Goal: Task Accomplishment & Management: Manage account settings

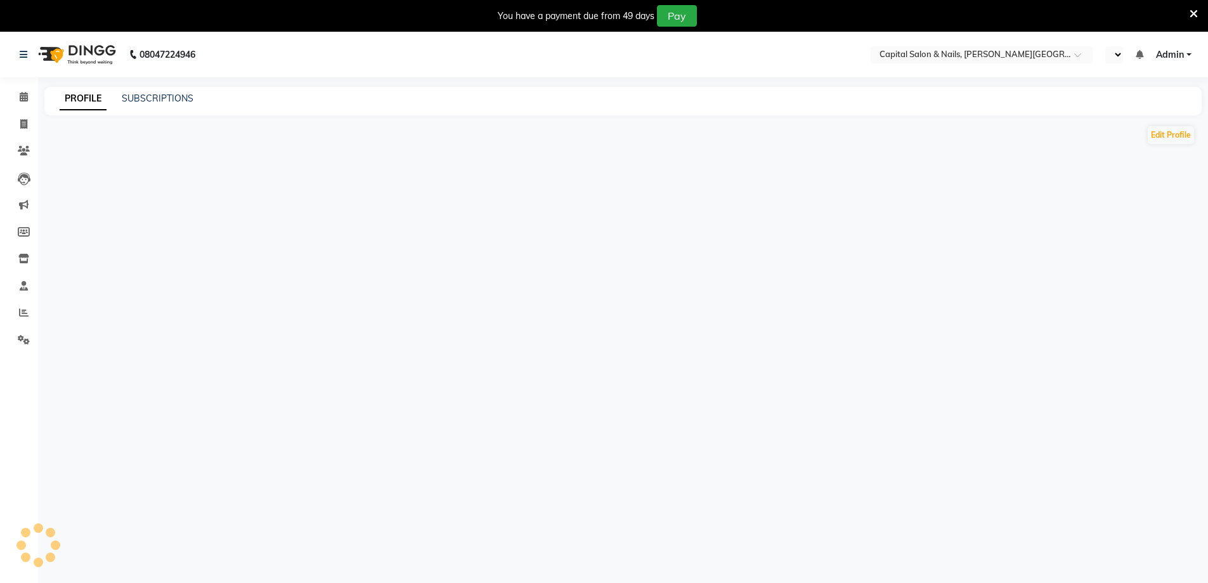
select select "en"
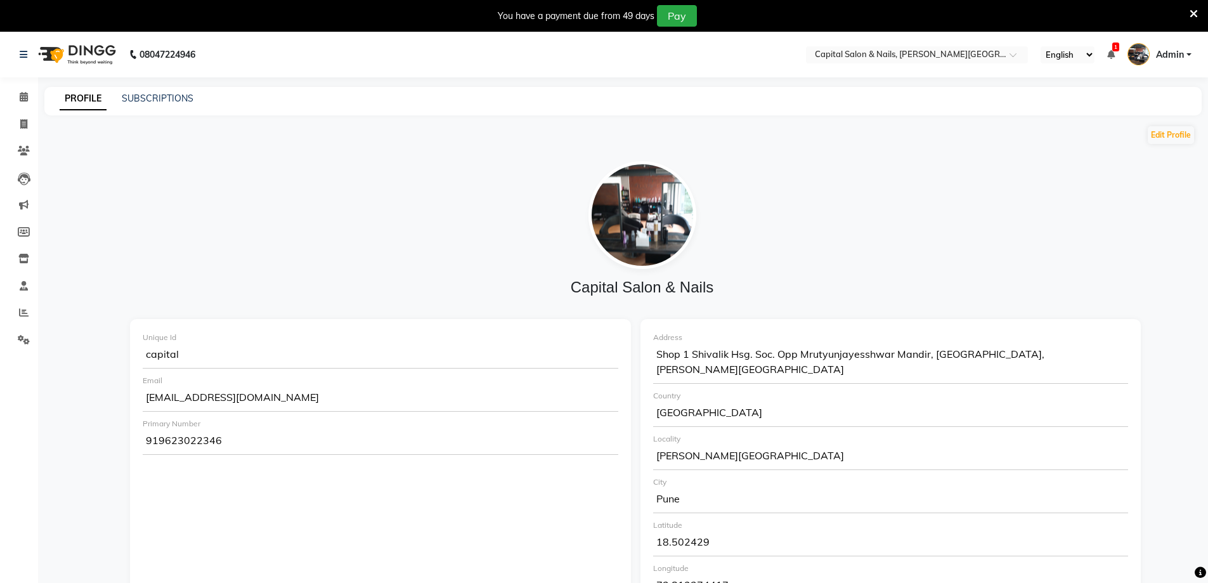
click at [1194, 13] on icon at bounding box center [1194, 13] width 8 height 11
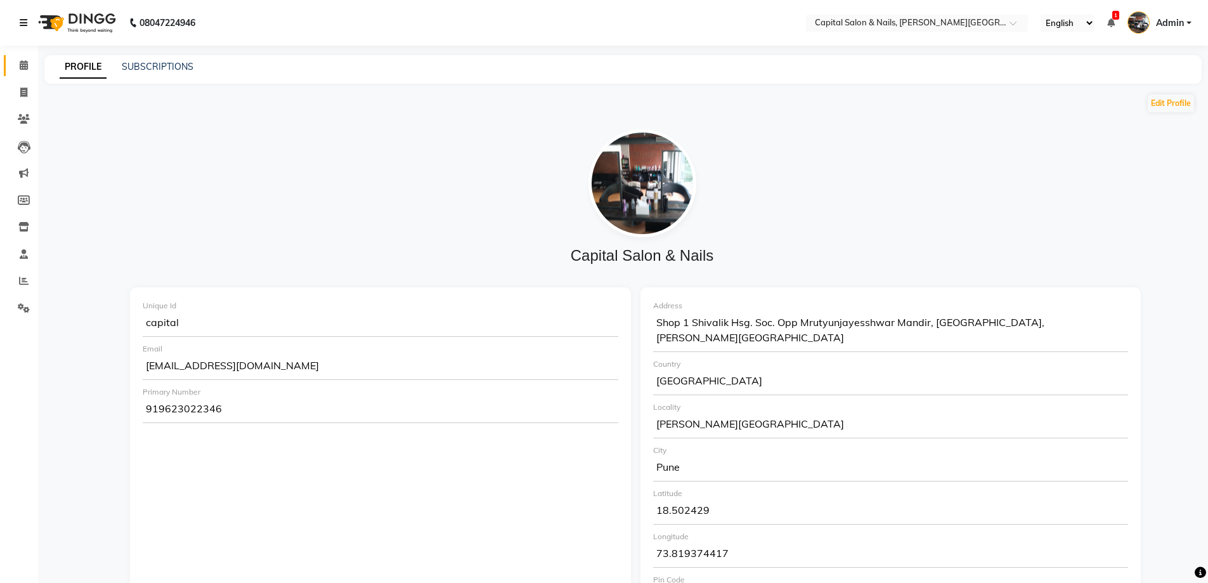
click at [20, 11] on link at bounding box center [26, 23] width 13 height 36
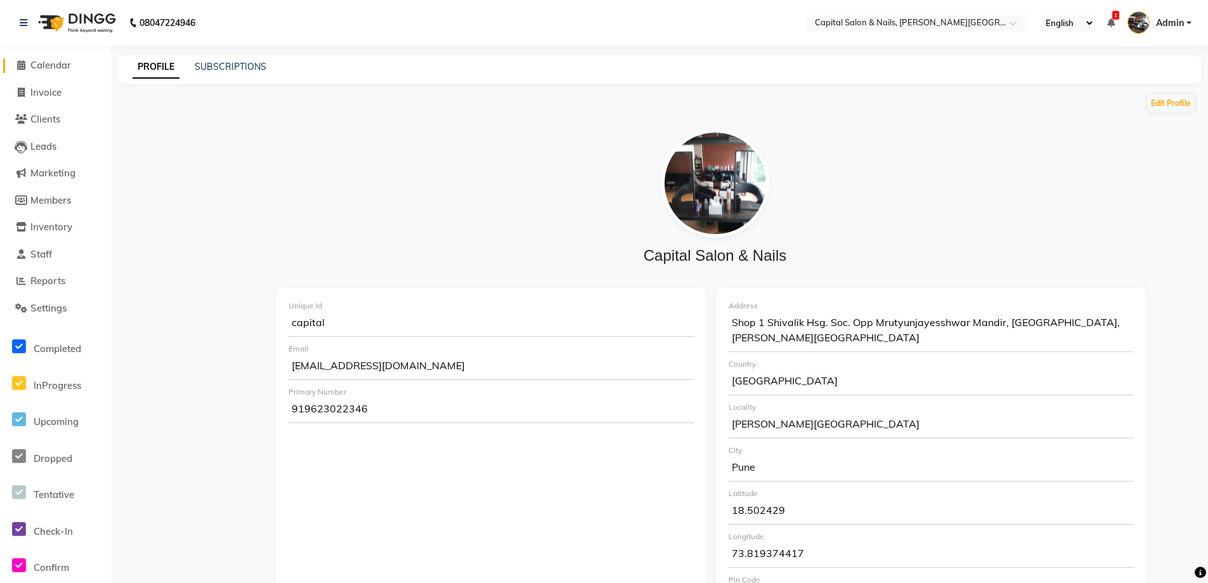
click at [25, 62] on span at bounding box center [20, 65] width 19 height 15
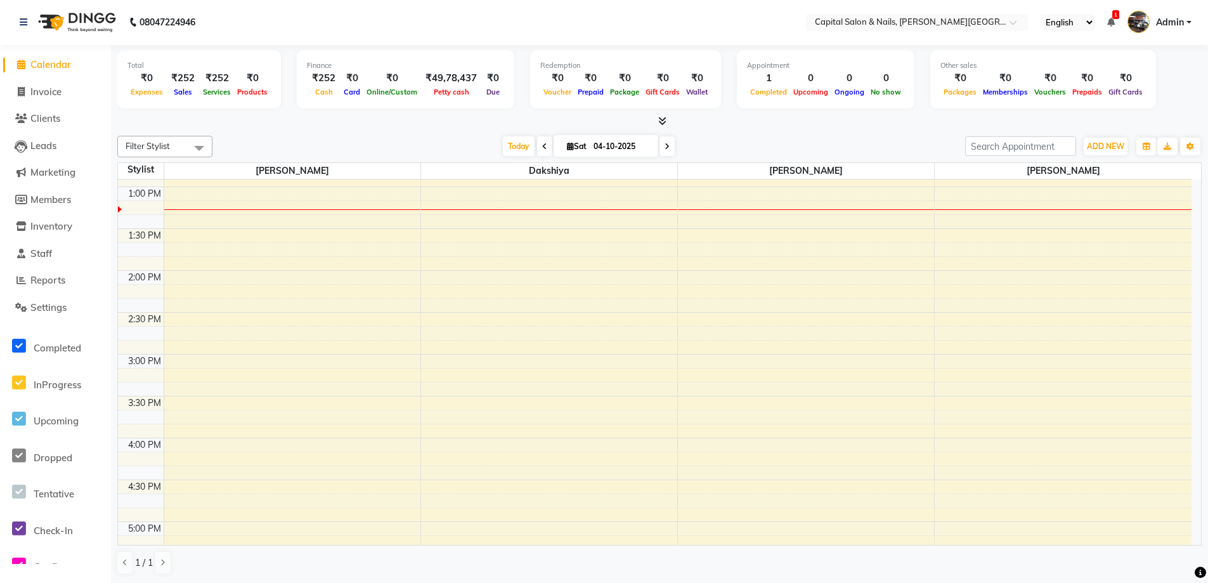
scroll to position [319, 0]
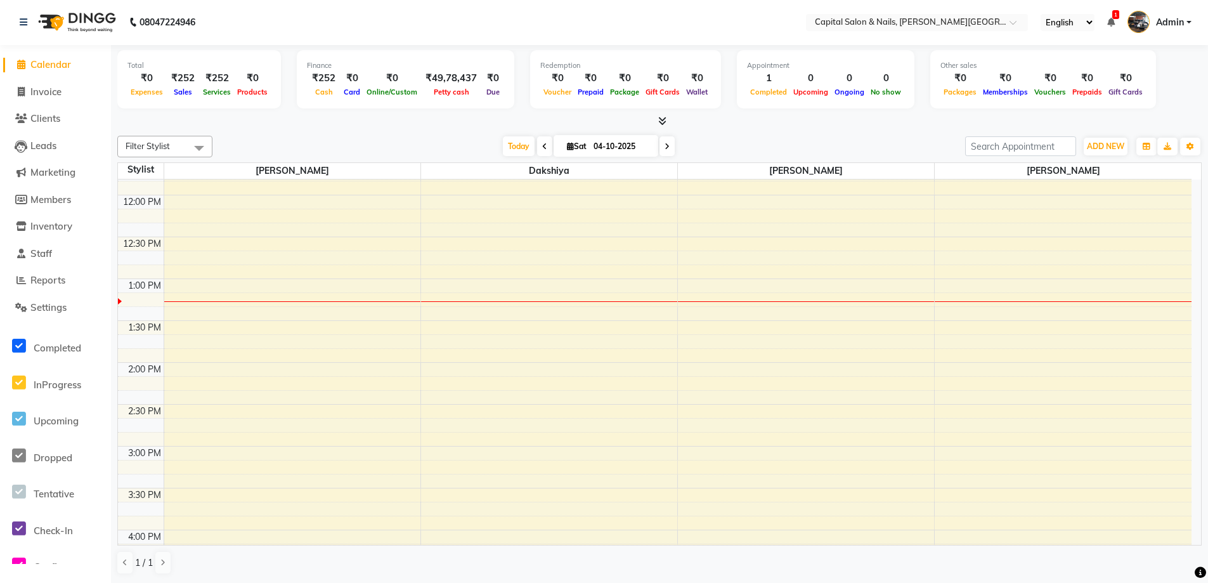
click at [20, 62] on icon at bounding box center [21, 65] width 8 height 10
click at [27, 23] on icon at bounding box center [24, 22] width 8 height 9
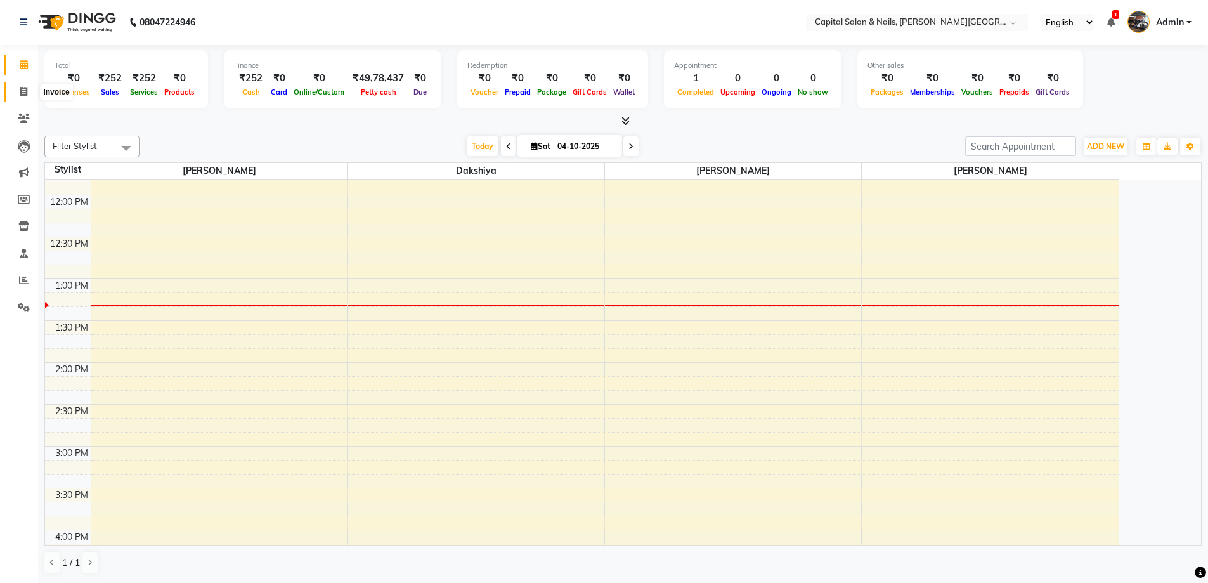
click at [23, 93] on icon at bounding box center [23, 92] width 7 height 10
select select "service"
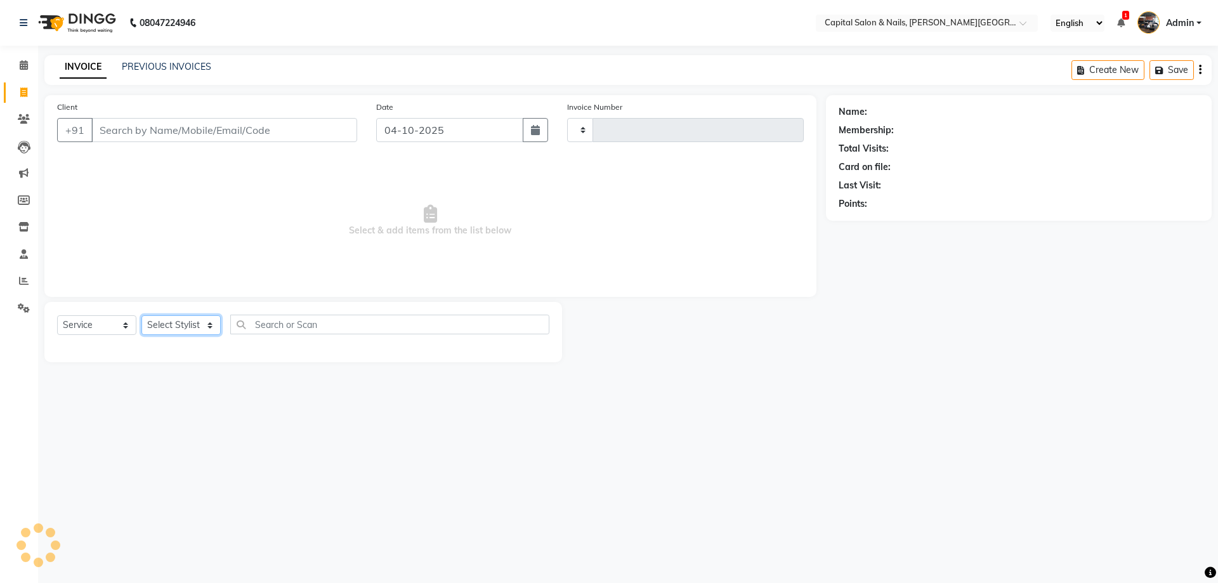
click at [204, 333] on select "Select Stylist" at bounding box center [180, 325] width 79 height 20
select select "41"
type input "0475"
click at [201, 334] on select "Select Stylist" at bounding box center [180, 325] width 79 height 20
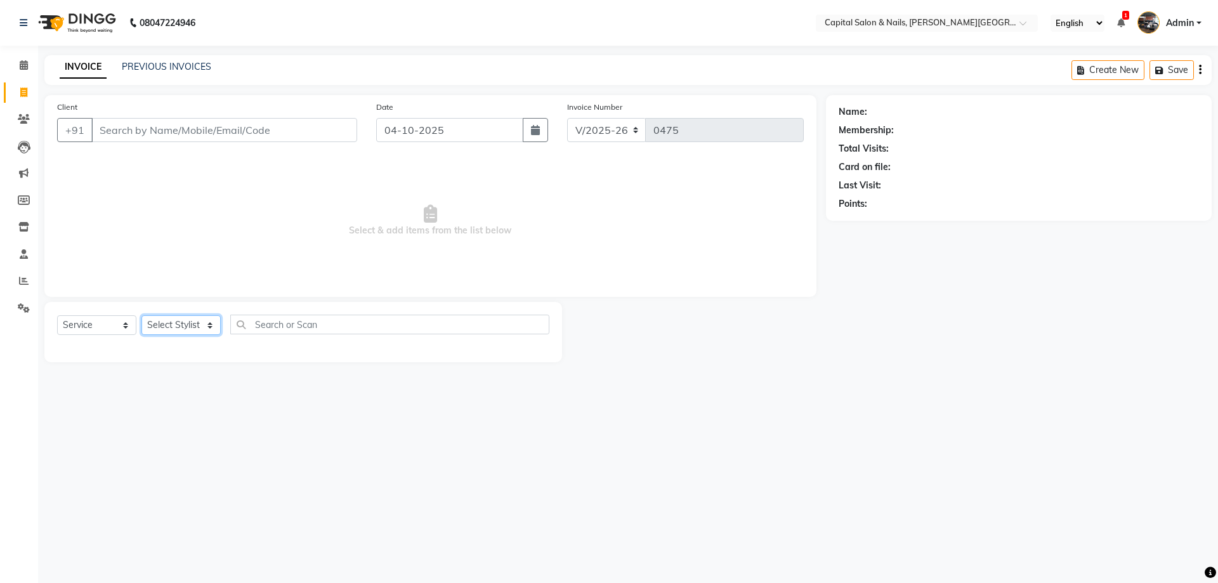
click at [193, 327] on select "Select Stylist" at bounding box center [180, 325] width 79 height 20
click at [193, 327] on select "Select Stylist [PERSON_NAME] [PERSON_NAME]" at bounding box center [180, 325] width 79 height 20
select select "1464"
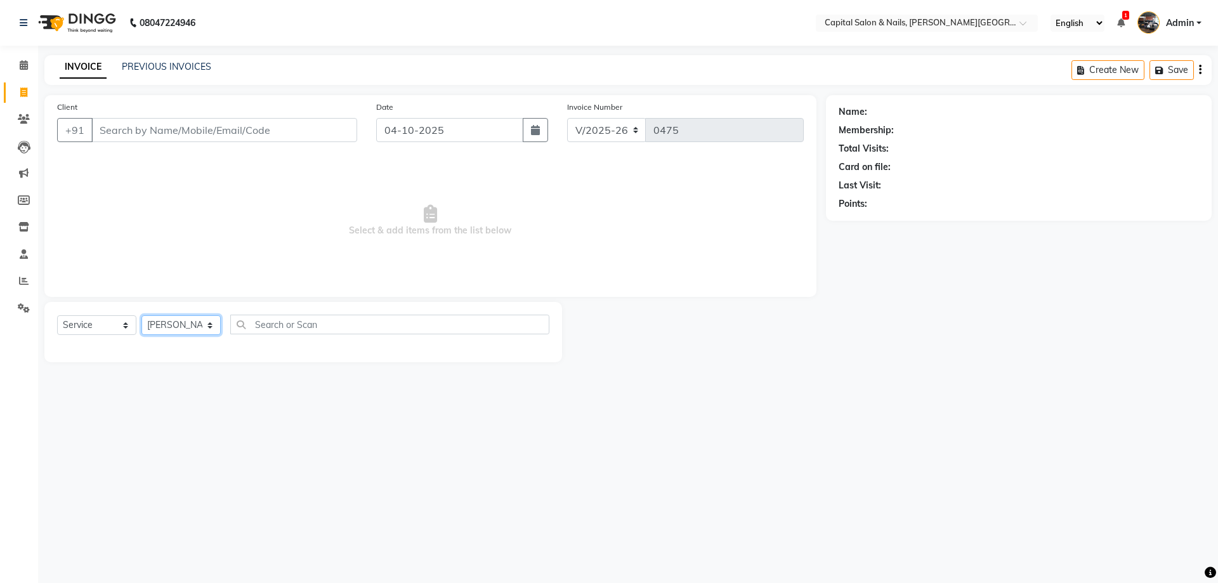
click at [141, 315] on select "Select Stylist [PERSON_NAME] [PERSON_NAME]" at bounding box center [180, 325] width 79 height 20
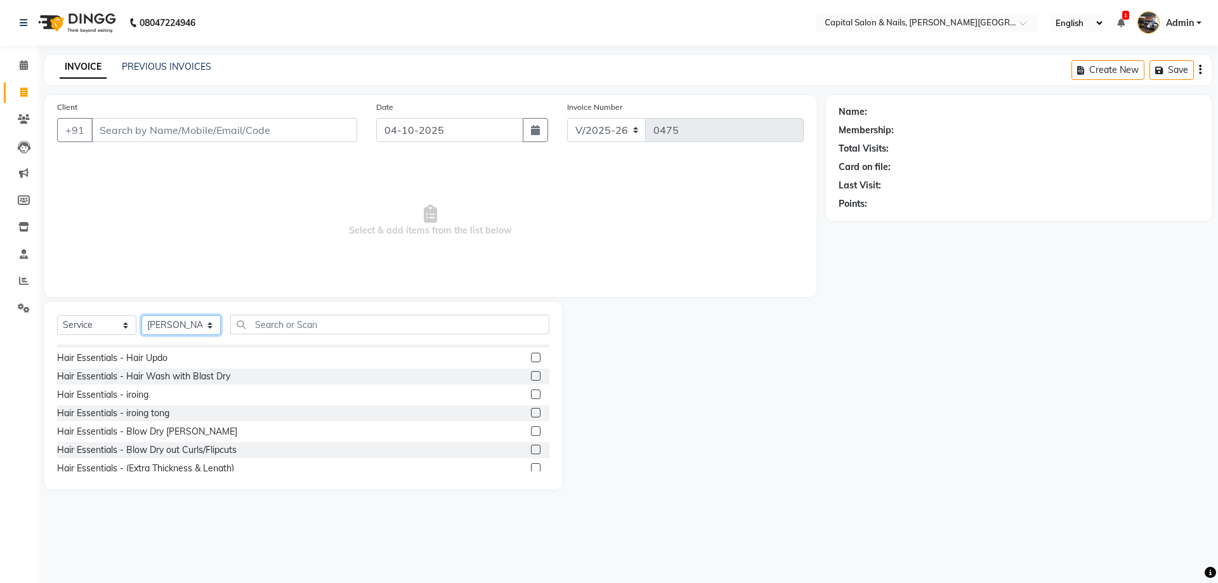
scroll to position [2791, 0]
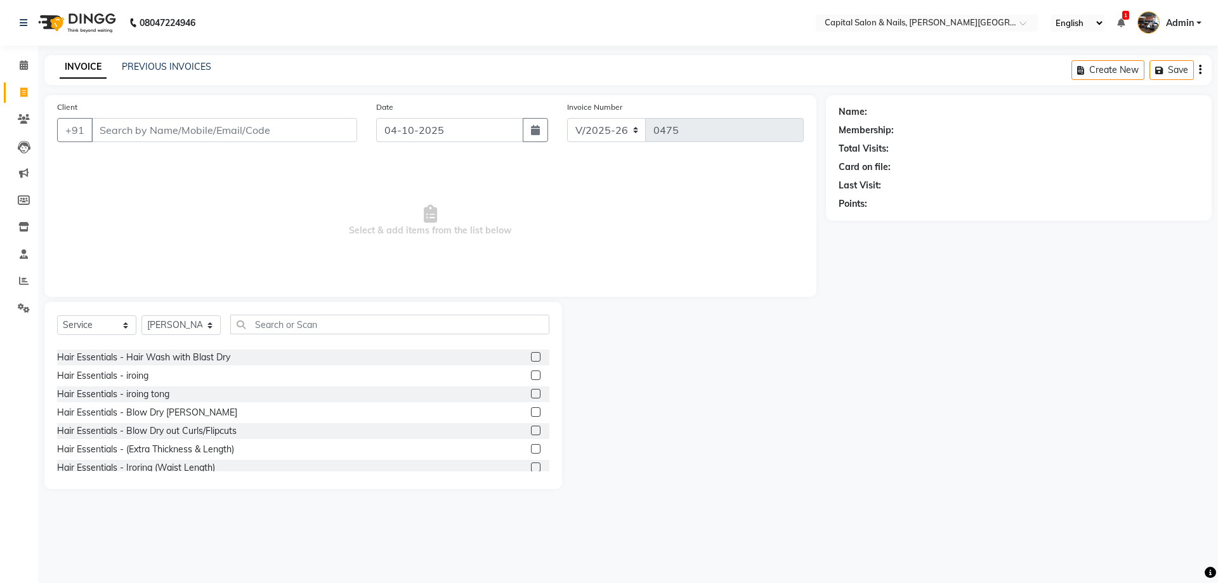
click at [531, 355] on label at bounding box center [536, 357] width 10 height 10
click at [531, 355] on input "checkbox" at bounding box center [535, 357] width 8 height 8
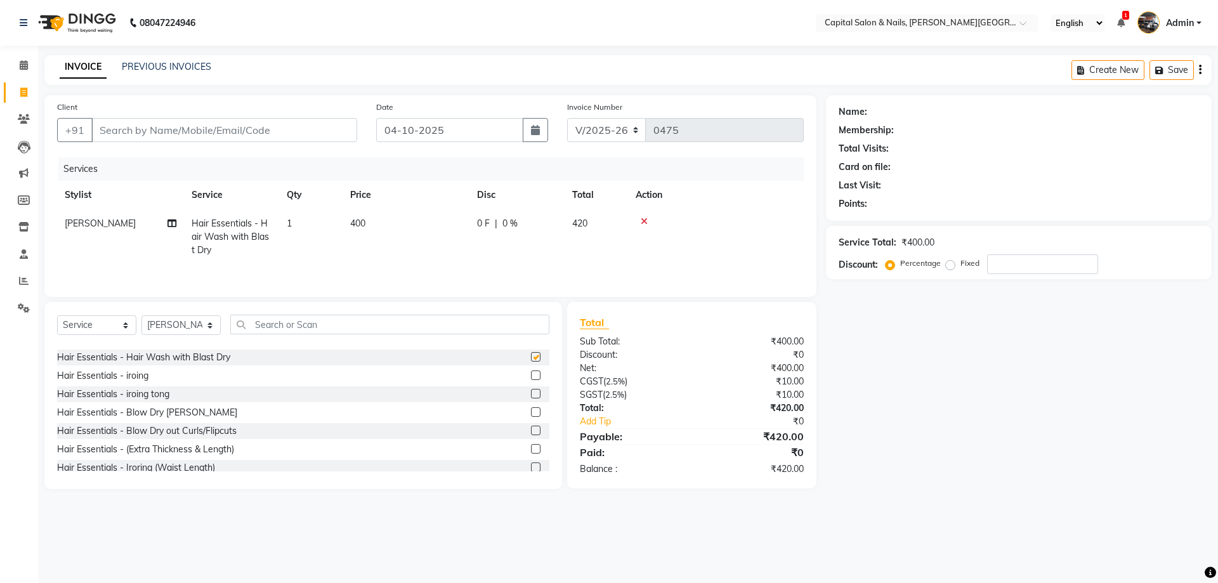
checkbox input "false"
click at [358, 221] on span "400" at bounding box center [357, 223] width 15 height 11
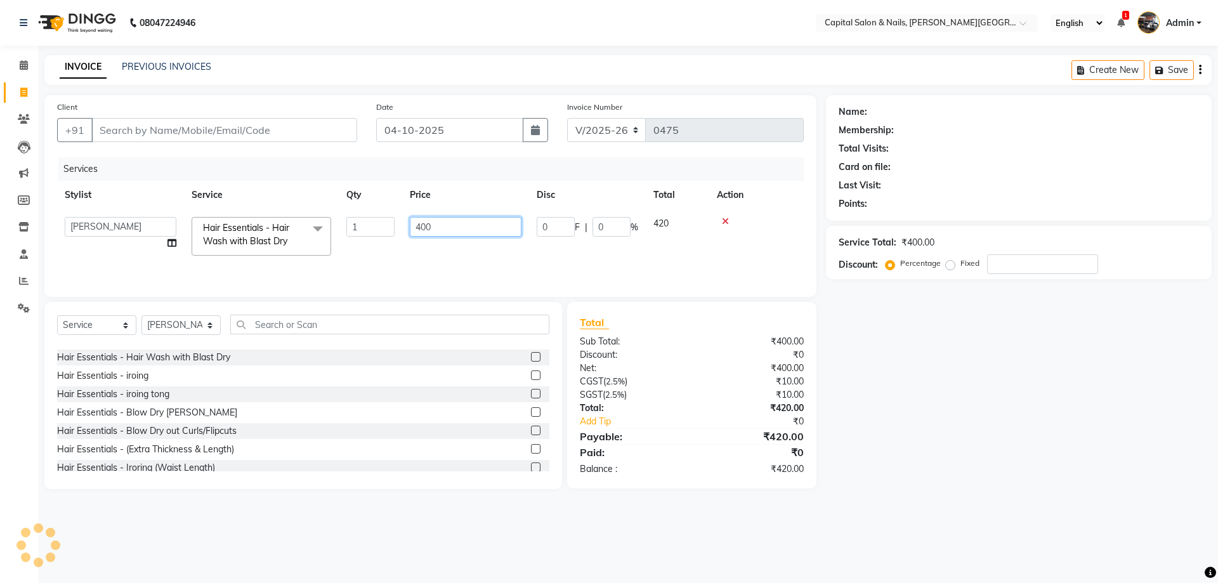
click at [427, 221] on input "400" at bounding box center [466, 227] width 112 height 20
type input "450"
click at [976, 473] on div "Name: Membership: Total Visits: Card on file: Last Visit: Points: Service Total…" at bounding box center [1023, 292] width 395 height 394
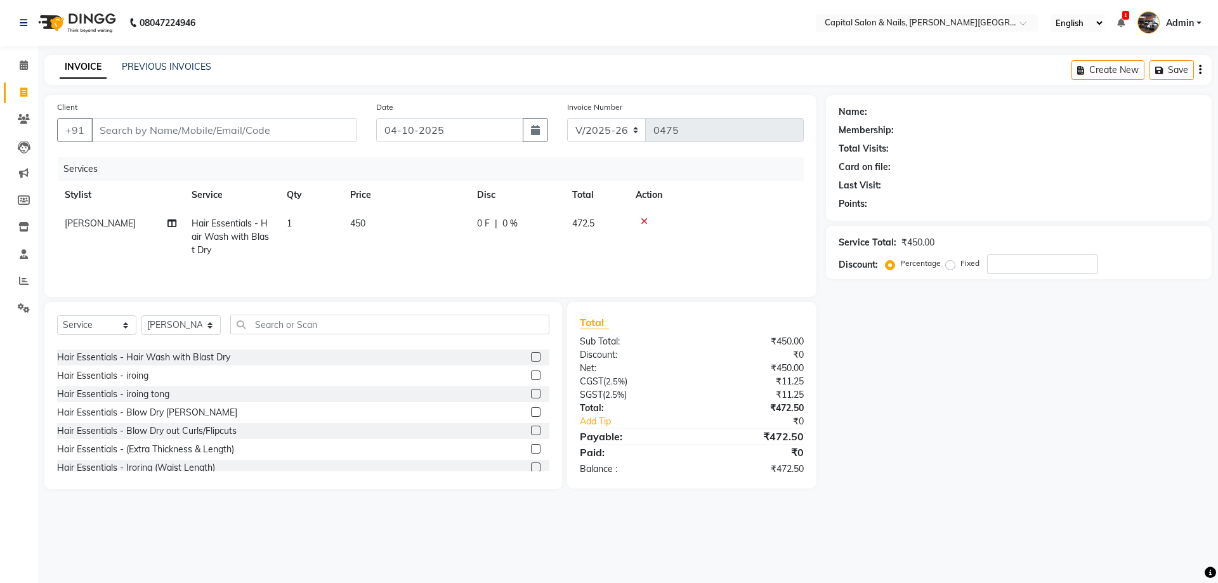
click at [531, 357] on label at bounding box center [536, 357] width 10 height 10
click at [531, 357] on input "checkbox" at bounding box center [535, 357] width 8 height 8
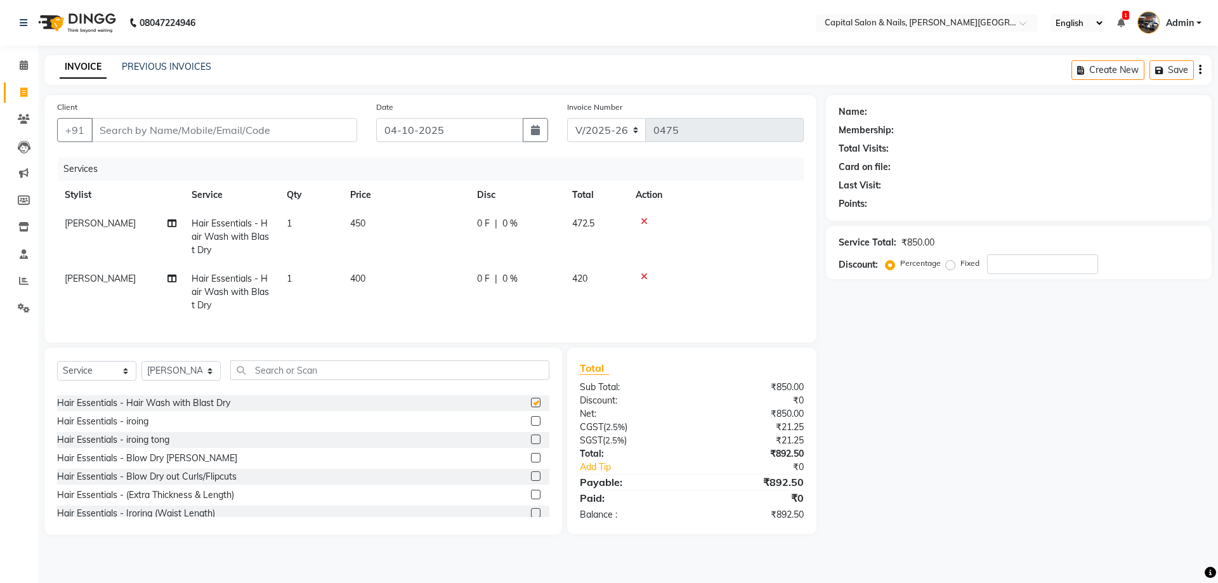
checkbox input "false"
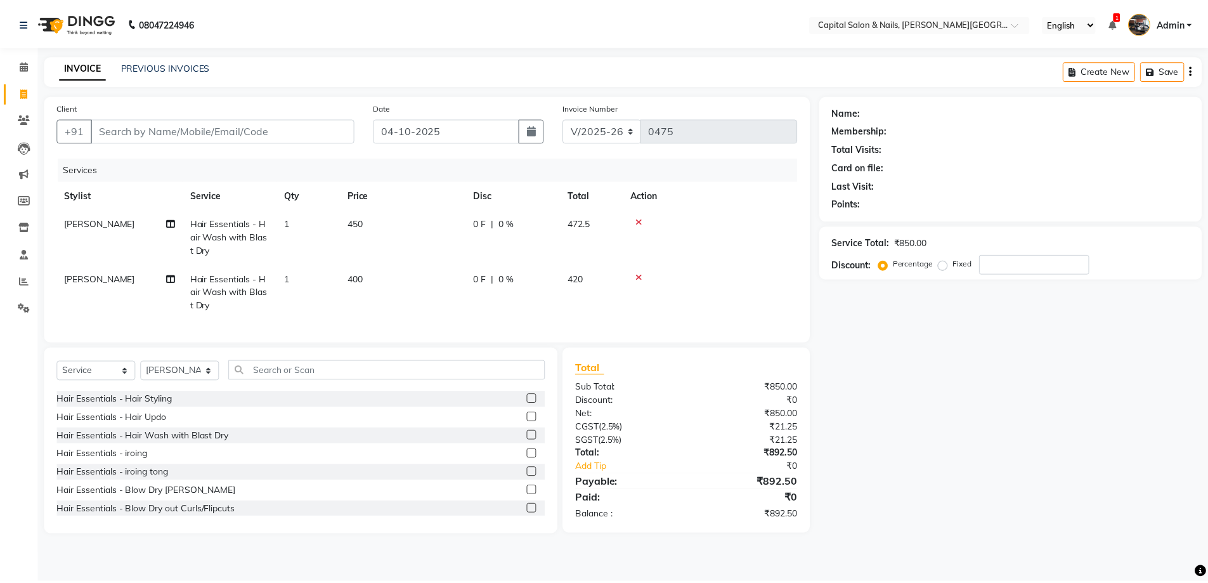
scroll to position [2727, 0]
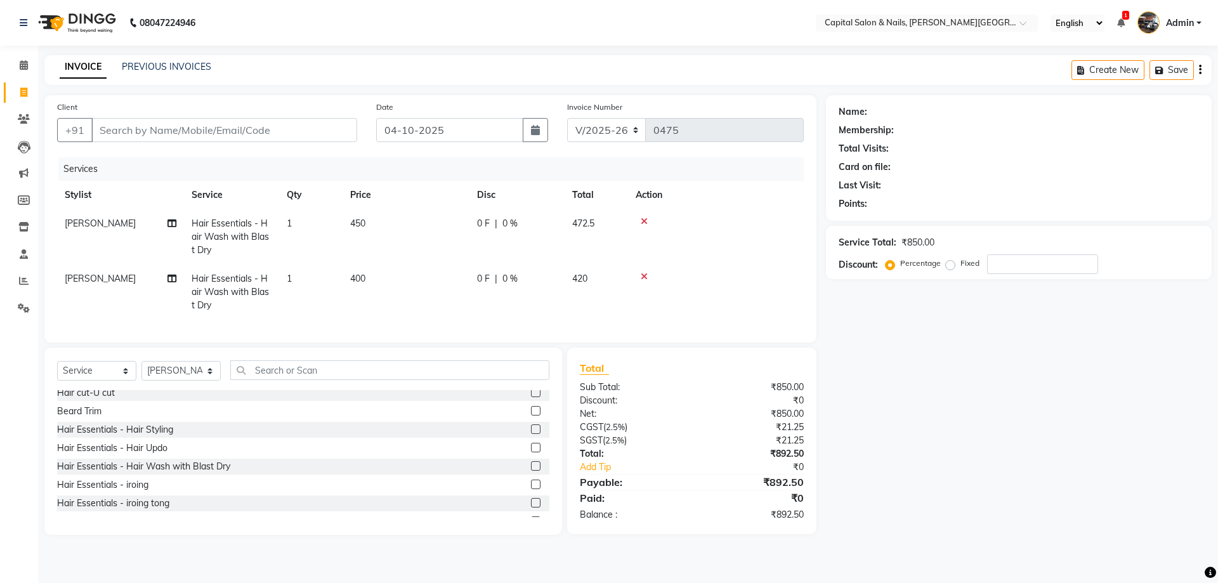
click at [531, 434] on label at bounding box center [536, 429] width 10 height 10
click at [531, 434] on input "checkbox" at bounding box center [535, 430] width 8 height 8
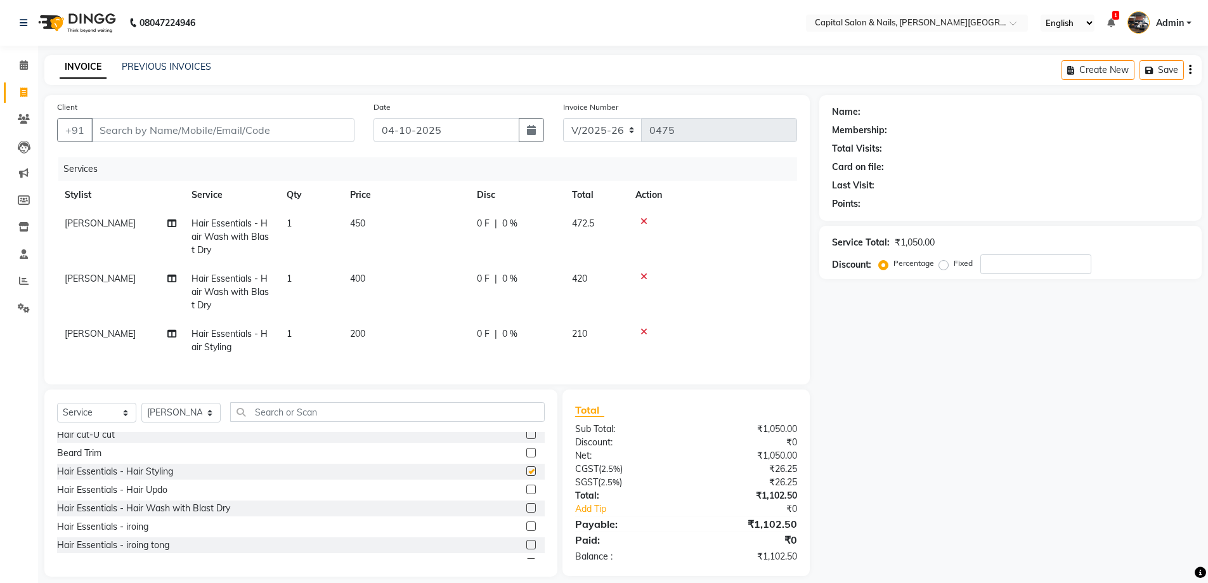
checkbox input "false"
click at [356, 277] on span "400" at bounding box center [357, 278] width 15 height 11
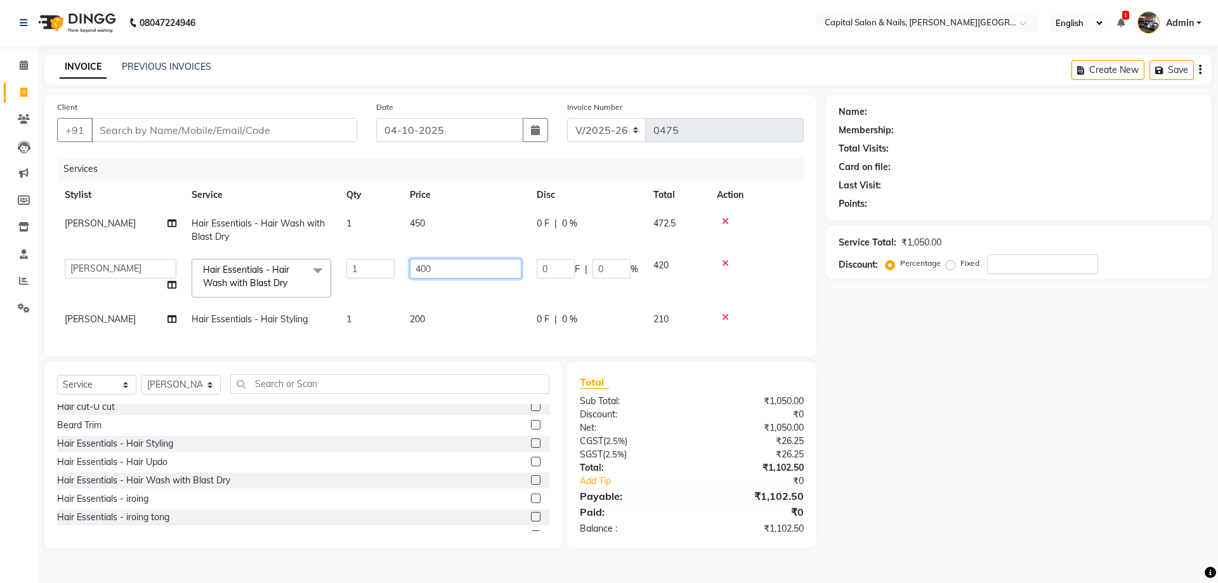
click at [421, 268] on input "400" at bounding box center [466, 269] width 112 height 20
click at [426, 268] on input "400" at bounding box center [466, 269] width 112 height 20
type input "350"
click at [848, 379] on div "Name: Membership: Total Visits: Card on file: Last Visit: Points: Service Total…" at bounding box center [1023, 321] width 395 height 453
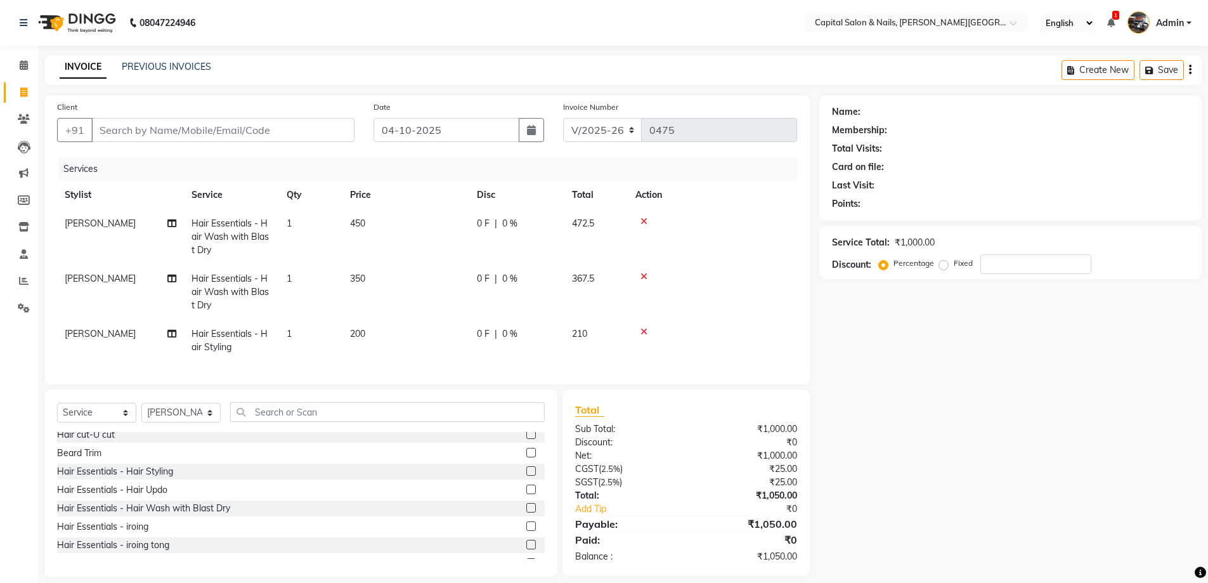
click at [362, 334] on span "200" at bounding box center [357, 333] width 15 height 11
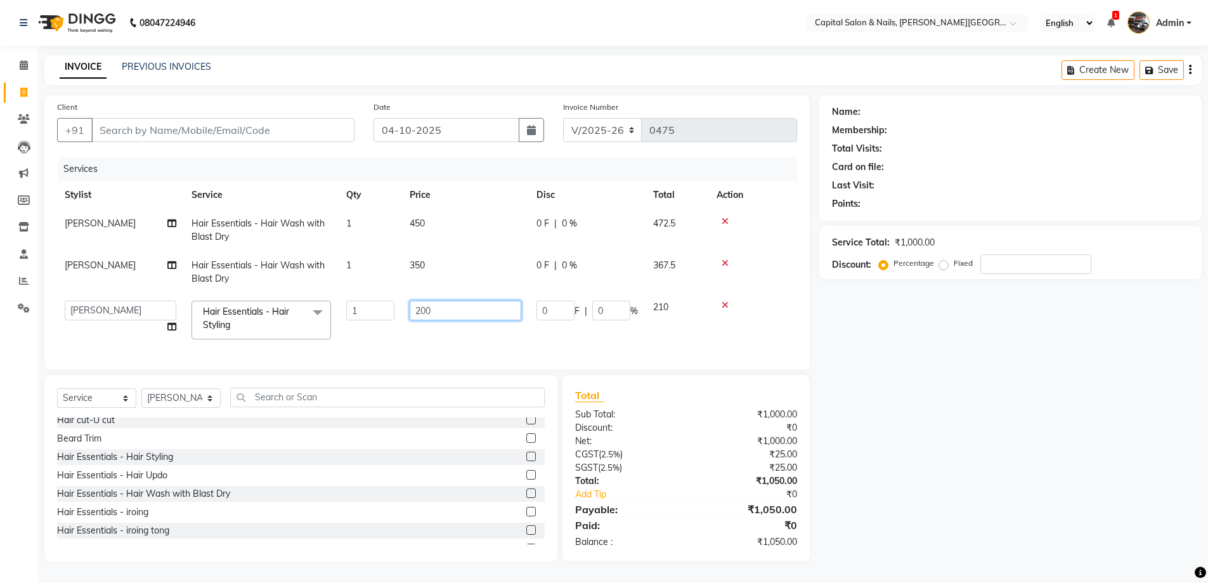
click at [426, 309] on input "200" at bounding box center [466, 311] width 112 height 20
type input "500"
click at [419, 262] on tbody "[PERSON_NAME] Hair Essentials - Hair Wash with Blast Dry 1 450 0 F | 0 % 472.5 …" at bounding box center [427, 278] width 740 height 138
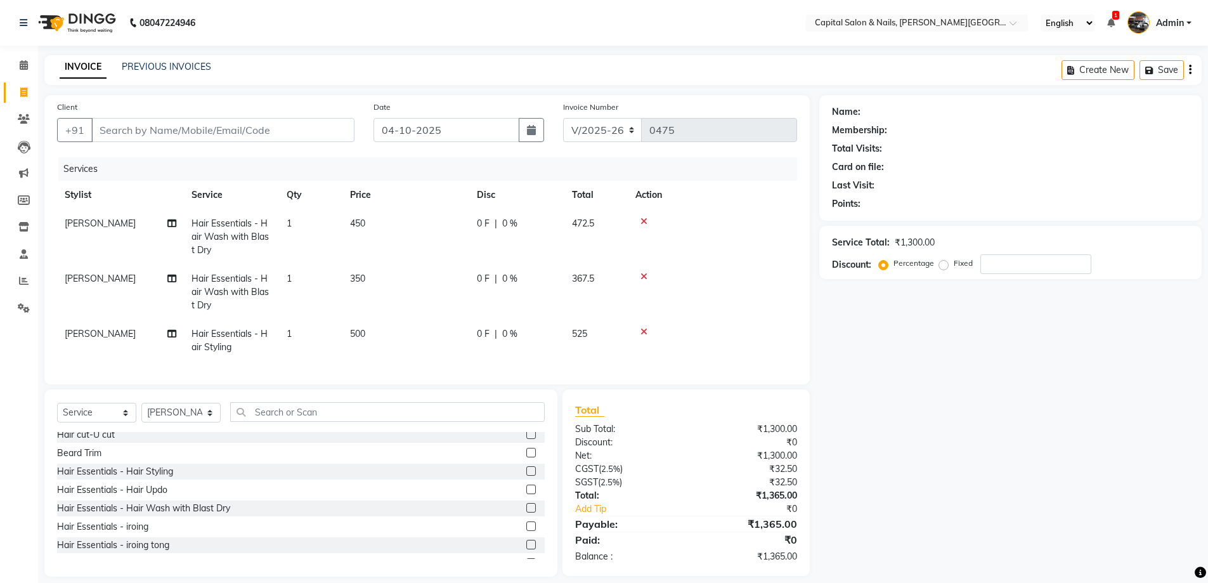
click at [362, 275] on span "350" at bounding box center [357, 278] width 15 height 11
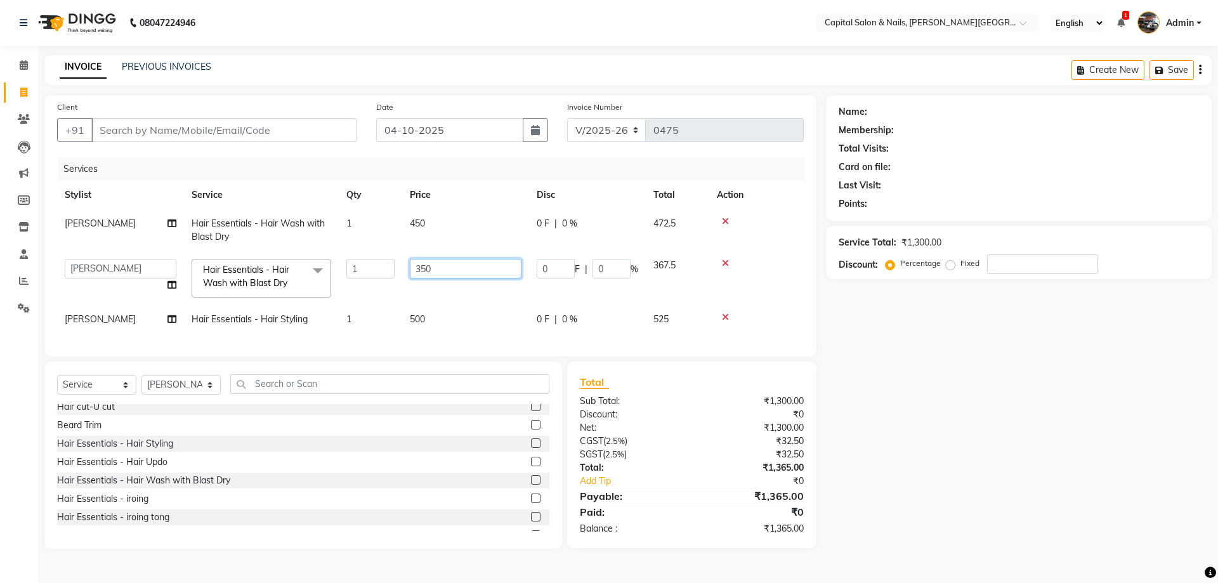
click at [427, 265] on input "350" at bounding box center [466, 269] width 112 height 20
type input "300"
click at [1037, 486] on div "Name: Membership: Total Visits: Card on file: Last Visit: Points: Service Total…" at bounding box center [1023, 321] width 395 height 453
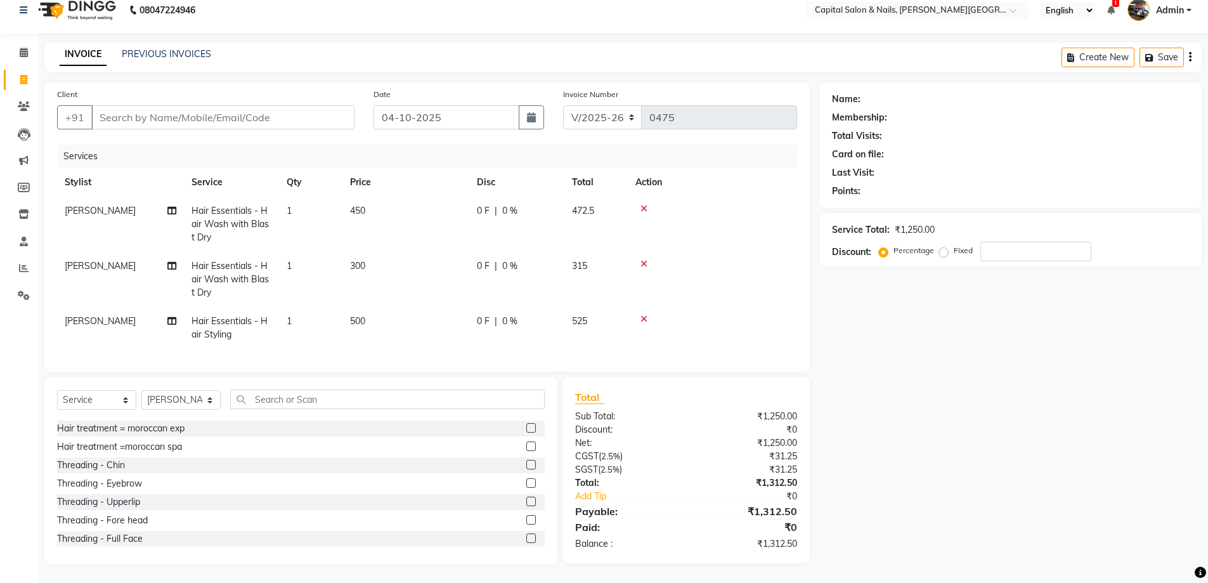
scroll to position [761, 0]
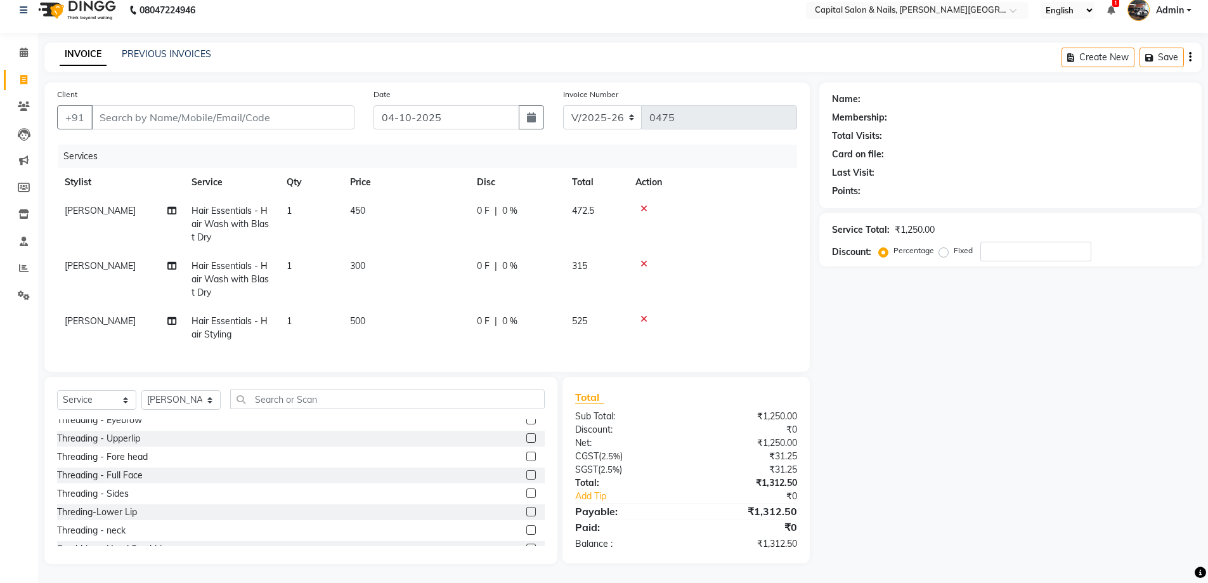
click at [526, 438] on label at bounding box center [531, 438] width 10 height 10
click at [526, 438] on input "checkbox" at bounding box center [530, 438] width 8 height 8
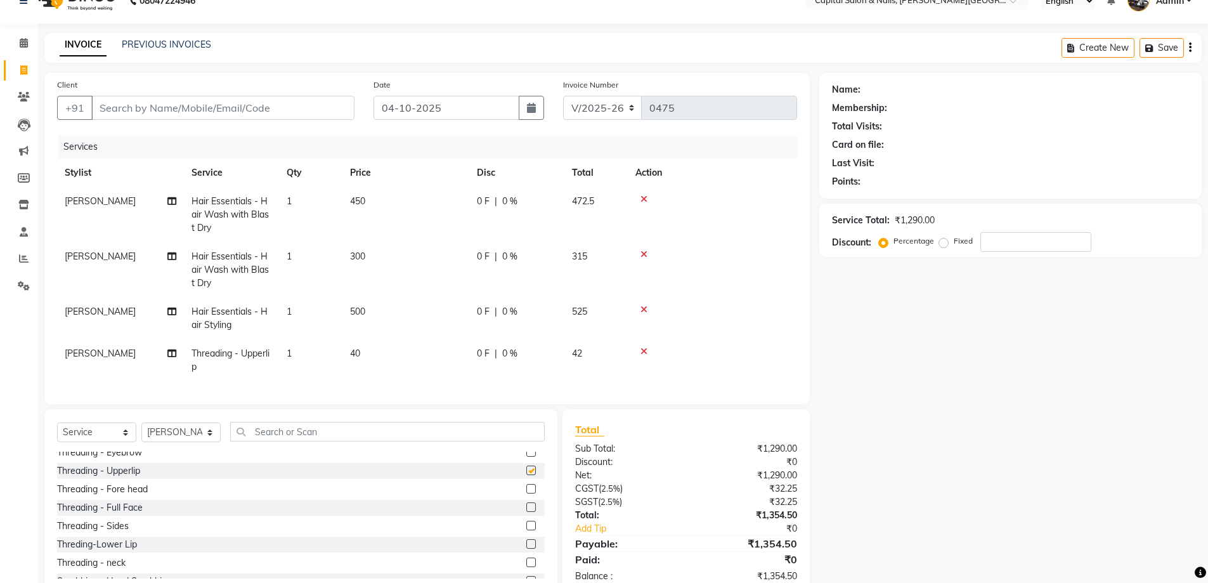
checkbox input "false"
click at [526, 502] on label at bounding box center [531, 497] width 10 height 10
click at [526, 502] on input "checkbox" at bounding box center [530, 497] width 8 height 8
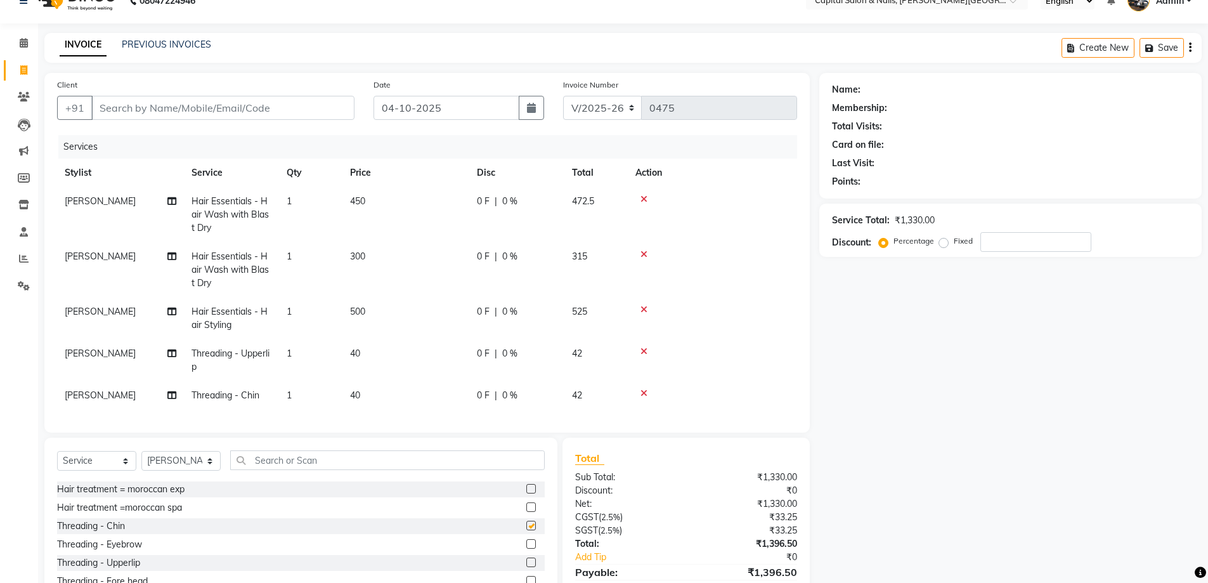
checkbox input "false"
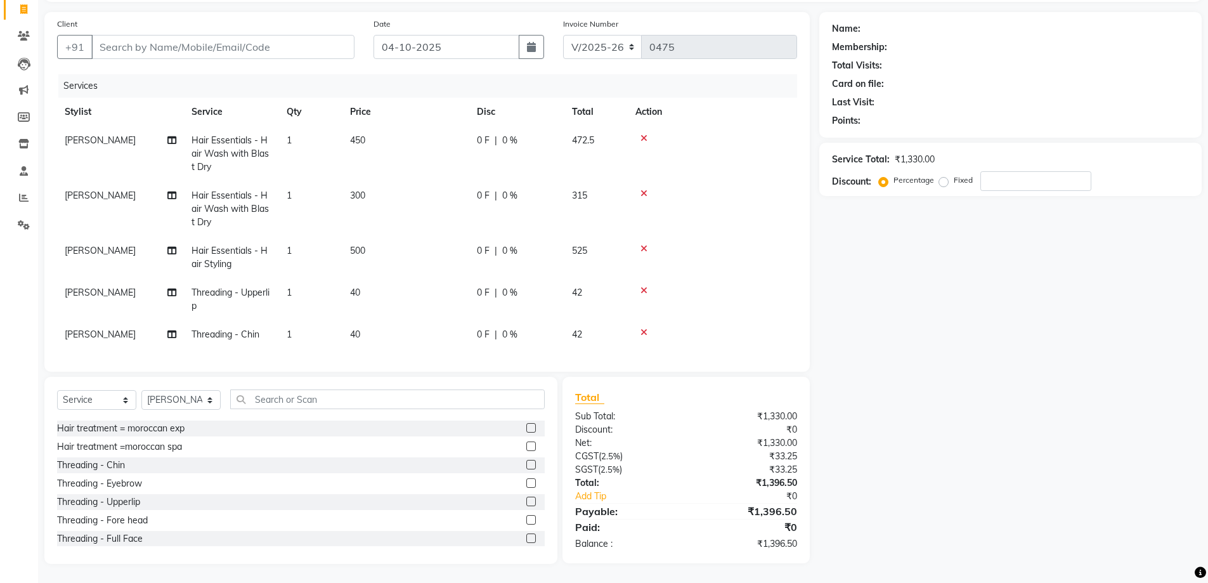
click at [356, 329] on span "40" at bounding box center [355, 334] width 10 height 11
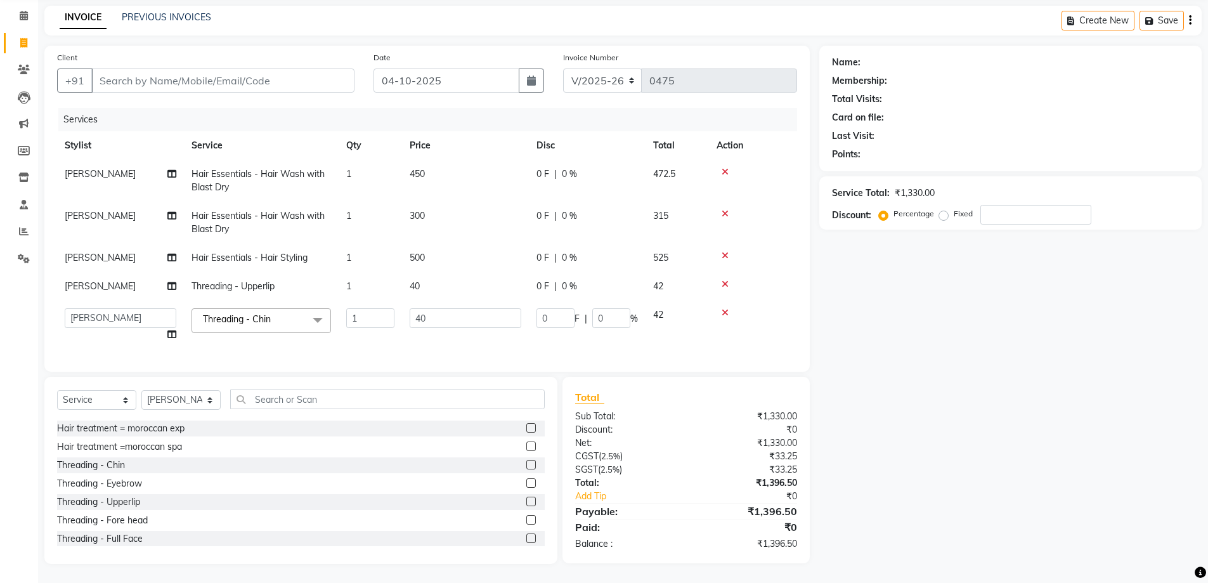
scroll to position [59, 0]
click at [421, 308] on input "40" at bounding box center [466, 318] width 112 height 20
type input "20"
click at [424, 277] on tbody "[PERSON_NAME] Hair Essentials - Hair Wash with Blast Dry 1 450 0 F | 0 % 472.5 …" at bounding box center [427, 254] width 740 height 189
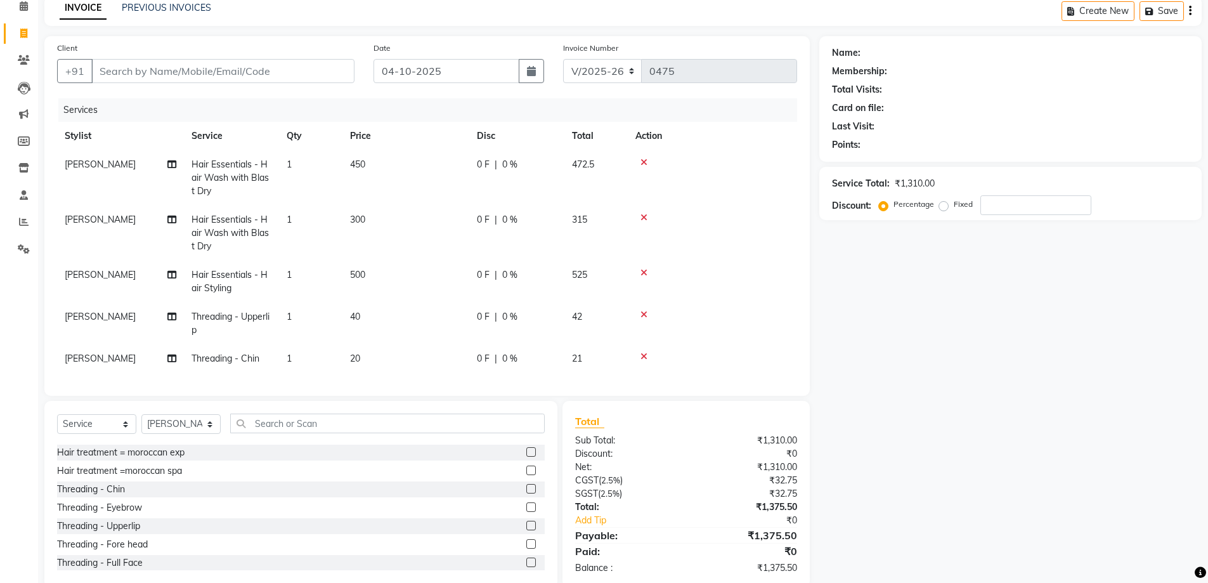
drag, startPoint x: 360, startPoint y: 316, endPoint x: 378, endPoint y: 310, distance: 19.1
click at [360, 317] on span "40" at bounding box center [355, 316] width 10 height 11
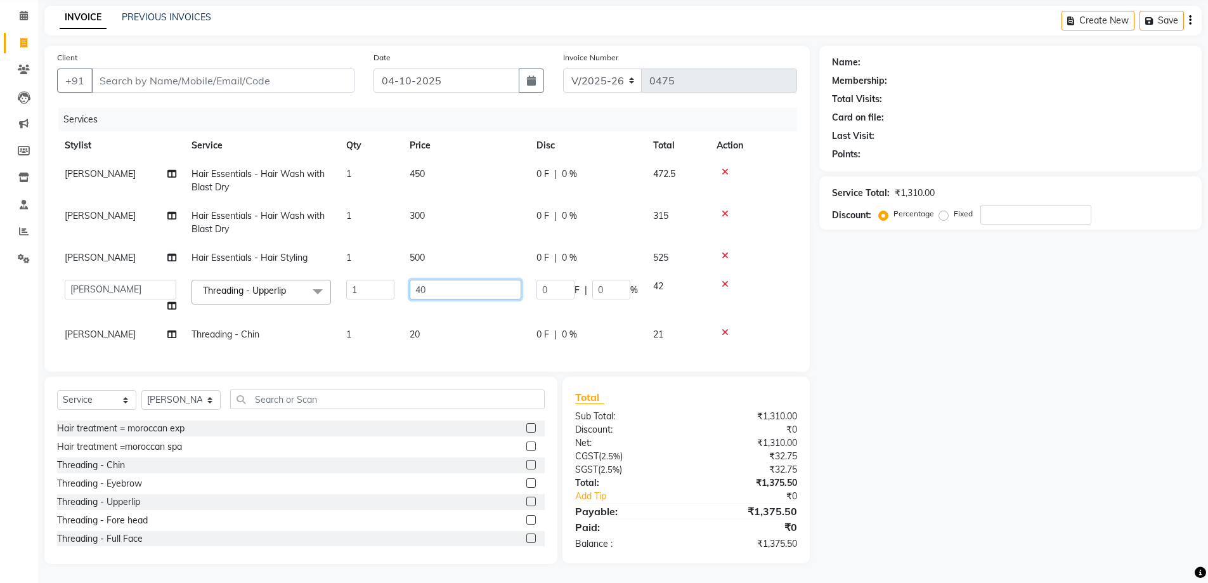
click at [422, 280] on input "40" at bounding box center [466, 290] width 112 height 20
type input "20"
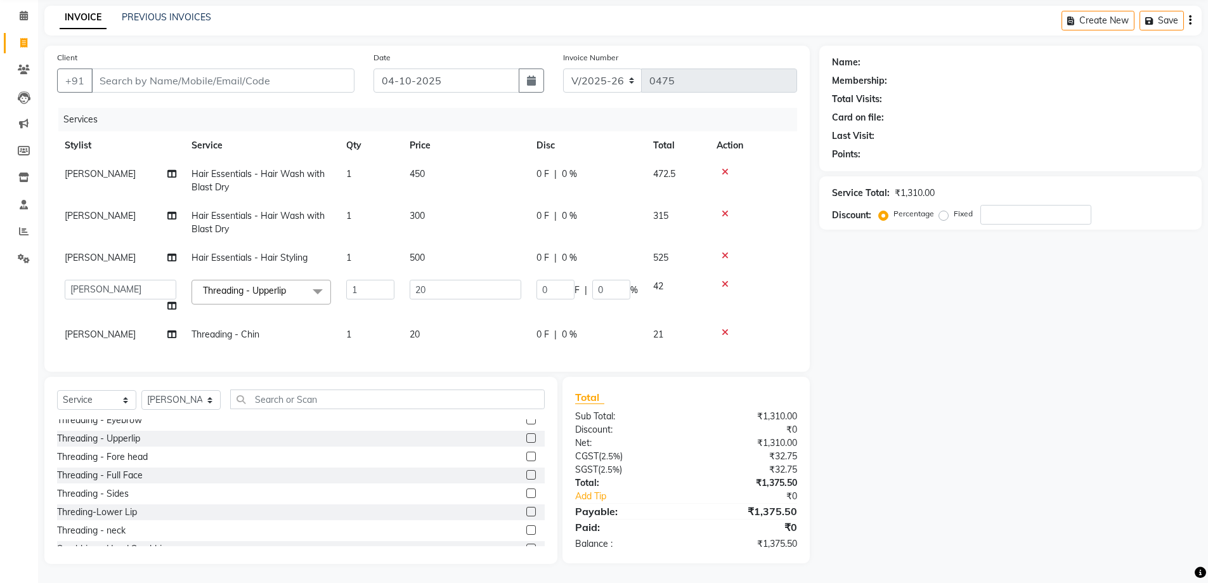
click at [520, 529] on div "Strepless Wax - Upper lip Strepless Wax - Lower lips Strepless Wax - Fore head …" at bounding box center [301, 482] width 488 height 127
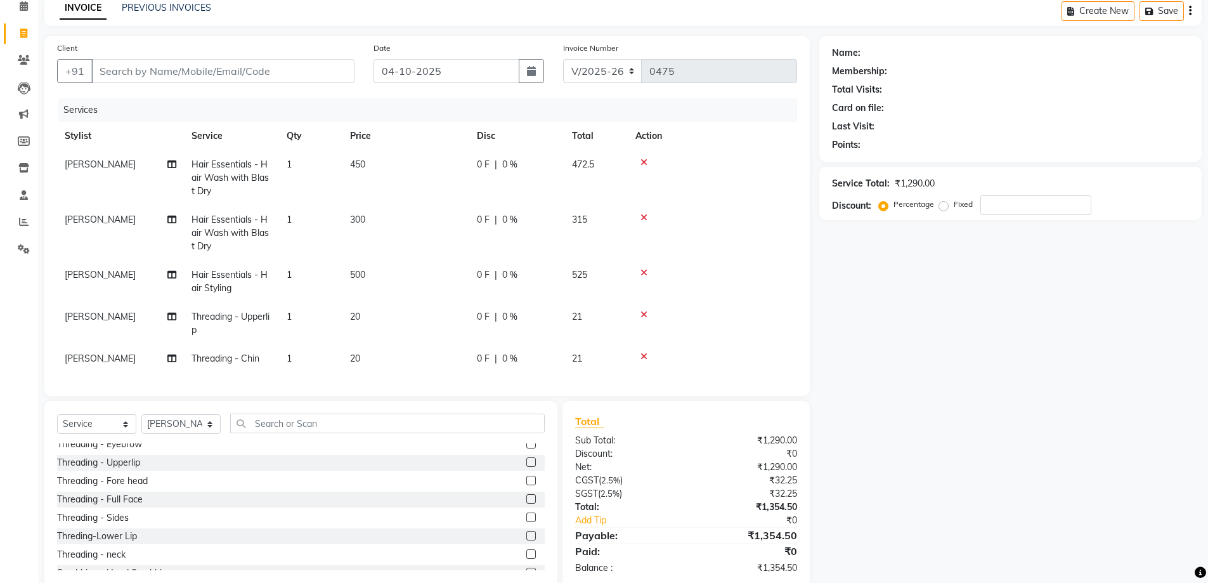
scroll to position [93, 0]
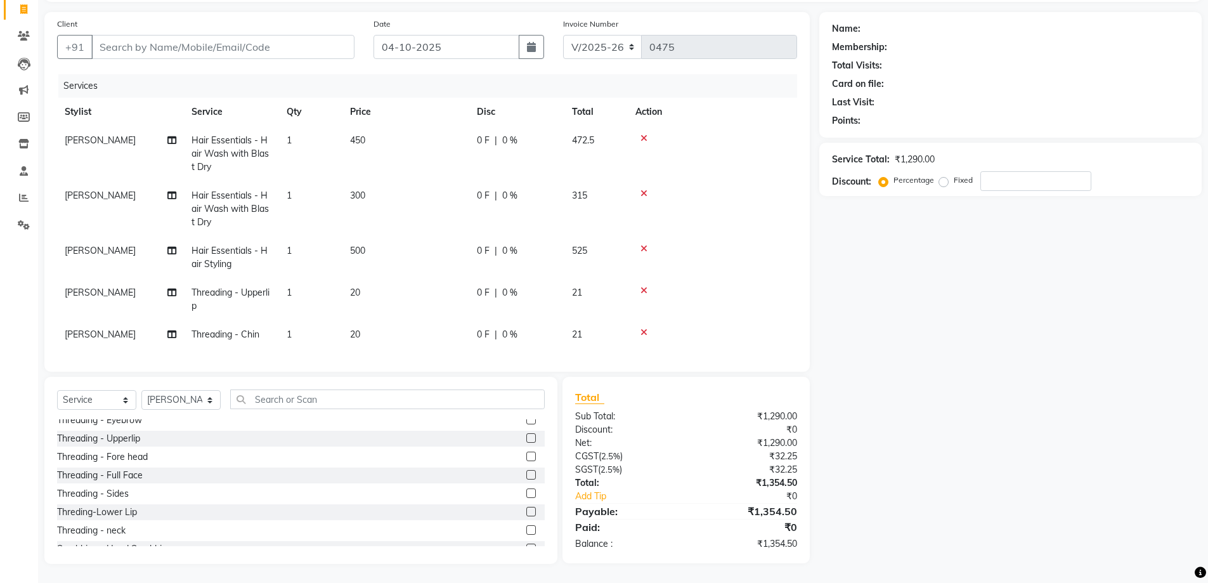
click at [516, 530] on div "Threading - neck" at bounding box center [301, 531] width 488 height 16
click at [526, 529] on label at bounding box center [531, 530] width 10 height 10
click at [526, 529] on input "checkbox" at bounding box center [530, 530] width 8 height 8
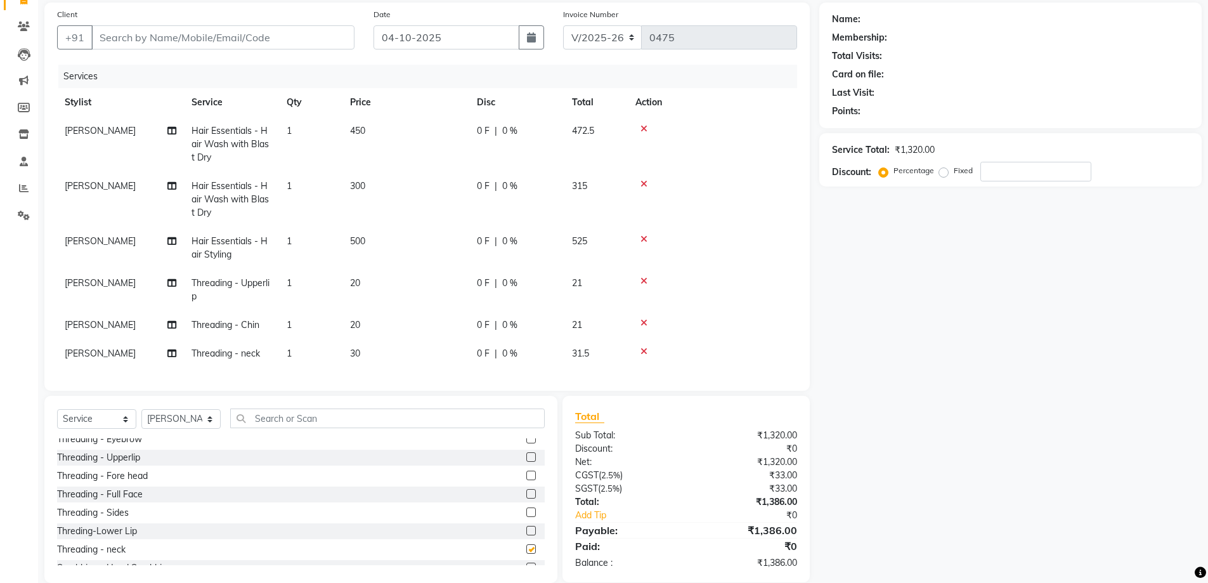
checkbox input "false"
click at [356, 348] on span "30" at bounding box center [355, 353] width 10 height 11
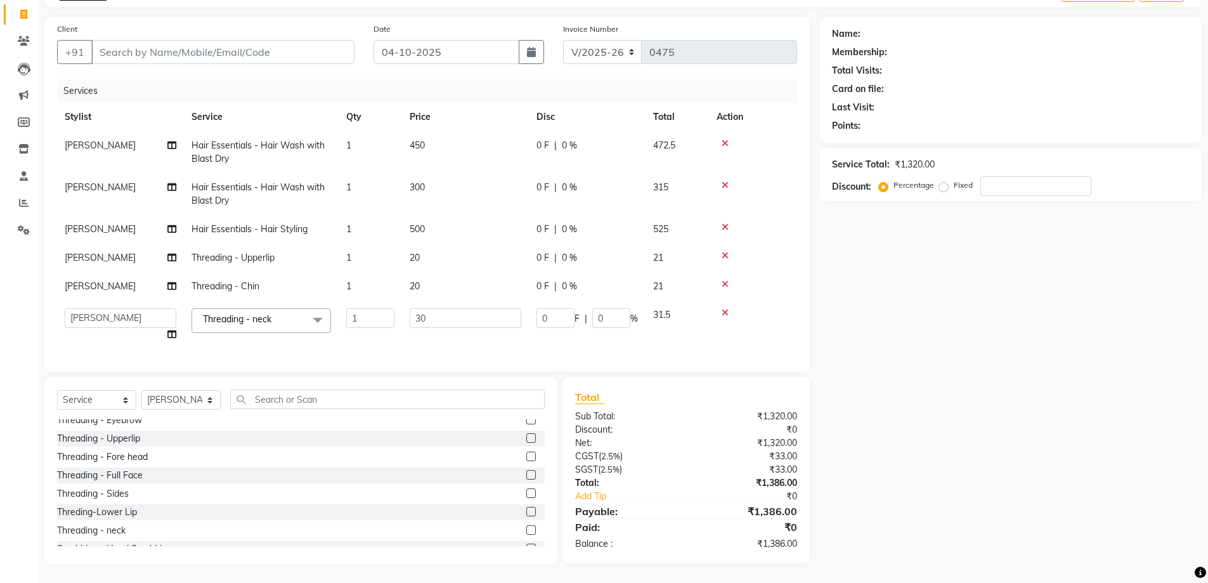
scroll to position [88, 0]
click at [421, 310] on input "30" at bounding box center [466, 318] width 112 height 20
type input "20"
click at [827, 386] on div "Name: Membership: Total Visits: Card on file: Last Visit: Points: Service Total…" at bounding box center [1015, 290] width 392 height 547
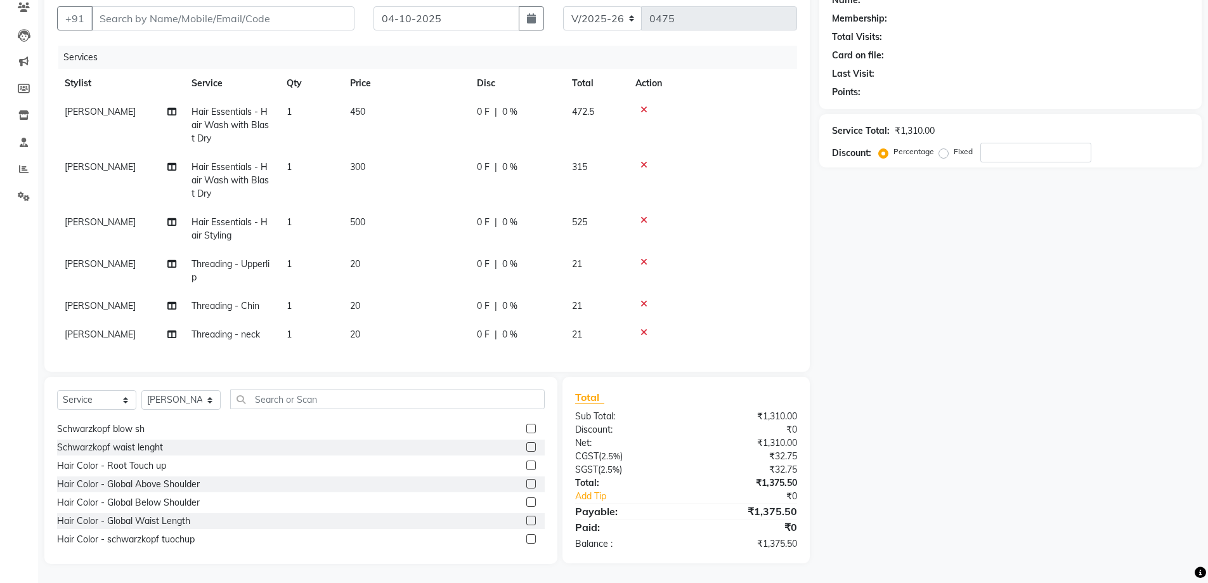
scroll to position [1903, 0]
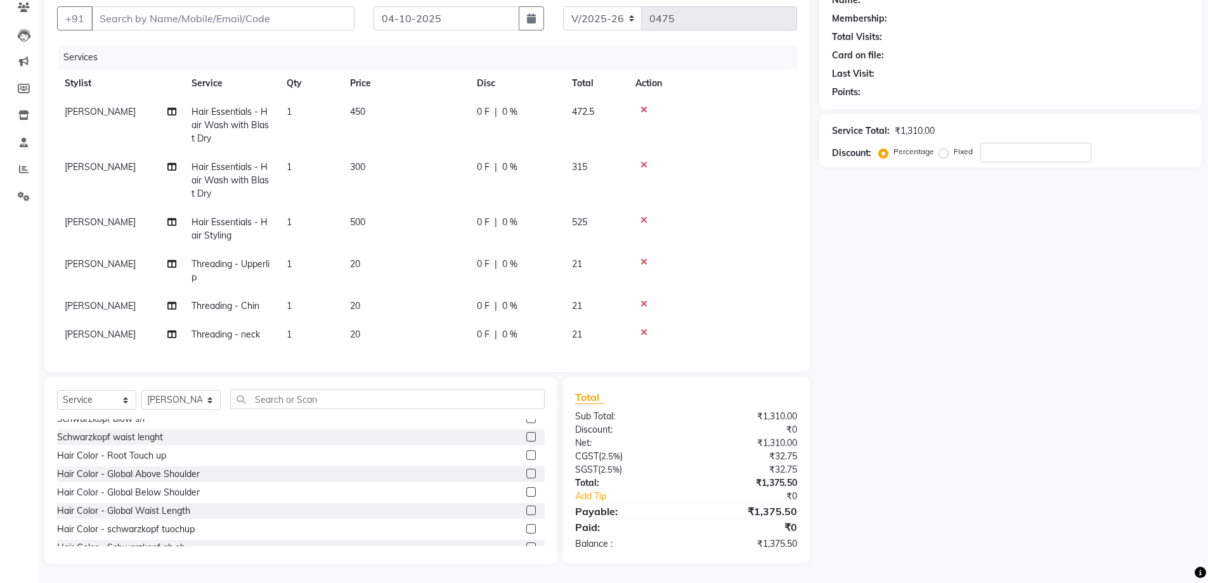
click at [526, 453] on label at bounding box center [531, 455] width 10 height 10
click at [526, 453] on input "checkbox" at bounding box center [530, 456] width 8 height 8
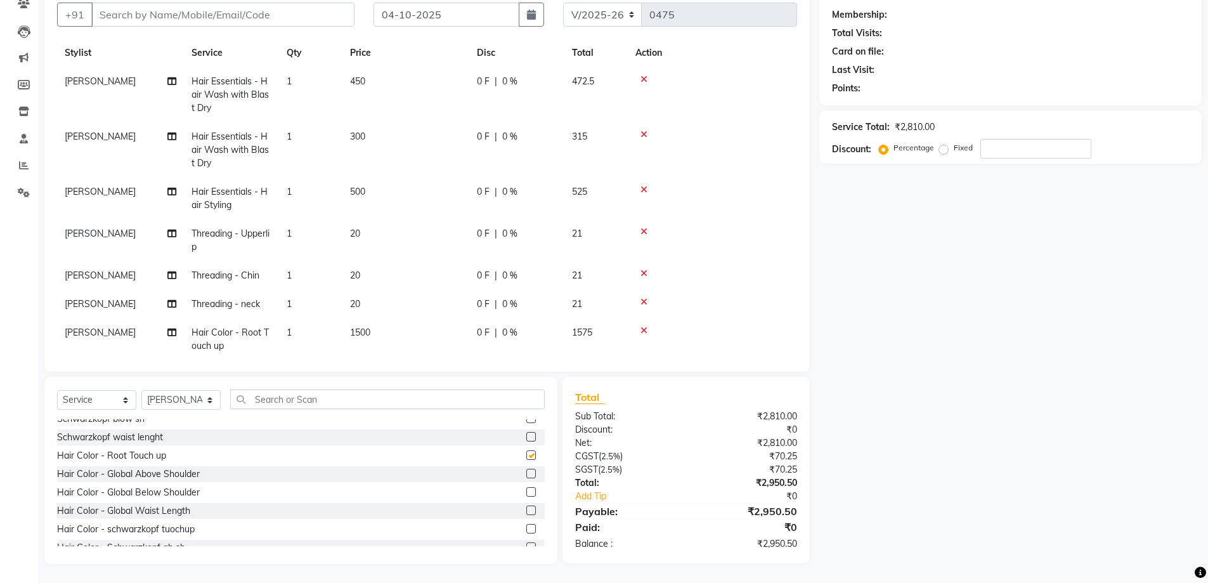
checkbox input "false"
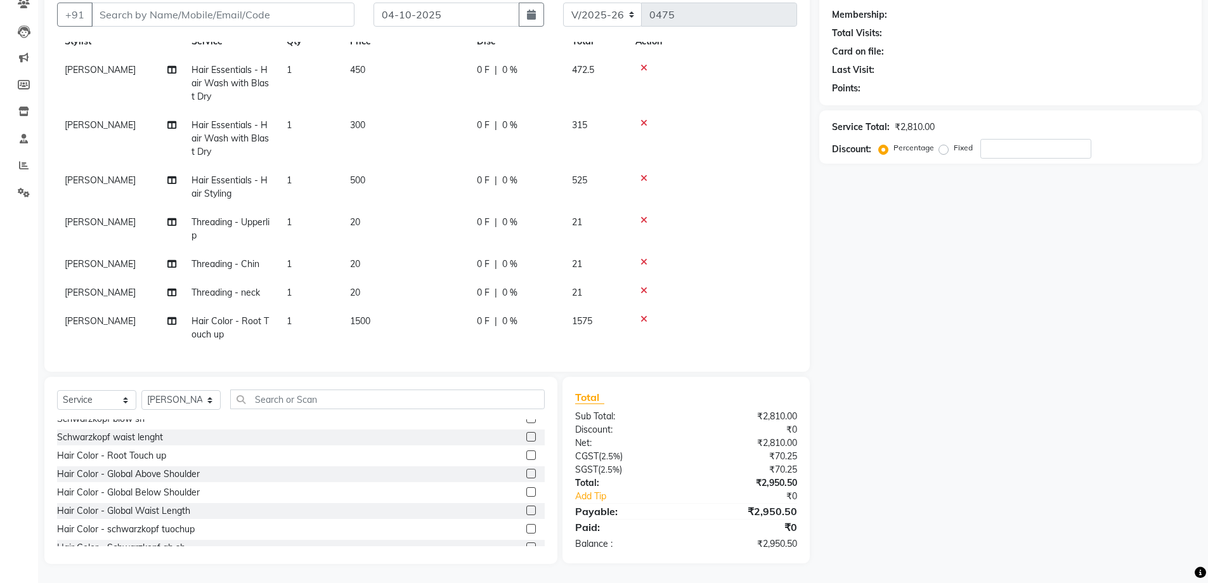
click at [362, 315] on span "1500" at bounding box center [360, 320] width 20 height 11
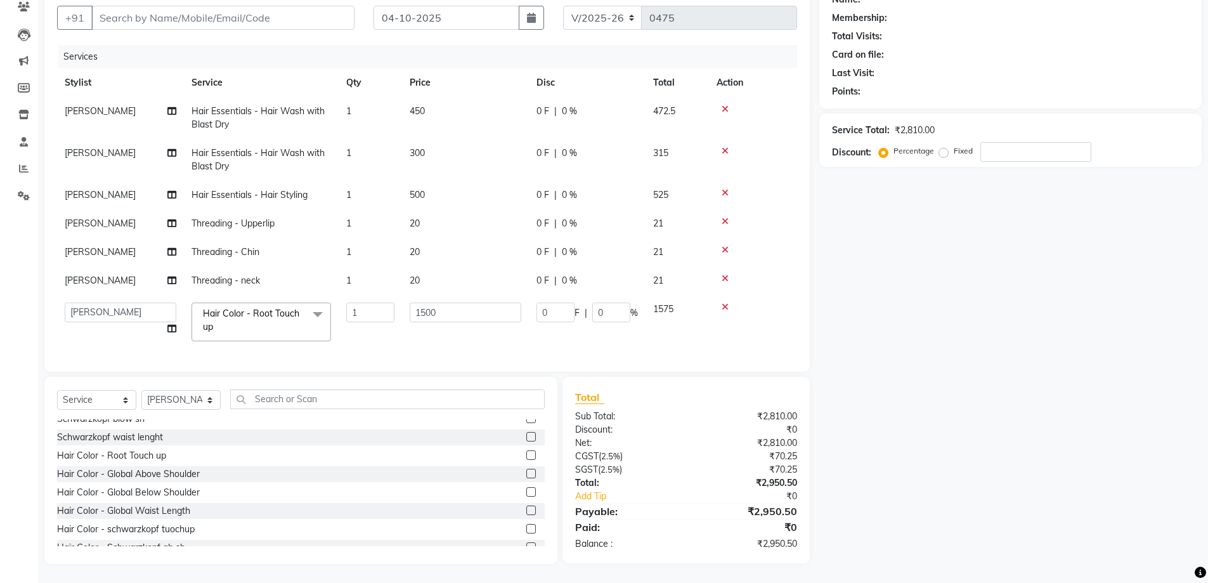
scroll to position [0, 0]
click at [424, 308] on input "1500" at bounding box center [466, 313] width 112 height 20
type input "1200"
click at [912, 365] on div "Name: Membership: Total Visits: Card on file: Last Visit: Points: Service Total…" at bounding box center [1015, 273] width 392 height 581
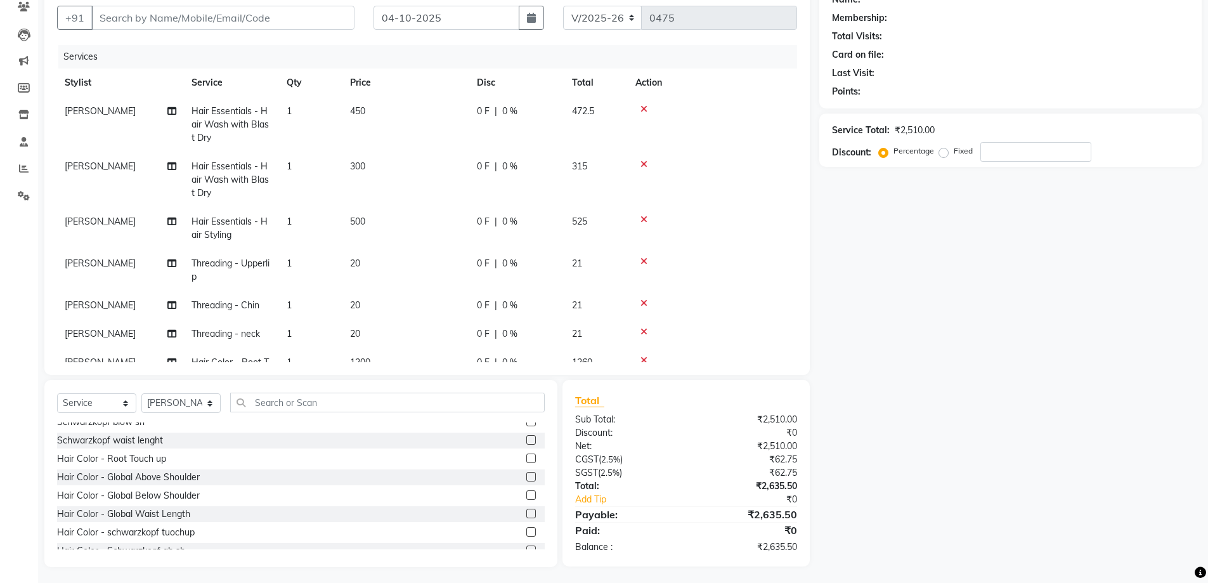
scroll to position [115, 0]
click at [91, 159] on span "[PERSON_NAME]" at bounding box center [100, 162] width 71 height 11
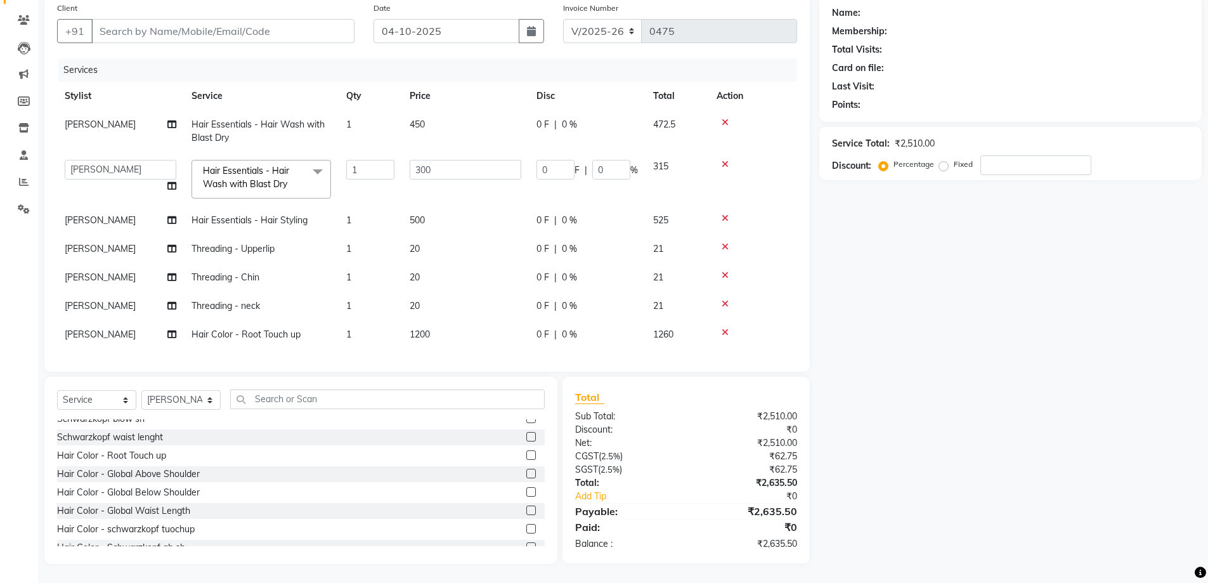
scroll to position [99, 0]
click at [114, 166] on select "[PERSON_NAME] [PERSON_NAME]" at bounding box center [121, 170] width 112 height 20
select select "54578"
click at [88, 128] on span "[PERSON_NAME]" at bounding box center [100, 124] width 71 height 11
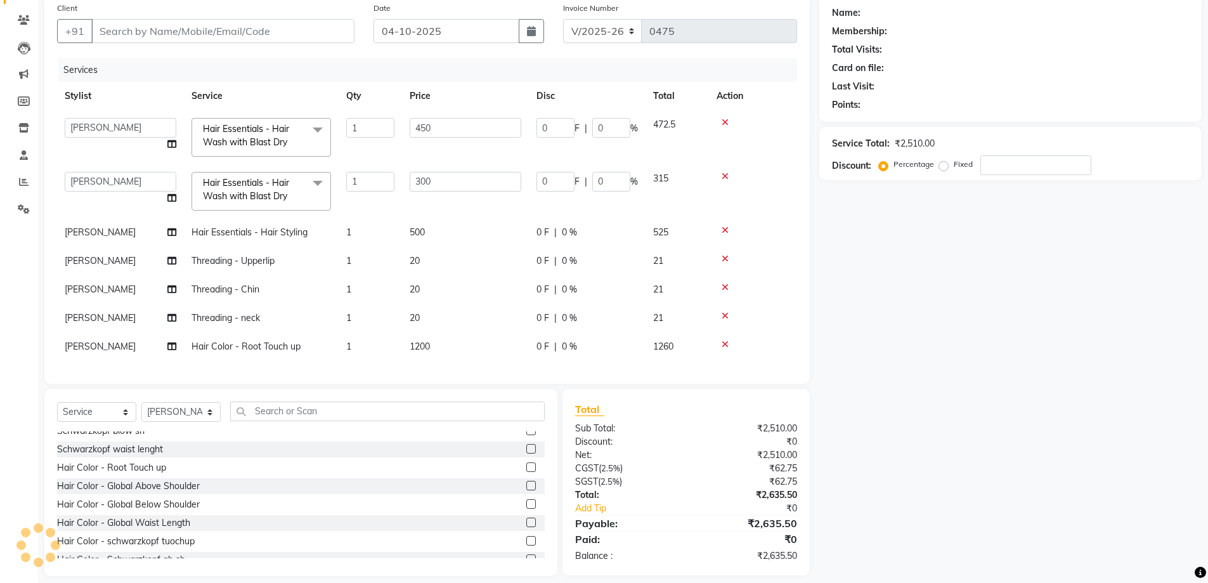
click at [105, 124] on select "[PERSON_NAME] [PERSON_NAME]" at bounding box center [121, 128] width 112 height 20
select select "54578"
click at [462, 120] on input "450" at bounding box center [466, 128] width 112 height 20
click at [944, 323] on div "Name: Membership: Total Visits: Card on file: Last Visit: Points: Service Total…" at bounding box center [1015, 286] width 392 height 580
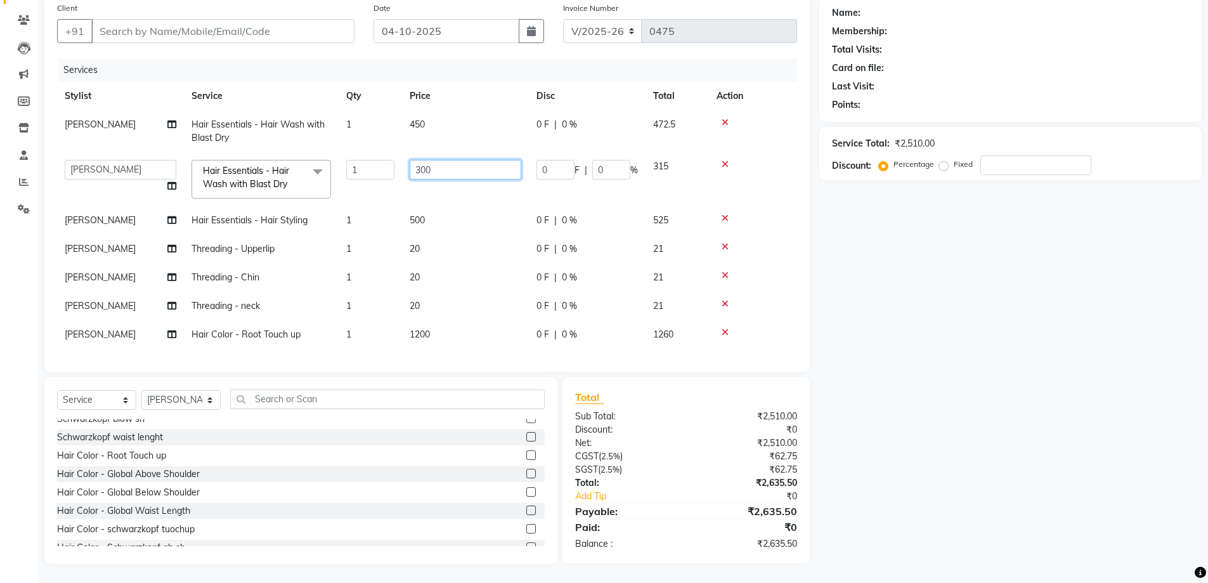
click at [441, 174] on input "300" at bounding box center [466, 170] width 112 height 20
click at [920, 308] on div "Name: Membership: Total Visits: Card on file: Last Visit: Points: Service Total…" at bounding box center [1015, 280] width 392 height 568
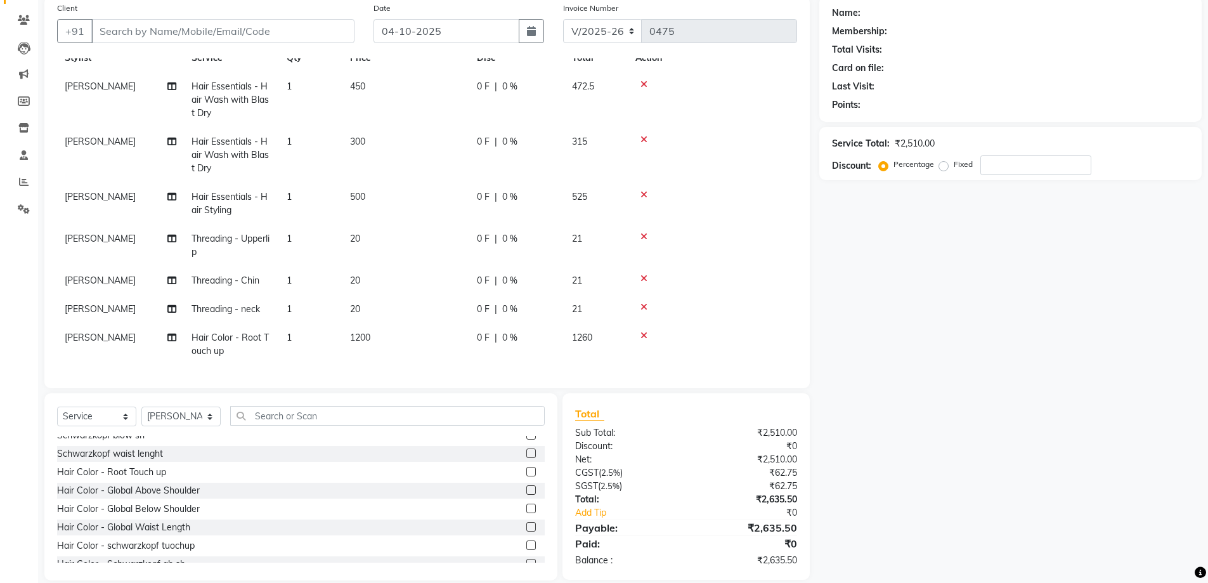
scroll to position [0, 0]
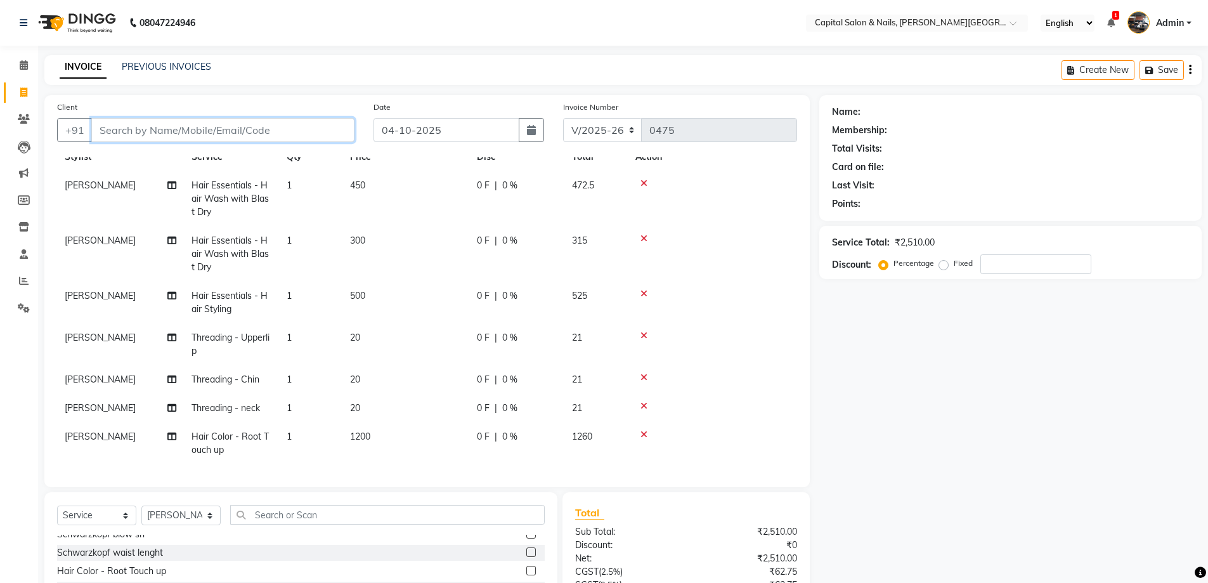
click at [173, 127] on input "Client" at bounding box center [222, 130] width 263 height 24
type input "8"
type input "0"
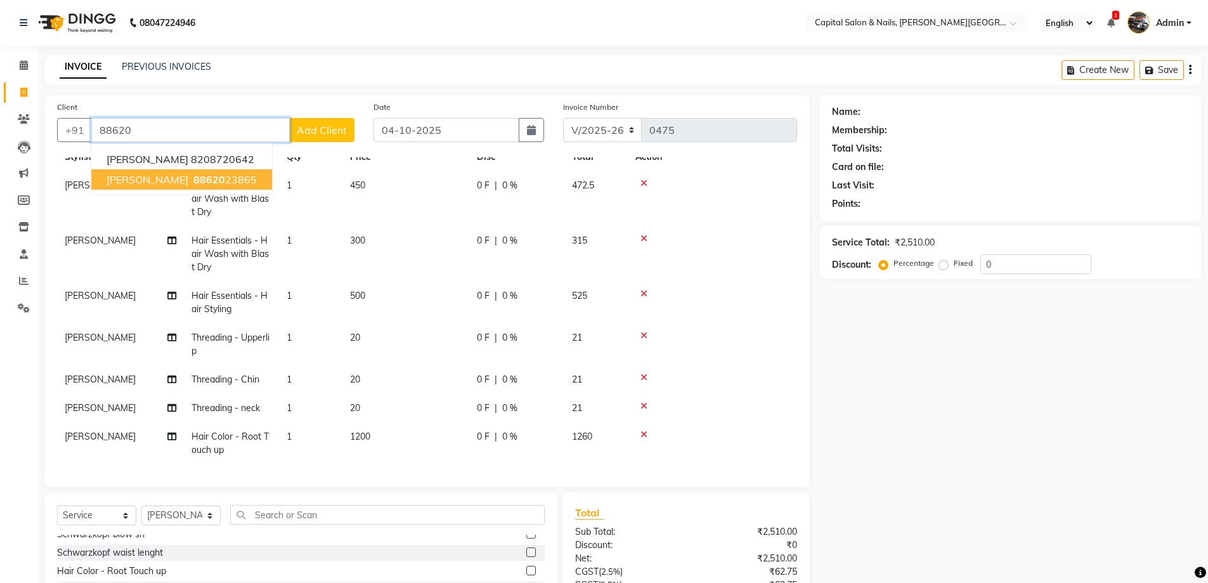
click at [153, 178] on span "[PERSON_NAME]" at bounding box center [148, 179] width 82 height 13
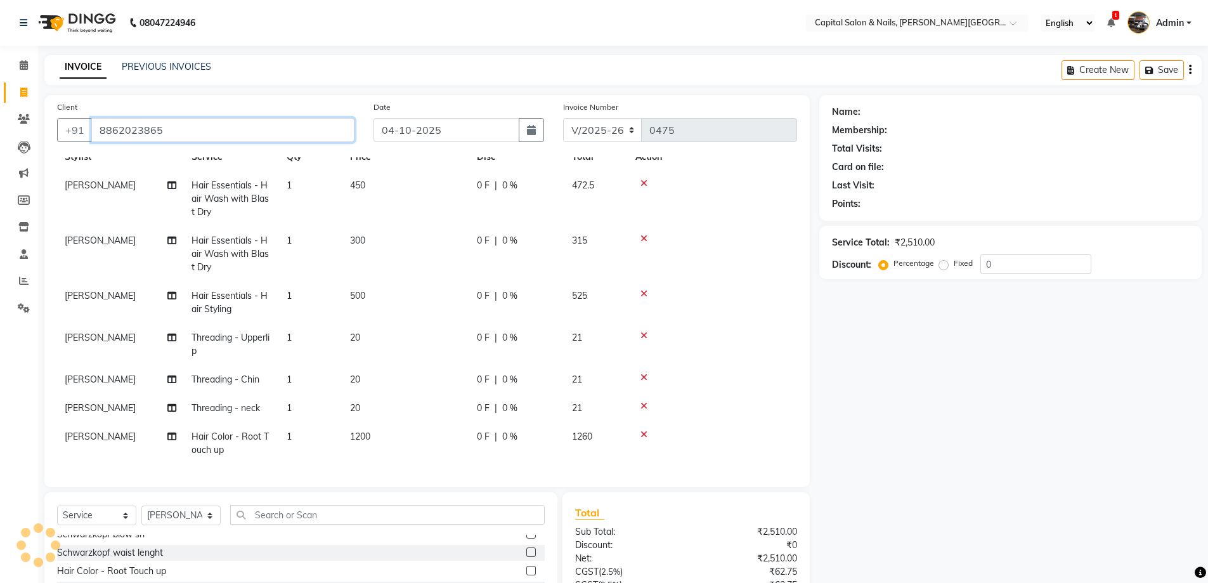
type input "8862023865"
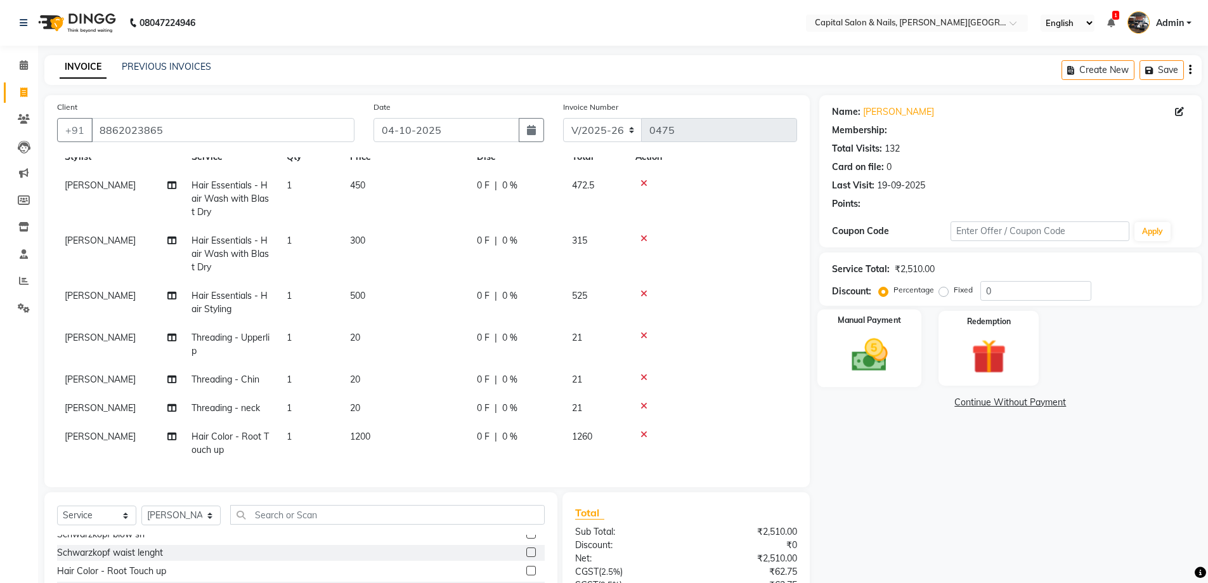
click at [858, 332] on div "Manual Payment" at bounding box center [869, 349] width 105 height 78
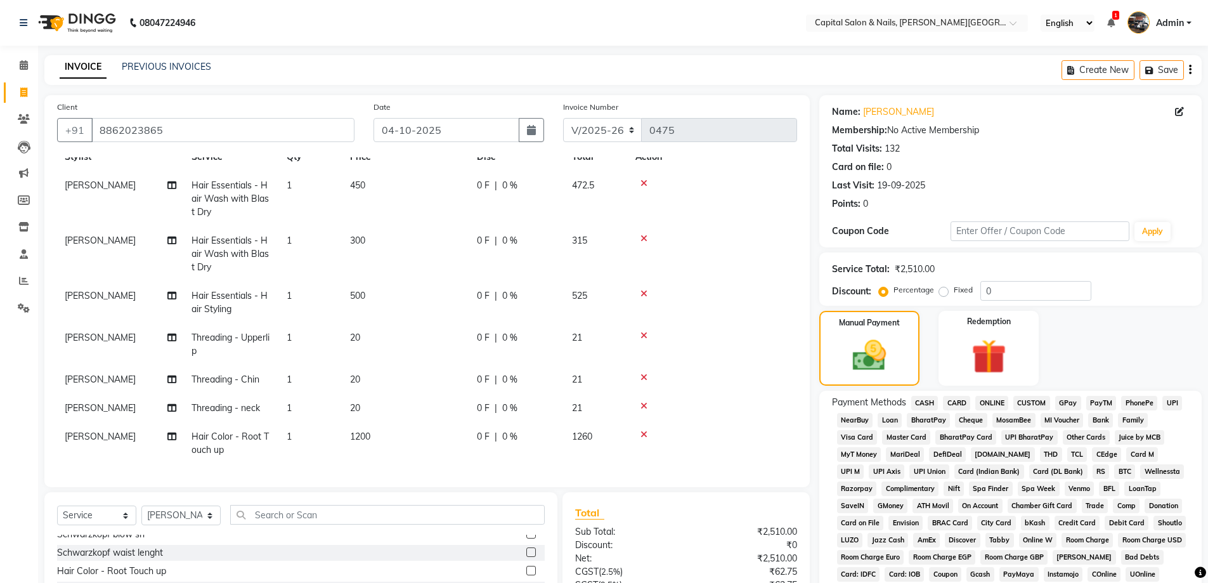
scroll to position [185, 0]
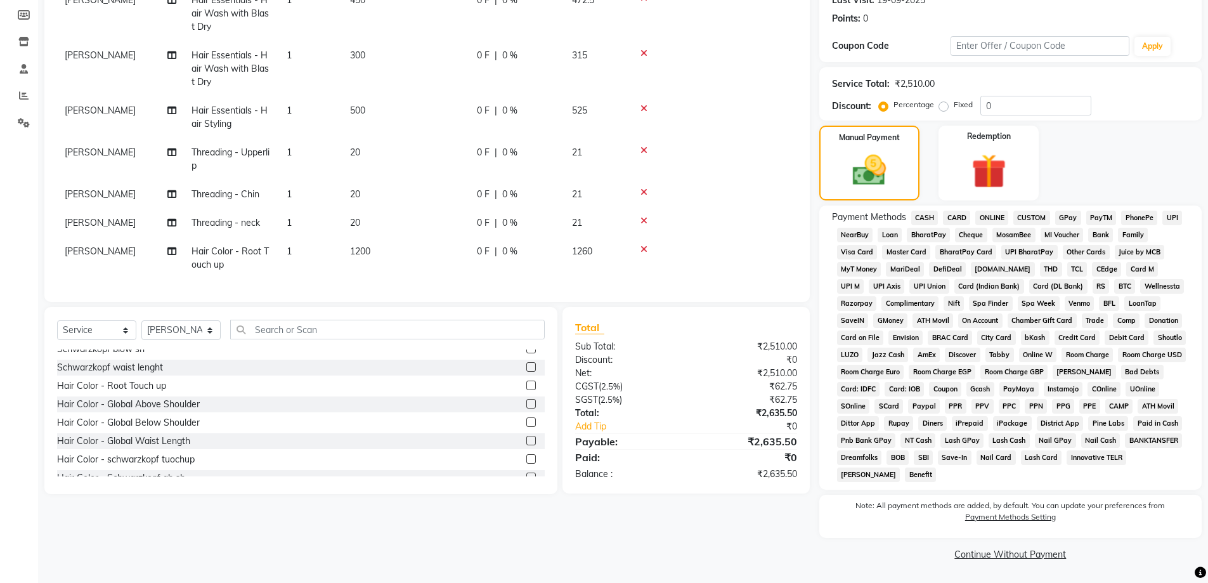
click at [998, 214] on span "ONLINE" at bounding box center [991, 218] width 33 height 15
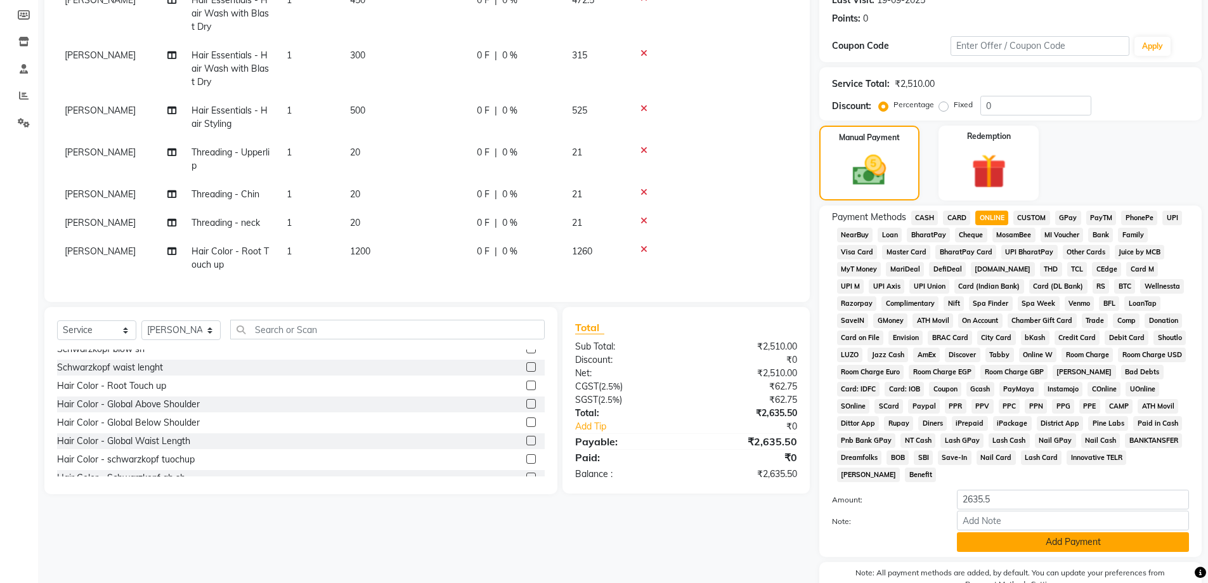
click at [1011, 543] on button "Add Payment" at bounding box center [1073, 542] width 232 height 20
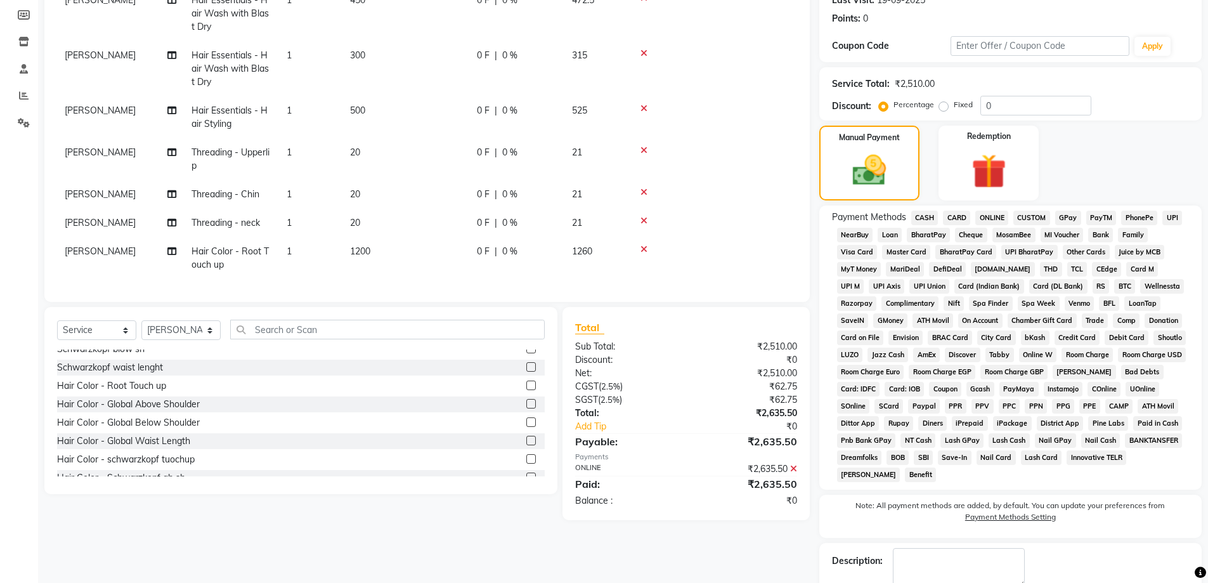
scroll to position [257, 0]
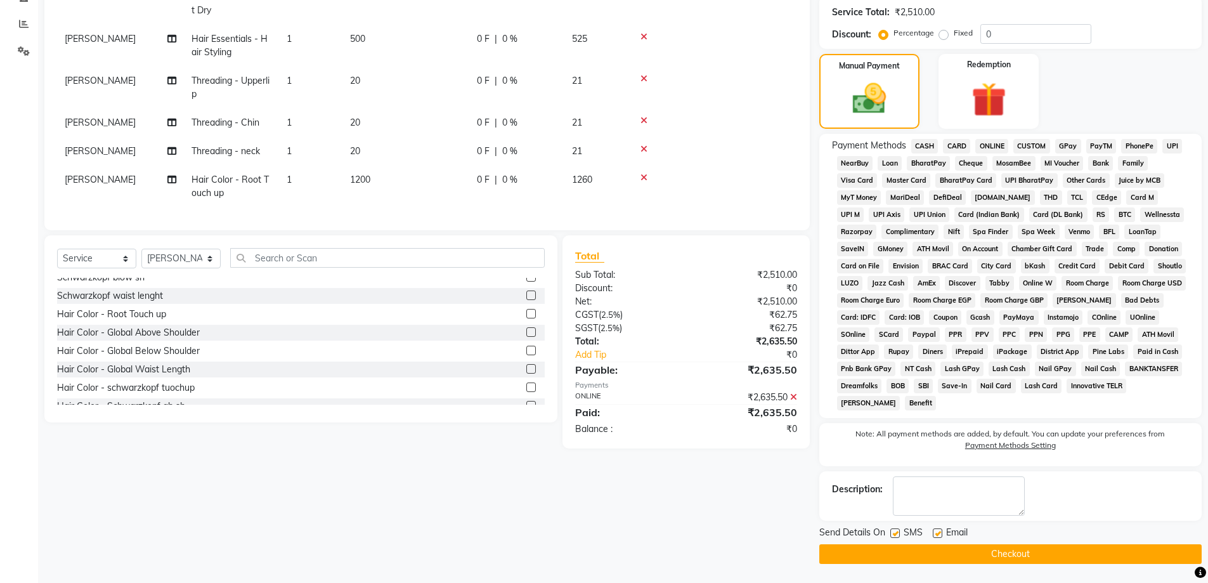
click at [1027, 547] on button "Checkout" at bounding box center [1010, 554] width 382 height 20
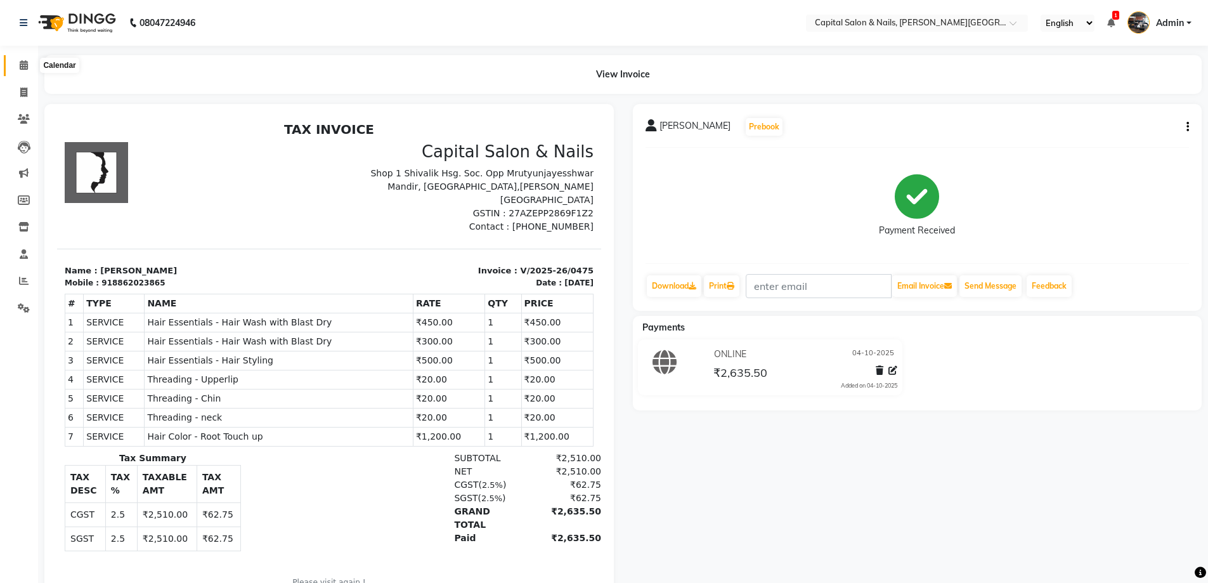
click at [23, 67] on icon at bounding box center [24, 65] width 8 height 10
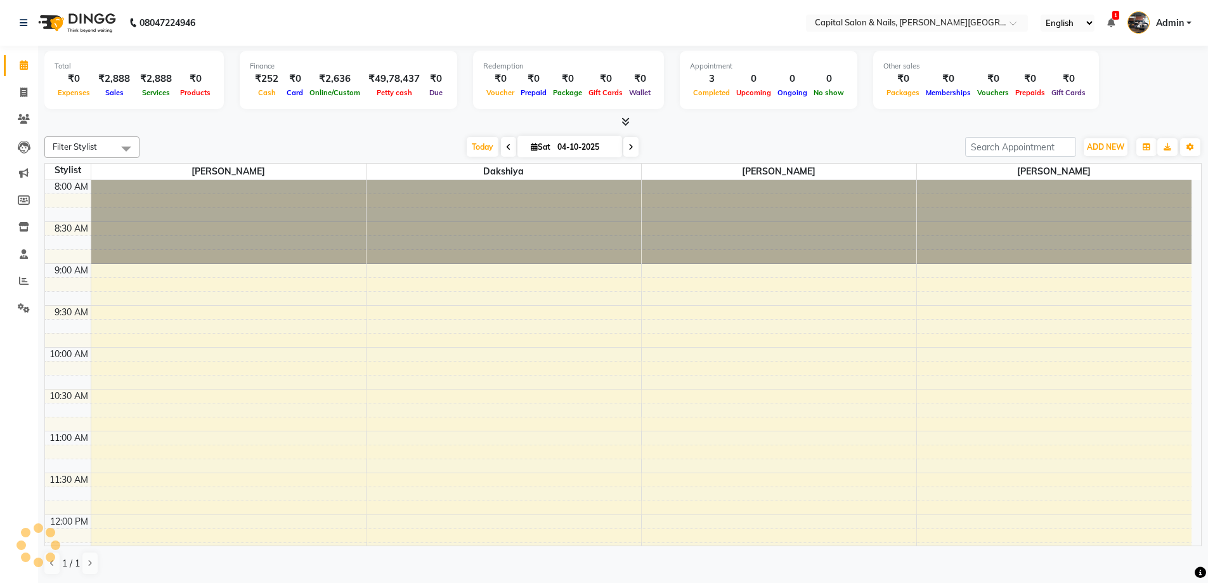
scroll to position [419, 0]
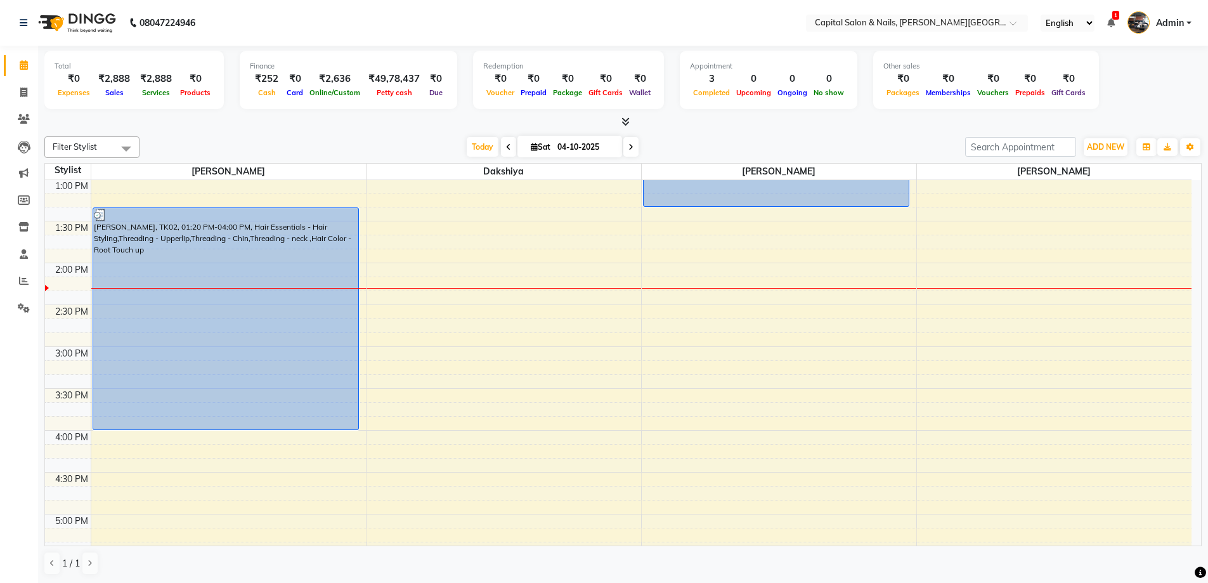
click at [775, 298] on div "8:00 AM 8:30 AM 9:00 AM 9:30 AM 10:00 AM 10:30 AM 11:00 AM 11:30 AM 12:00 PM 12…" at bounding box center [618, 388] width 1147 height 1255
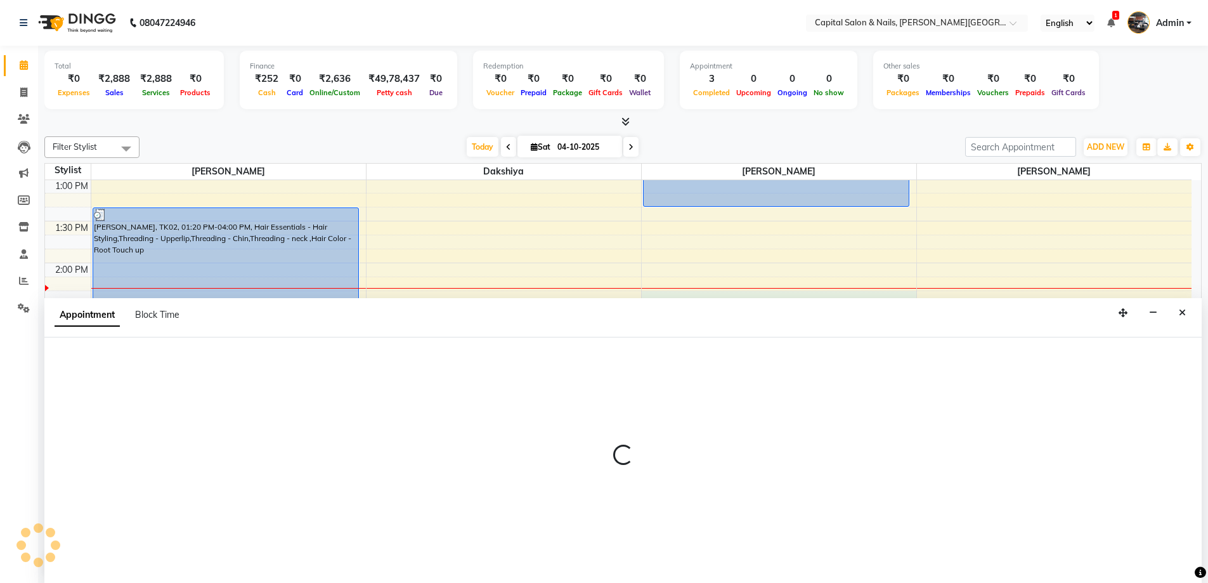
click at [188, 335] on div "Appointment Block Time" at bounding box center [623, 317] width 1158 height 39
click at [771, 311] on div "Appointment Block Time" at bounding box center [623, 317] width 1158 height 39
select select "54578"
select select "tentative"
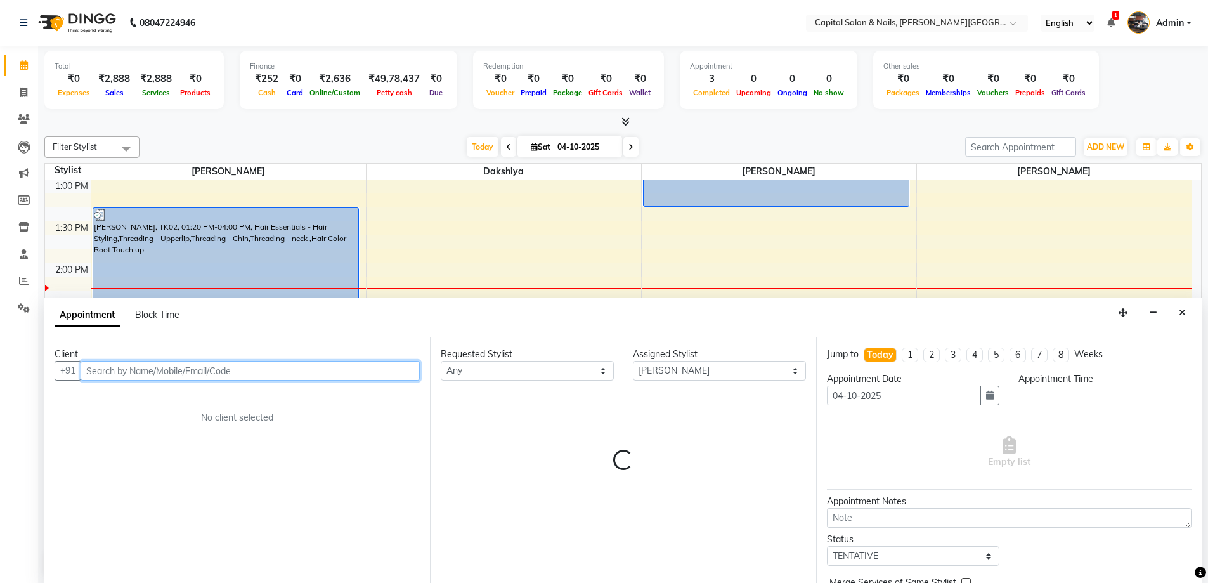
select select "855"
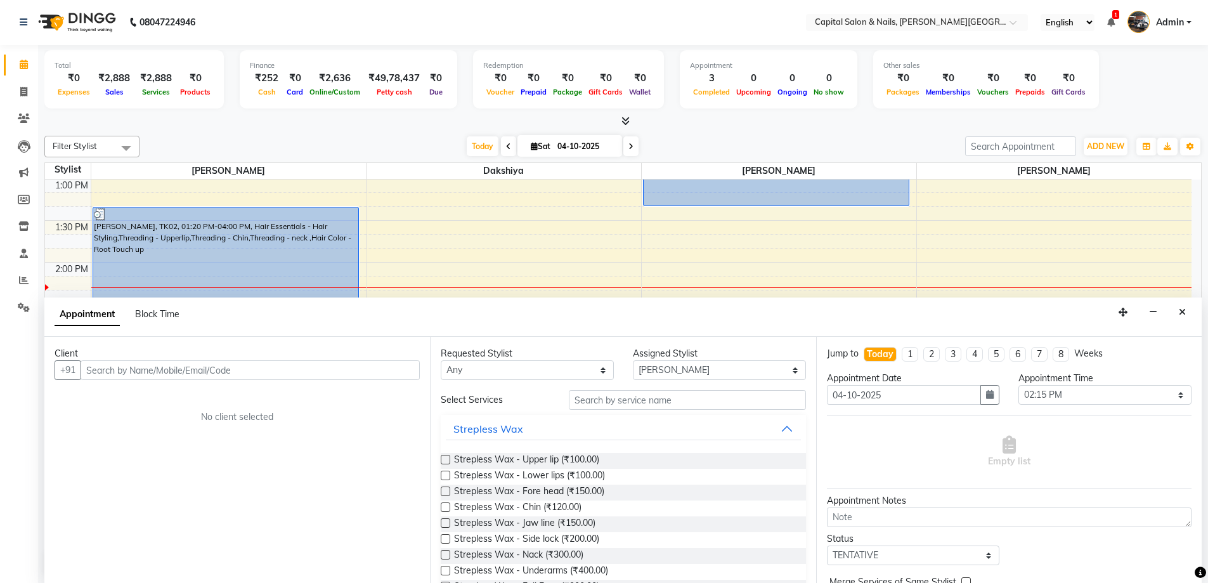
click at [191, 360] on div "Client" at bounding box center [237, 353] width 365 height 13
click at [183, 374] on input "text" at bounding box center [250, 370] width 339 height 20
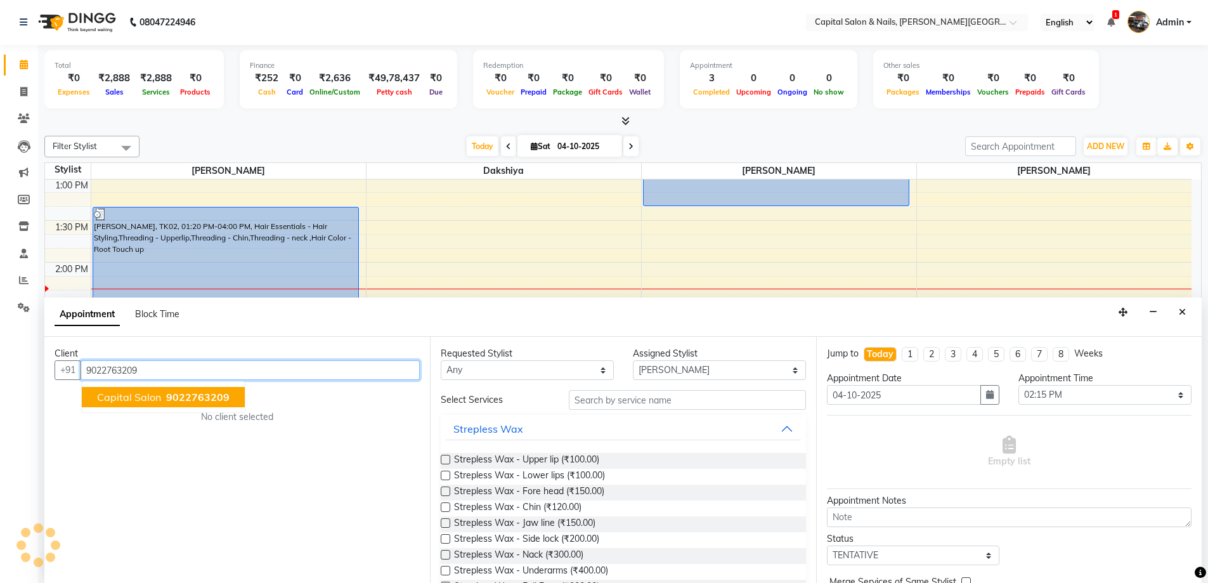
click at [174, 395] on span "9022763209" at bounding box center [197, 397] width 63 height 13
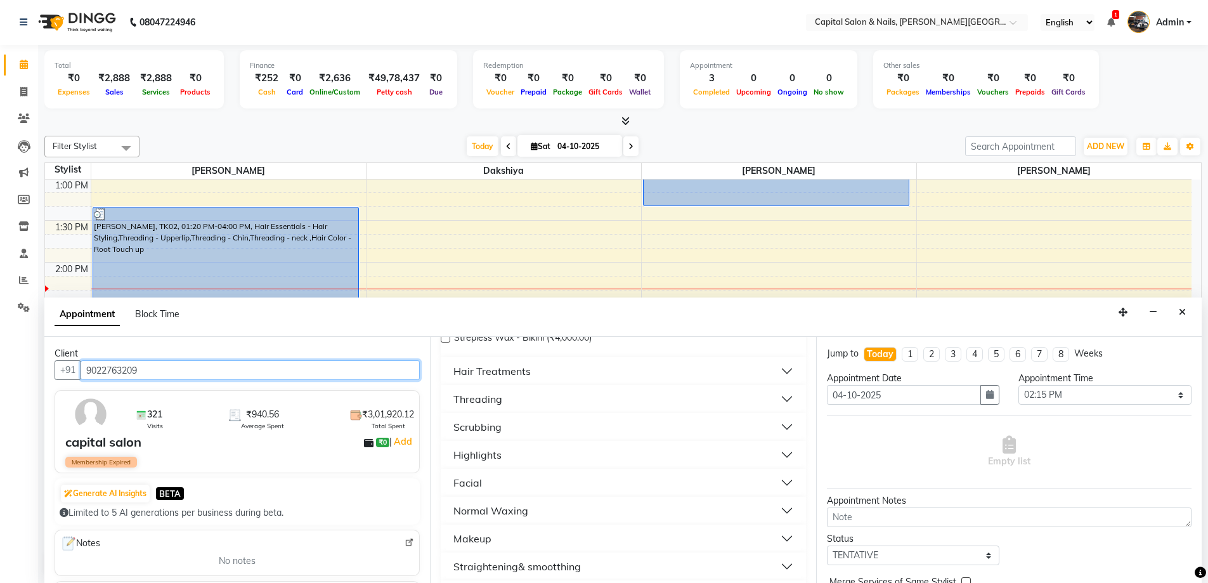
scroll to position [571, 0]
type input "9022763209"
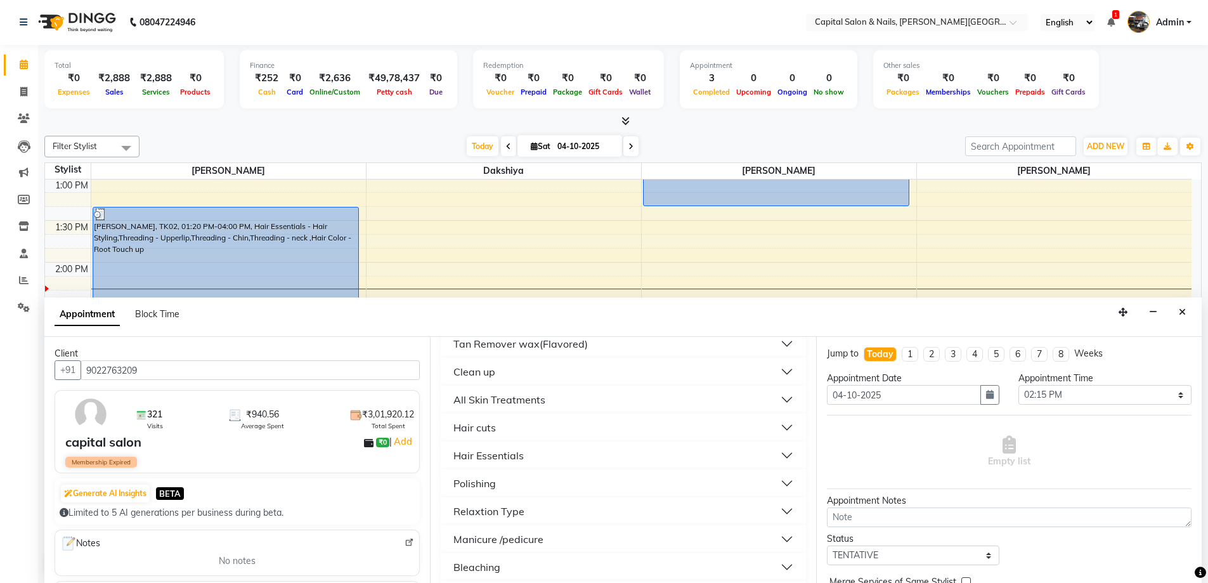
click at [491, 424] on div "Hair cuts" at bounding box center [474, 427] width 42 height 15
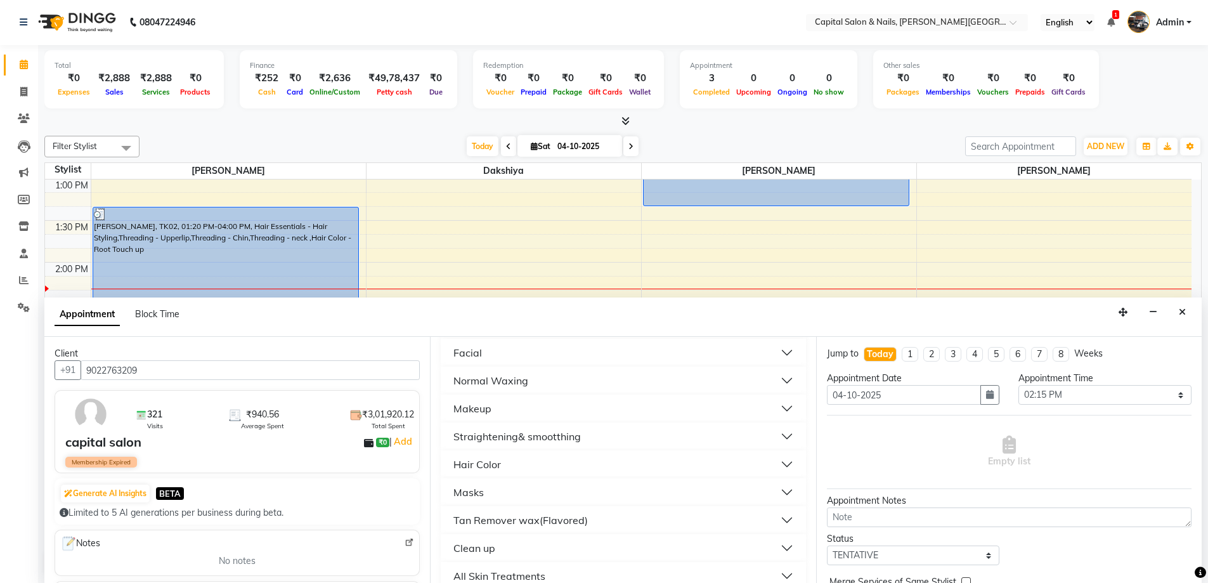
scroll to position [254, 0]
click at [501, 408] on div "Threading" at bounding box center [477, 409] width 49 height 15
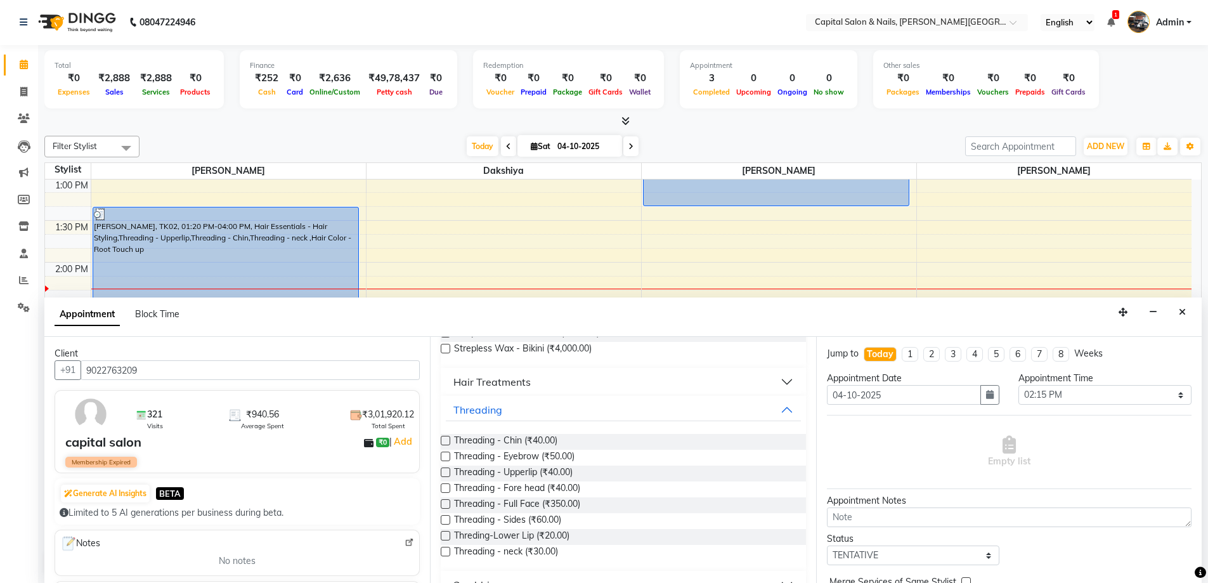
click at [448, 456] on label at bounding box center [446, 457] width 10 height 10
click at [448, 456] on input "checkbox" at bounding box center [445, 457] width 8 height 8
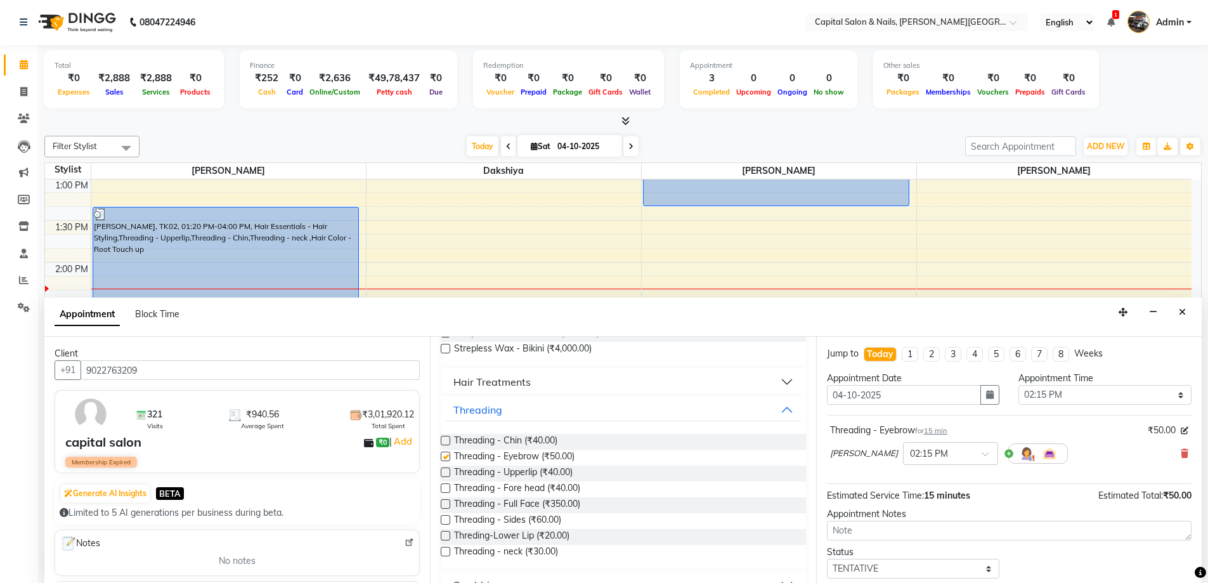
checkbox input "false"
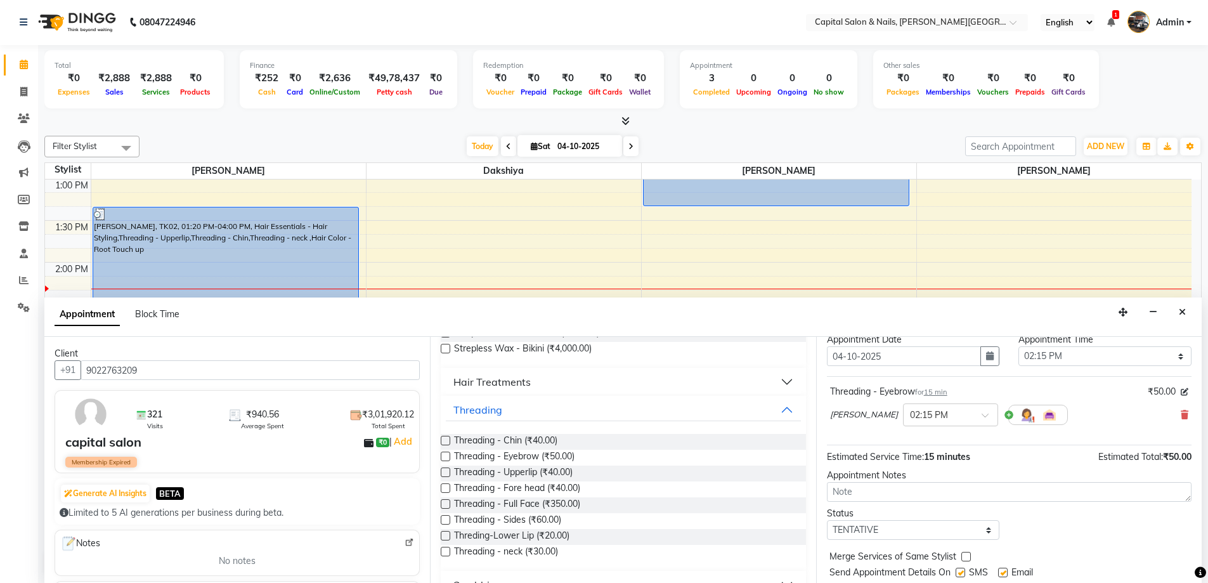
scroll to position [75, 0]
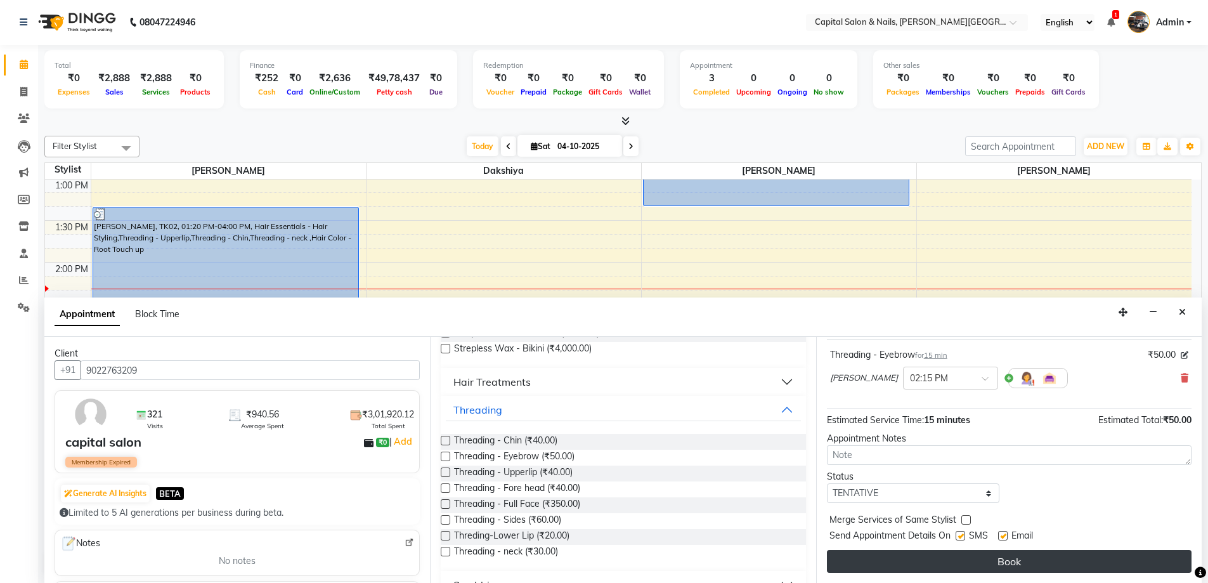
click at [1000, 555] on button "Book" at bounding box center [1009, 561] width 365 height 23
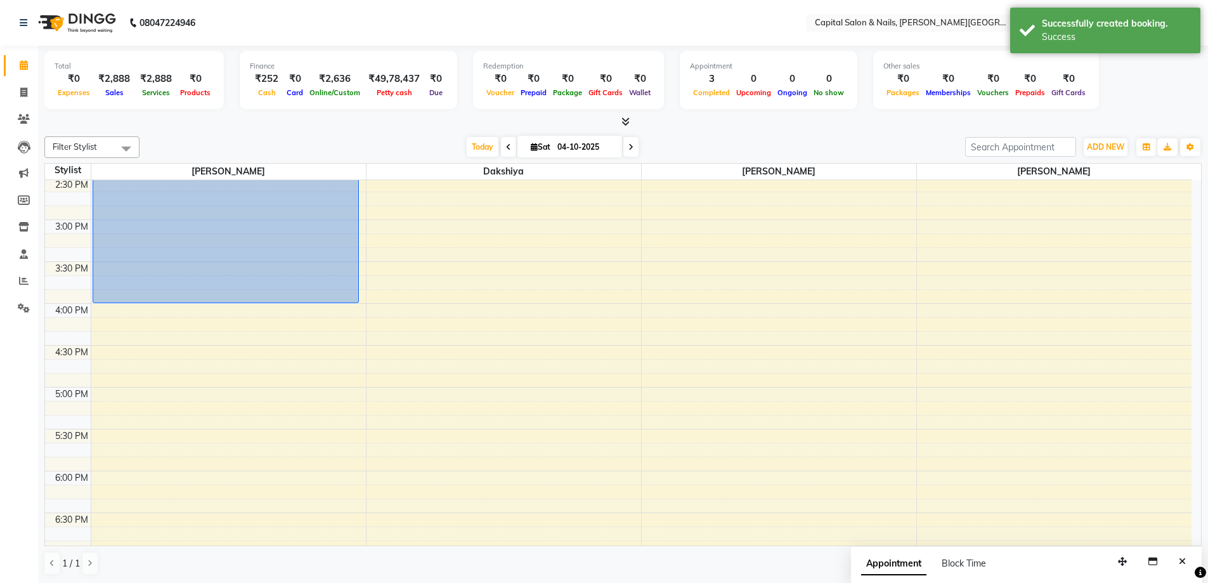
scroll to position [229, 0]
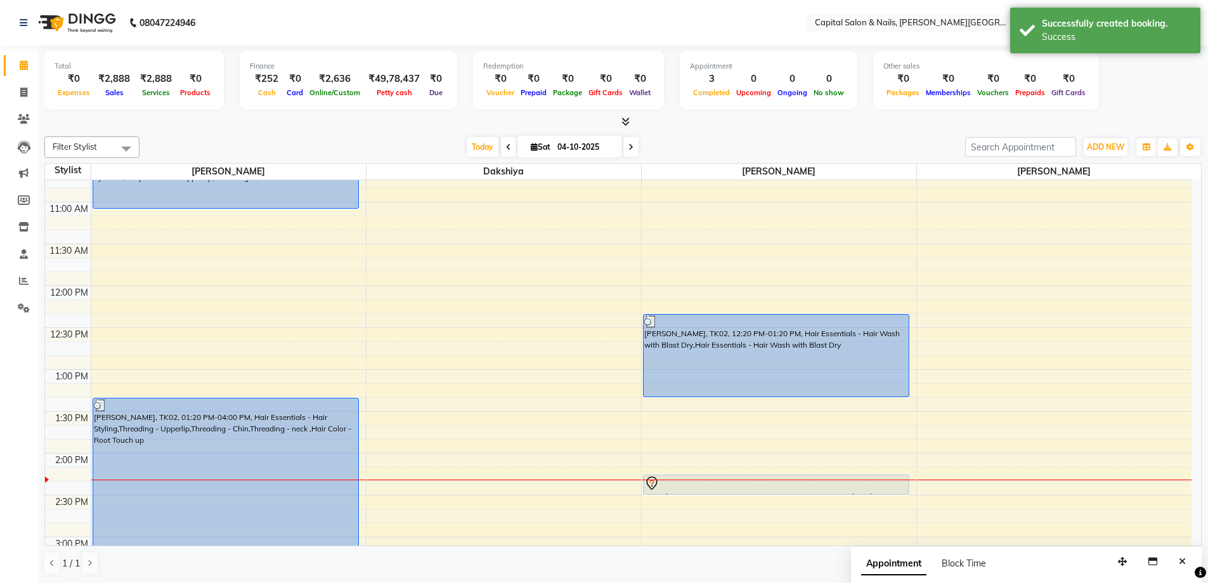
click at [793, 499] on div "8:00 AM 8:30 AM 9:00 AM 9:30 AM 10:00 AM 10:30 AM 11:00 AM 11:30 AM 12:00 PM 12…" at bounding box center [618, 578] width 1147 height 1255
select select "54578"
select select "tentative"
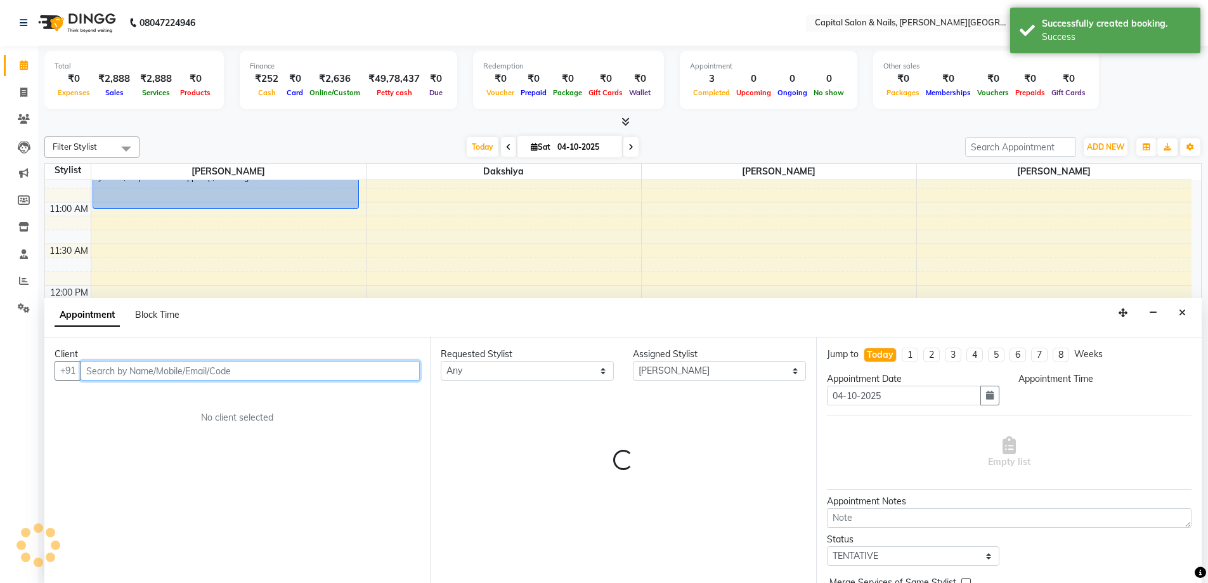
select select "870"
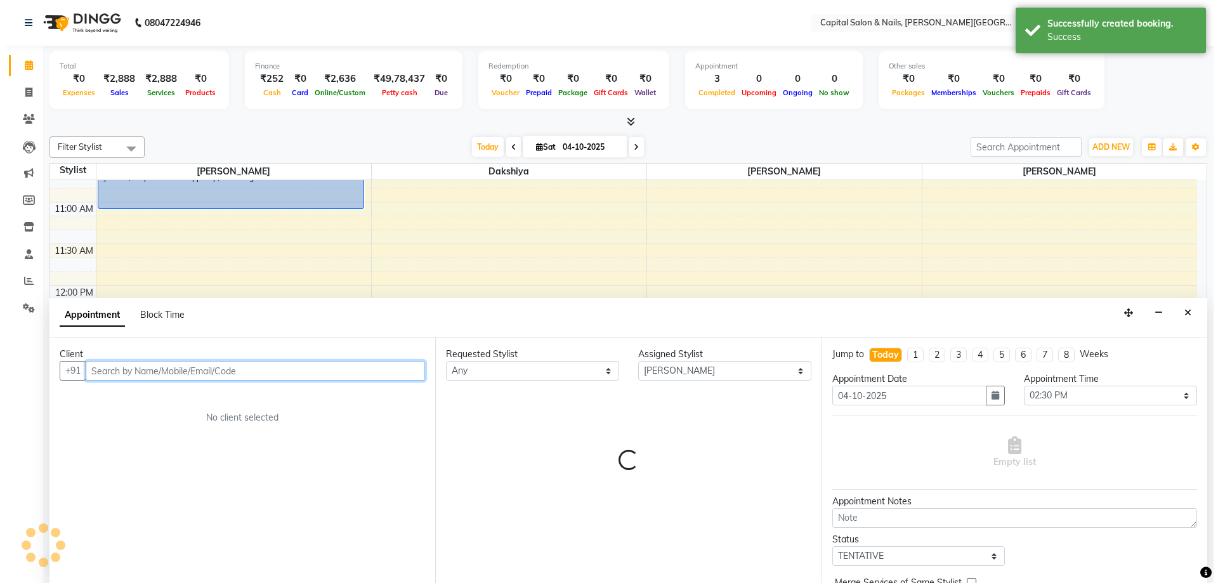
scroll to position [1, 0]
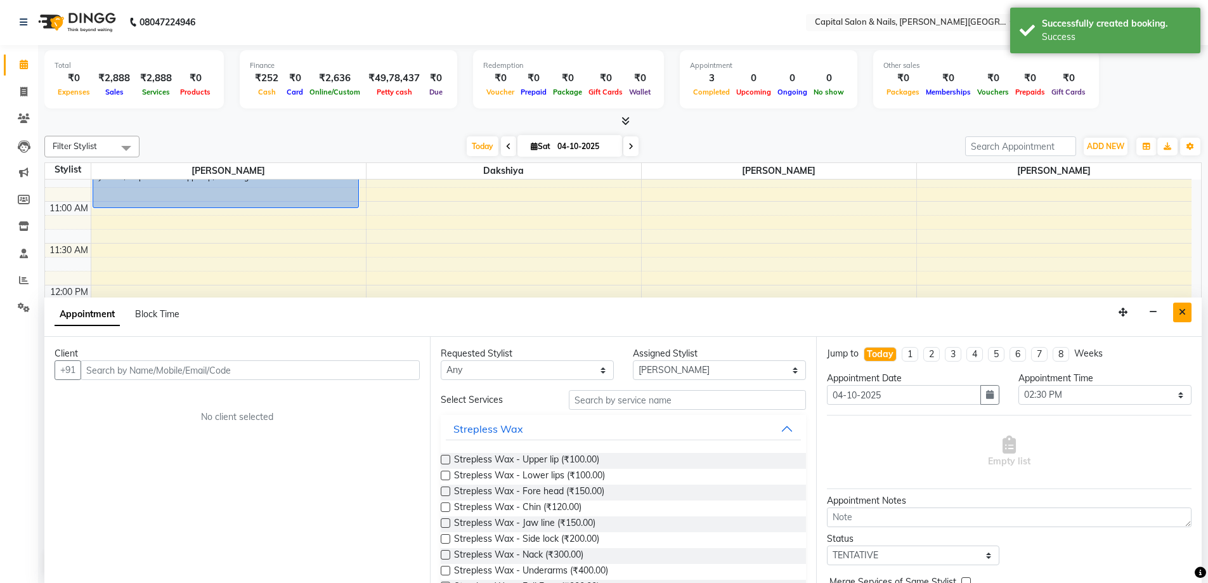
click at [1178, 311] on button "Close" at bounding box center [1182, 313] width 18 height 20
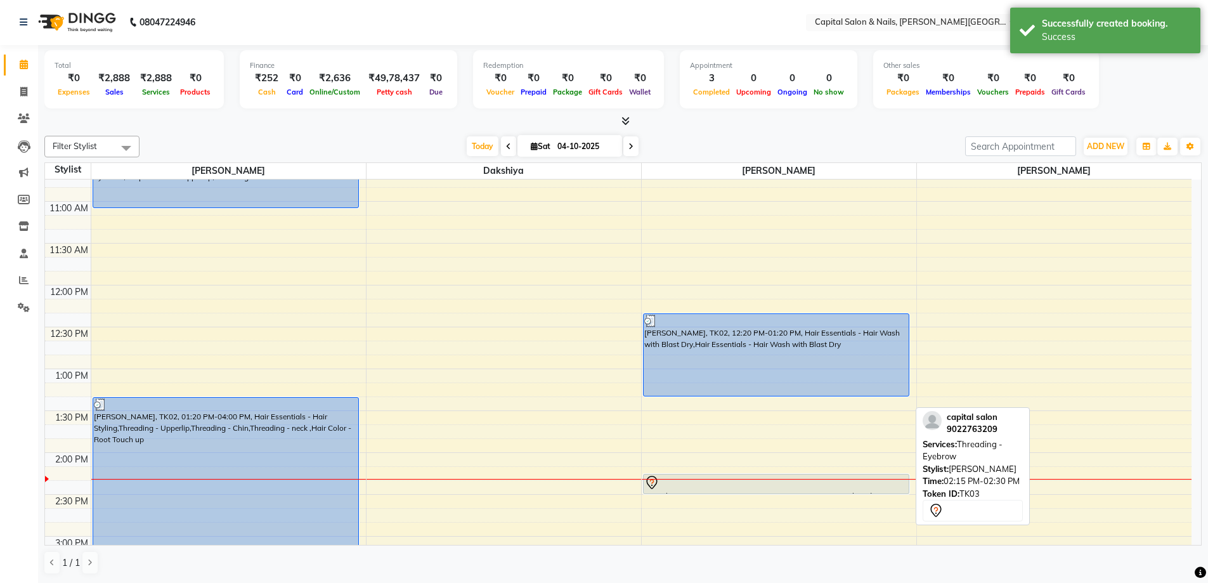
click at [723, 478] on div at bounding box center [776, 482] width 264 height 15
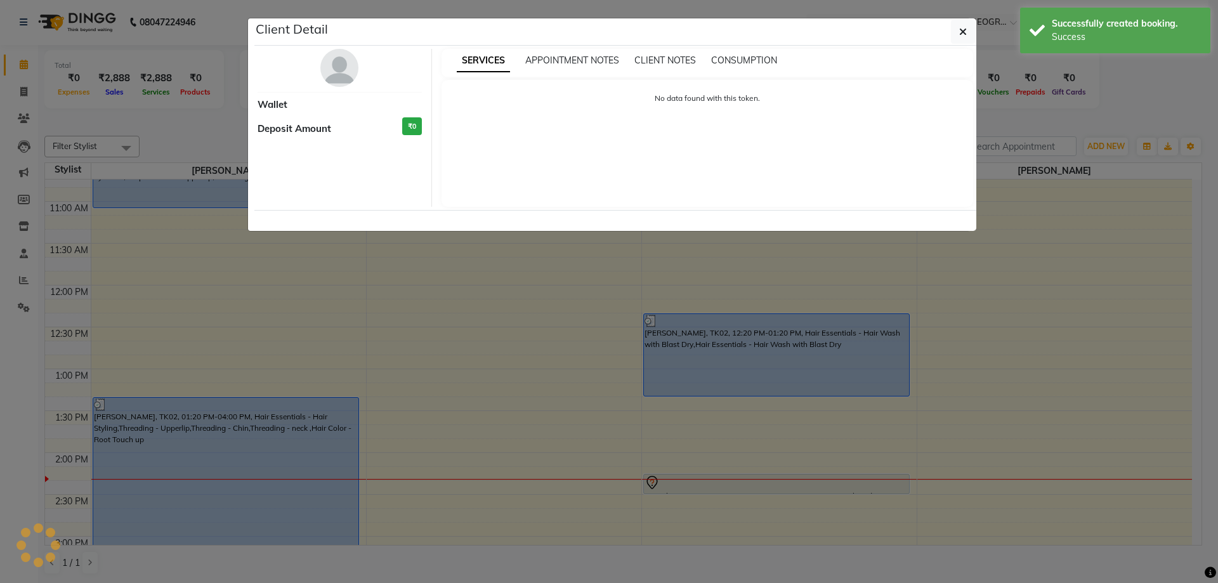
select select "7"
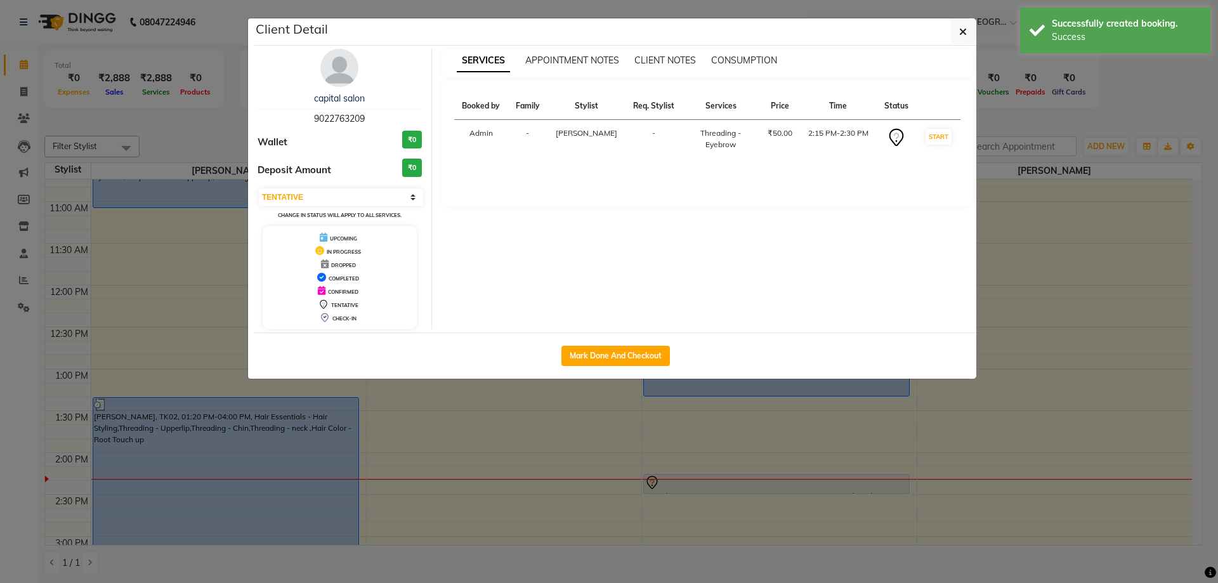
drag, startPoint x: 965, startPoint y: 30, endPoint x: 794, endPoint y: 272, distance: 296.3
click at [911, 131] on div "Client Detail capital salon 9022763209 Wallet ₹0 Deposit Amount ₹0 Select IN SE…" at bounding box center [615, 198] width 722 height 360
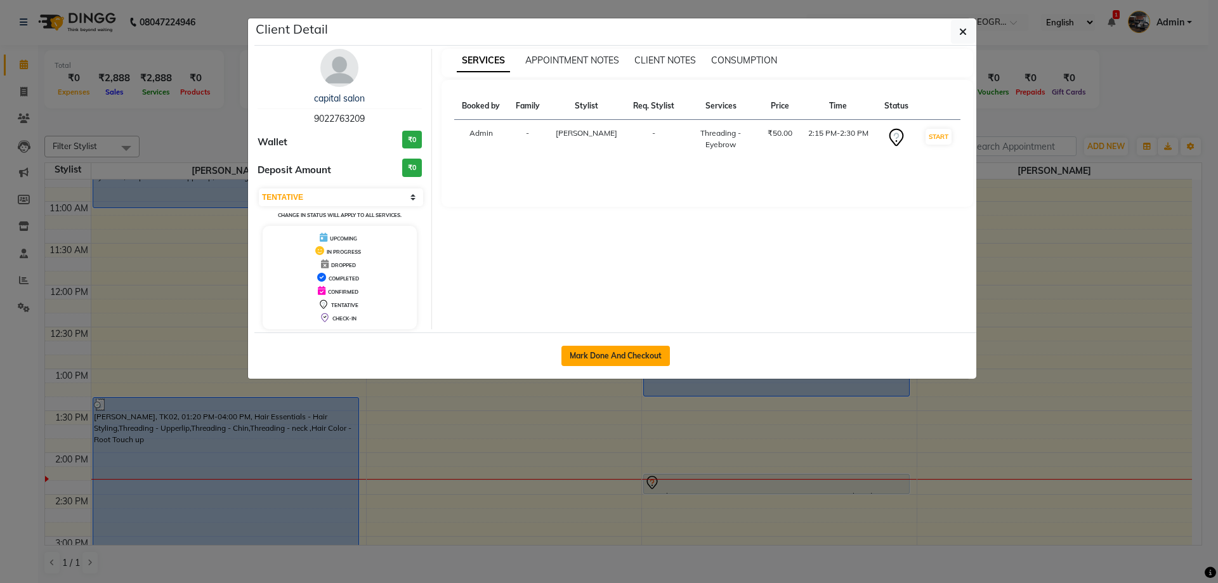
click at [634, 362] on button "Mark Done And Checkout" at bounding box center [615, 356] width 108 height 20
select select "service"
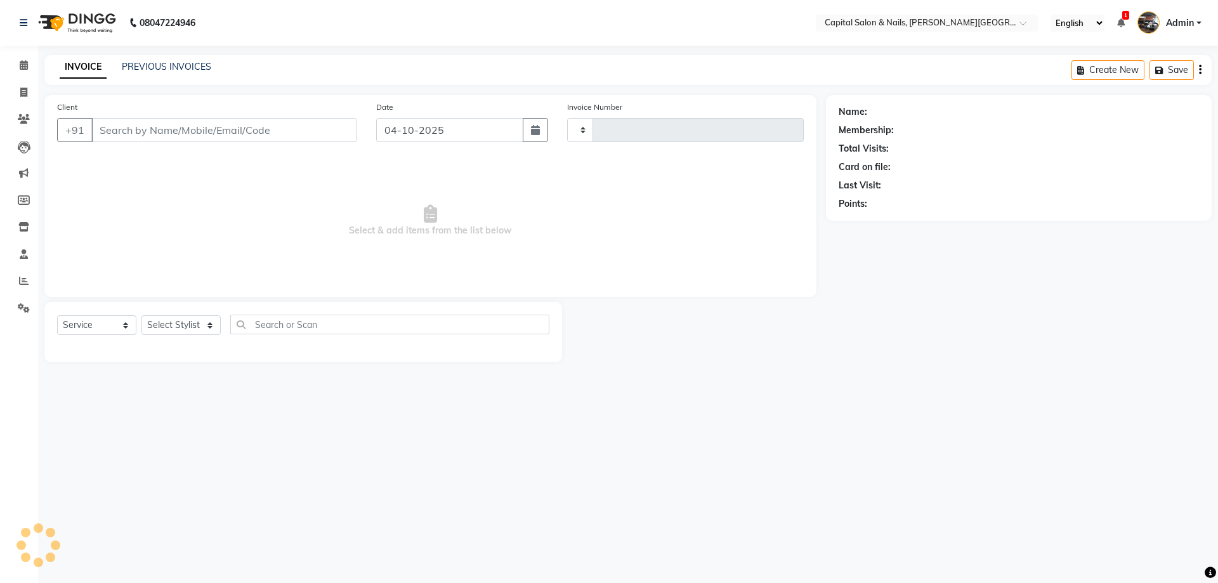
type input "0476"
select select "41"
type input "9022763209"
select select "54578"
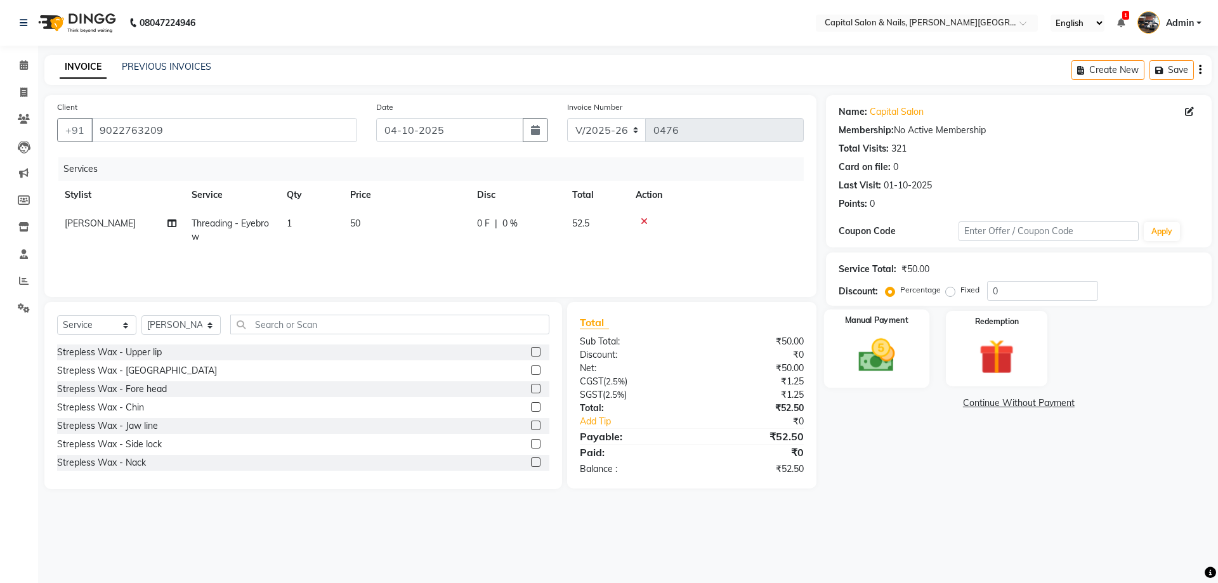
drag, startPoint x: 873, startPoint y: 351, endPoint x: 898, endPoint y: 356, distance: 25.8
click at [875, 351] on img at bounding box center [876, 355] width 59 height 42
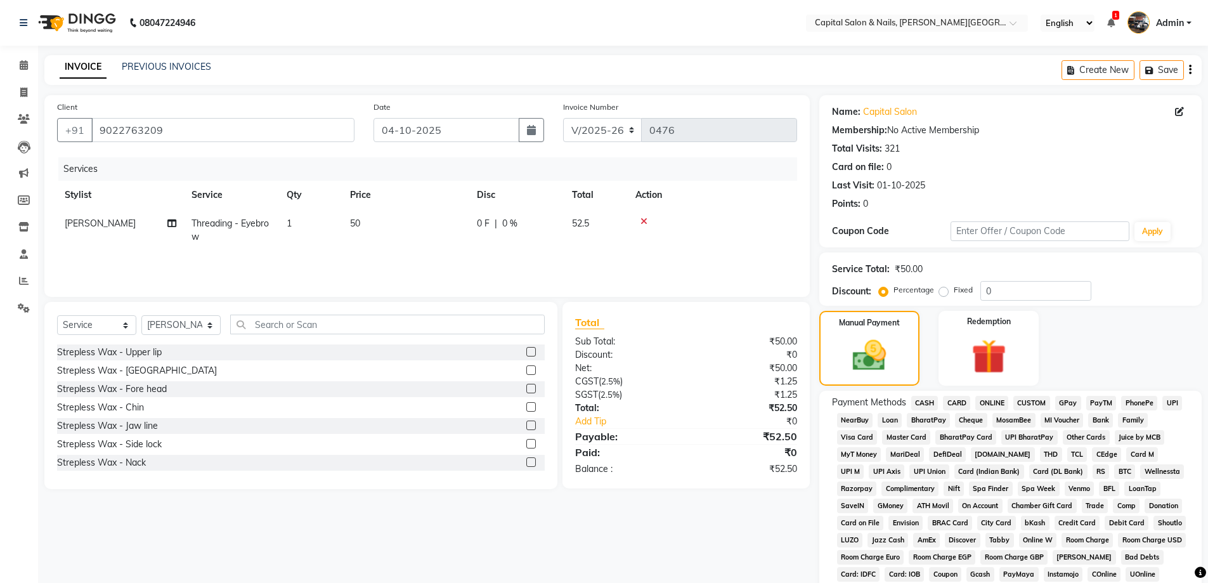
drag, startPoint x: 926, startPoint y: 400, endPoint x: 956, endPoint y: 419, distance: 35.4
click at [927, 401] on span "CASH" at bounding box center [924, 403] width 27 height 15
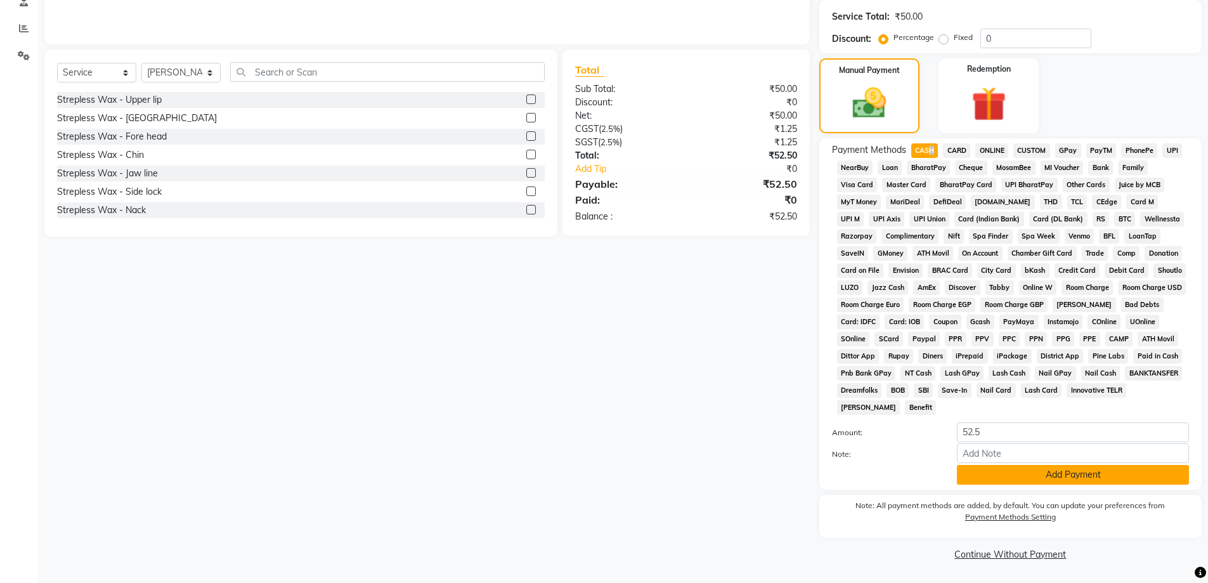
click at [1079, 467] on button "Add Payment" at bounding box center [1073, 475] width 232 height 20
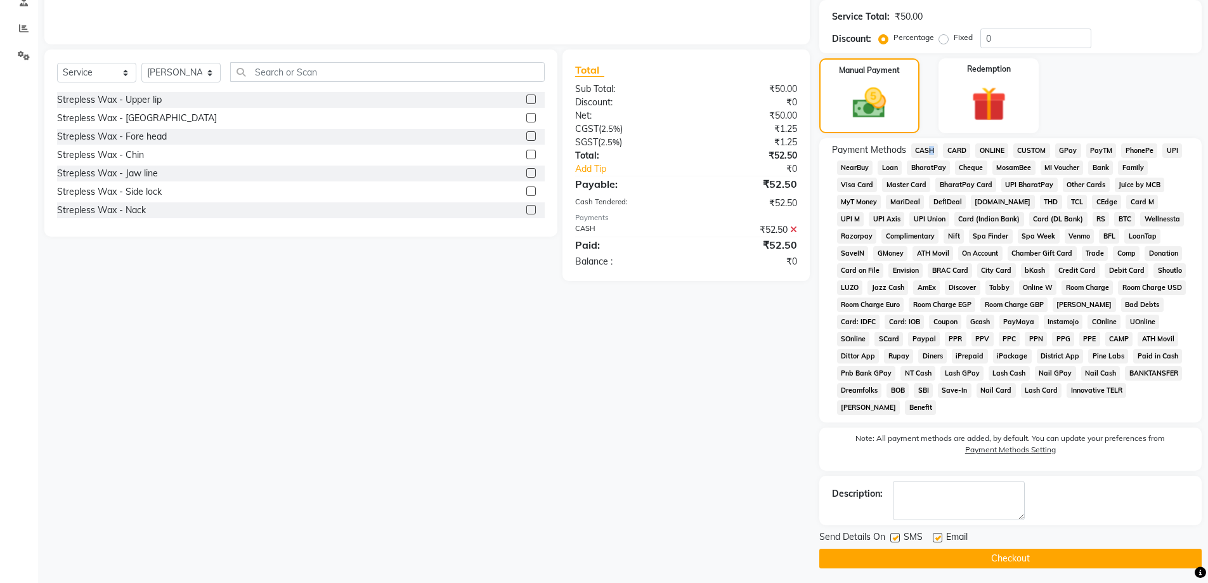
click at [1011, 555] on button "Checkout" at bounding box center [1010, 559] width 382 height 20
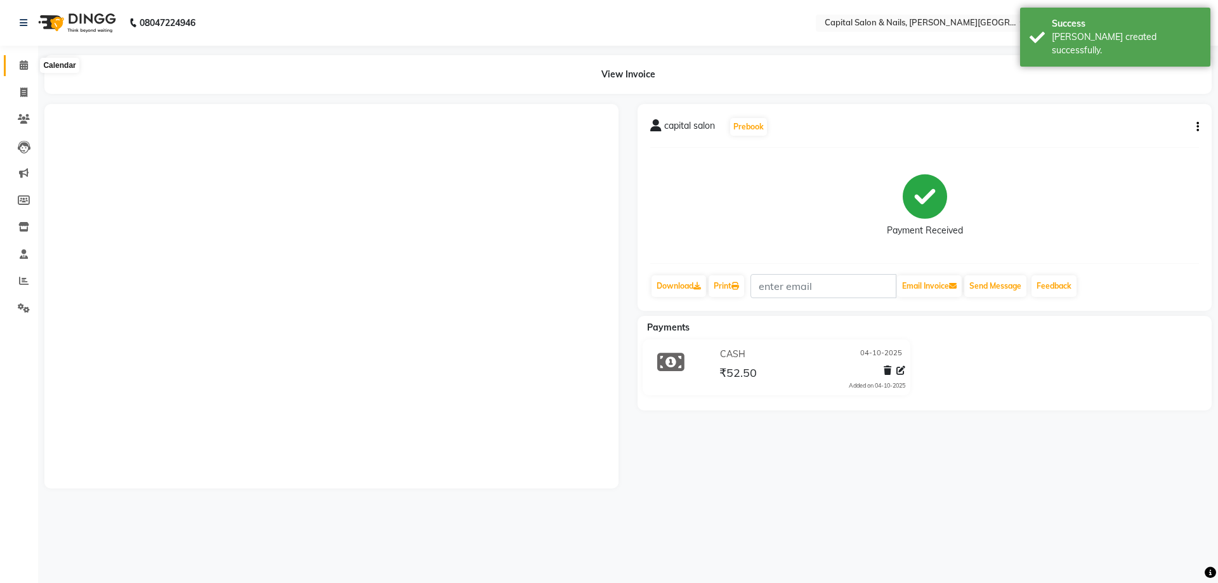
click at [29, 65] on span at bounding box center [24, 65] width 22 height 15
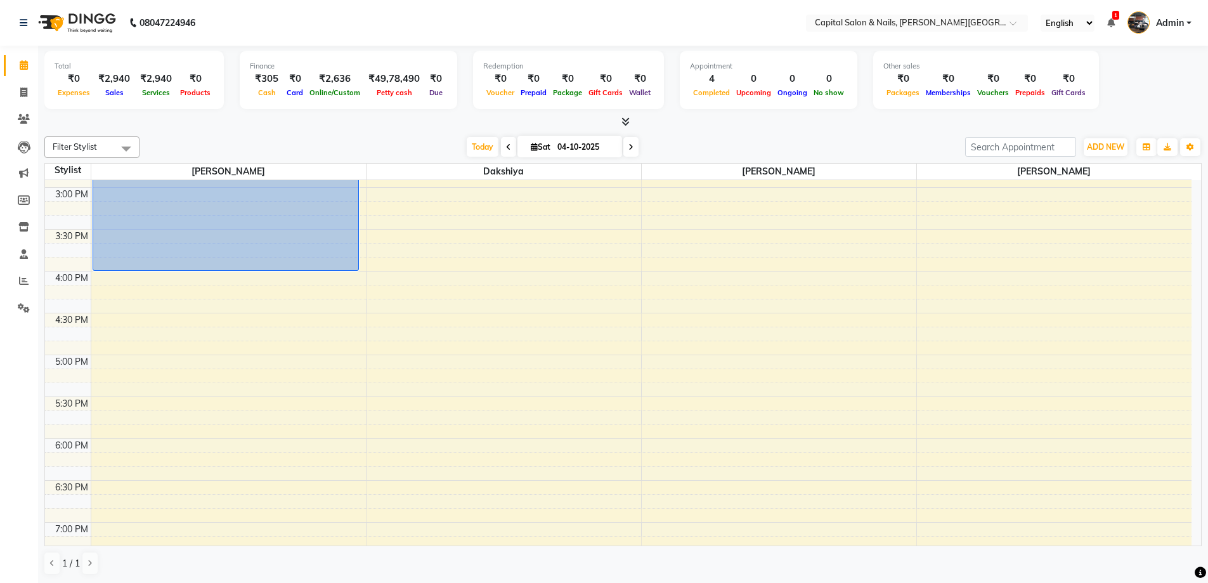
scroll to position [440, 0]
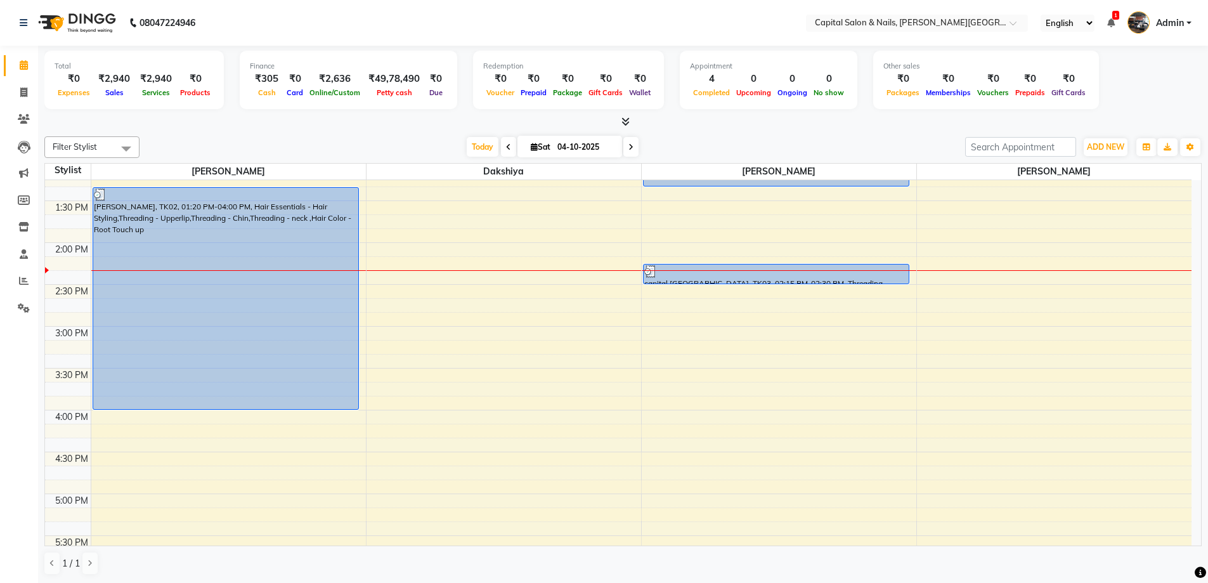
click at [747, 320] on div "8:00 AM 8:30 AM 9:00 AM 9:30 AM 10:00 AM 10:30 AM 11:00 AM 11:30 AM 12:00 PM 12…" at bounding box center [618, 368] width 1147 height 1255
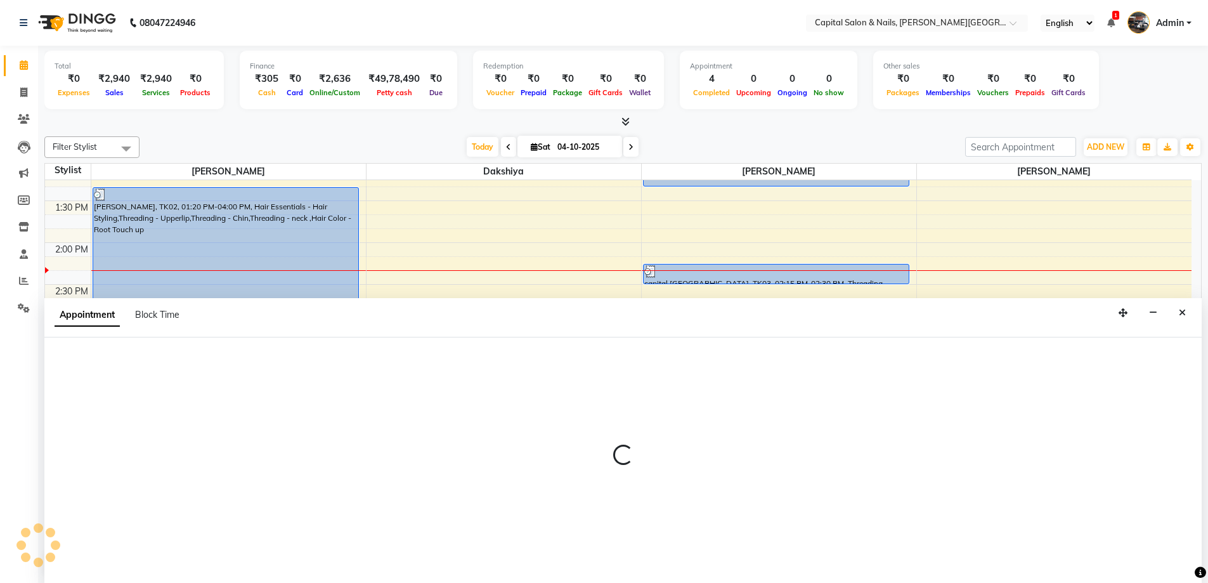
scroll to position [1, 0]
select select "54578"
select select "885"
select select "tentative"
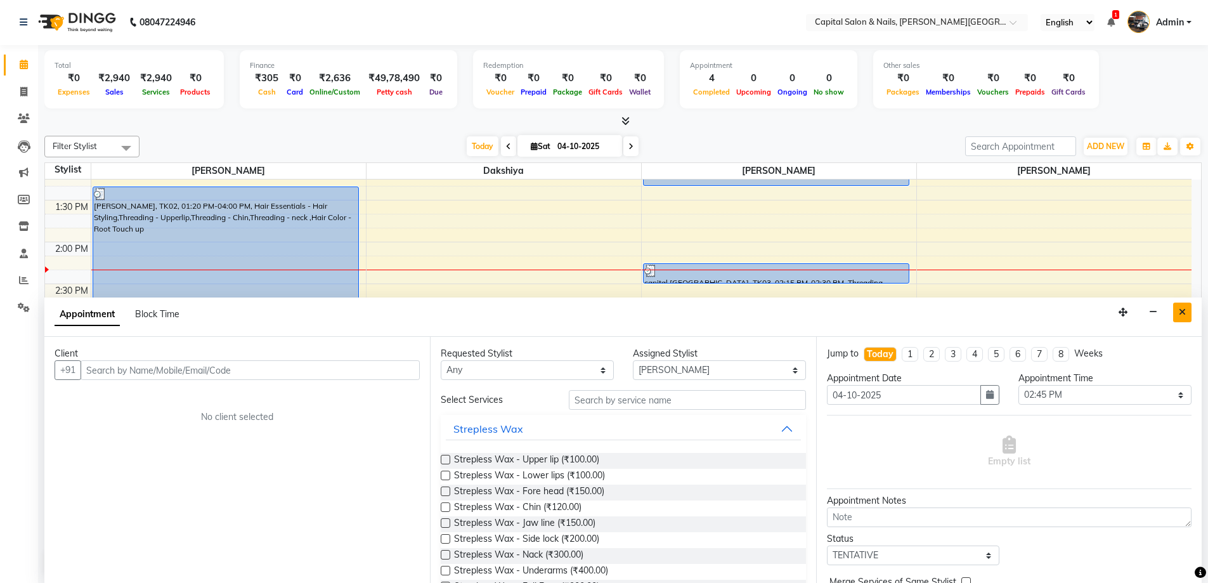
click at [1178, 310] on button "Close" at bounding box center [1182, 313] width 18 height 20
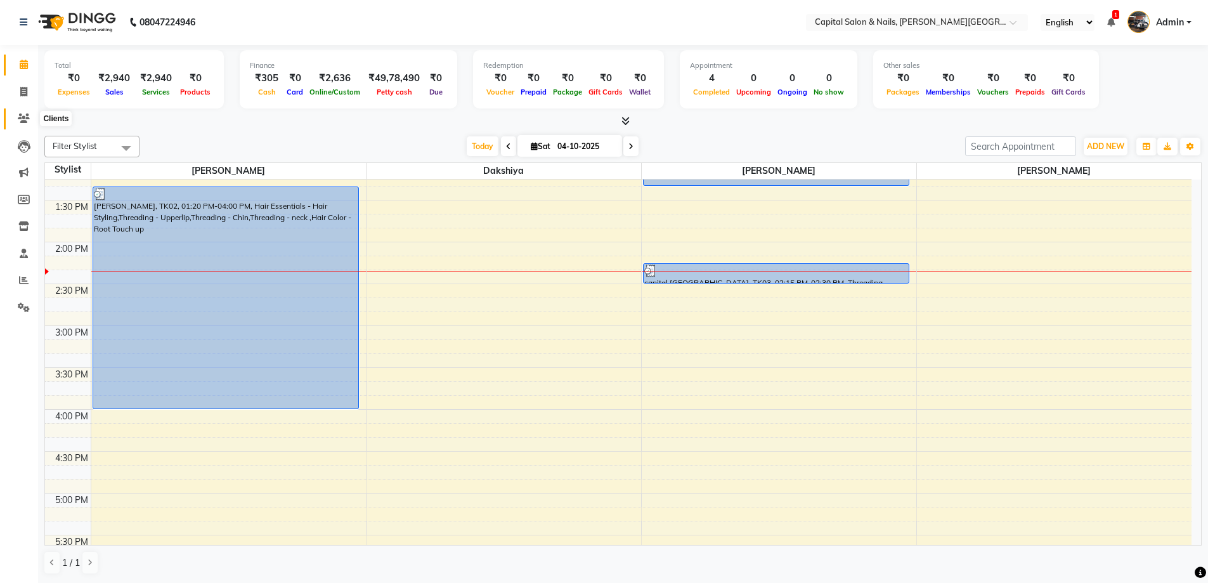
click at [20, 115] on icon at bounding box center [24, 119] width 12 height 10
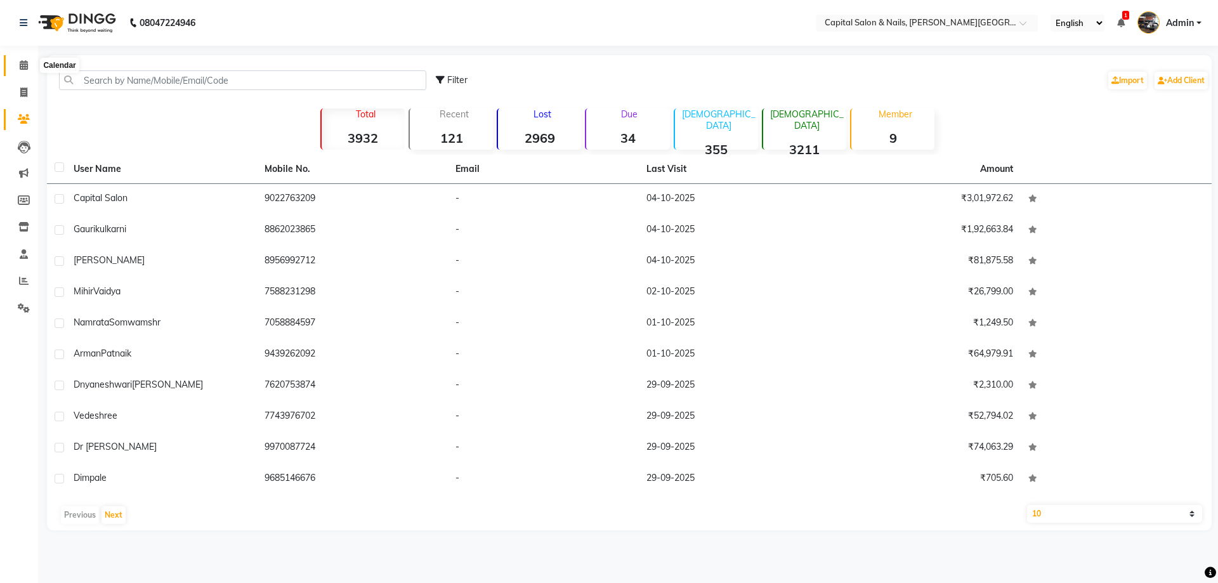
click at [21, 70] on span at bounding box center [24, 65] width 22 height 15
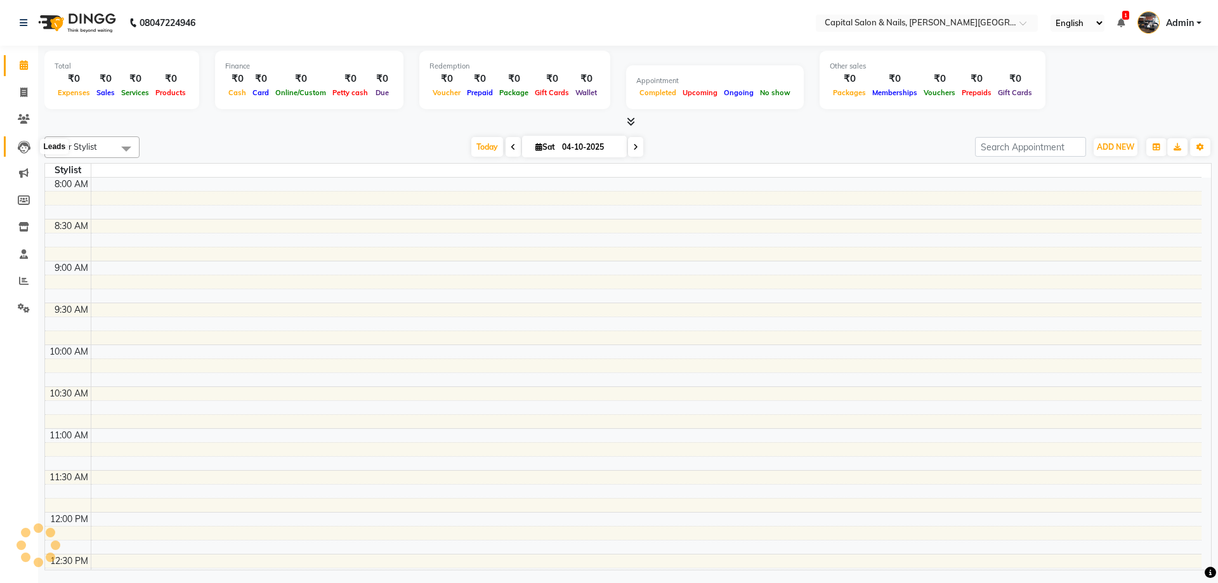
click at [22, 150] on icon at bounding box center [24, 147] width 13 height 13
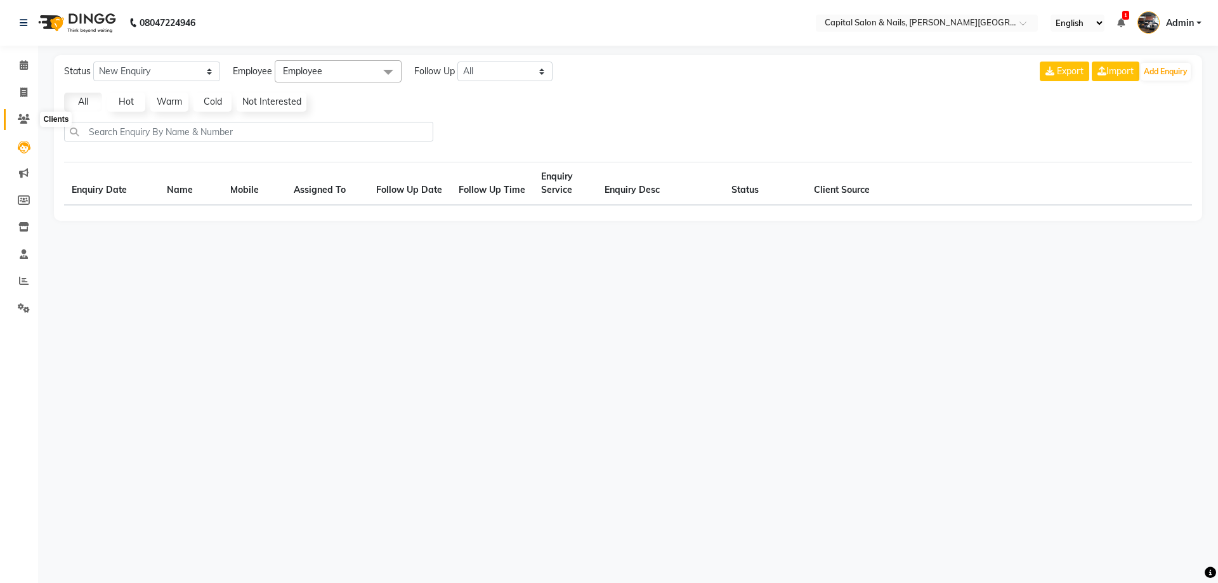
click at [23, 119] on icon at bounding box center [24, 119] width 12 height 10
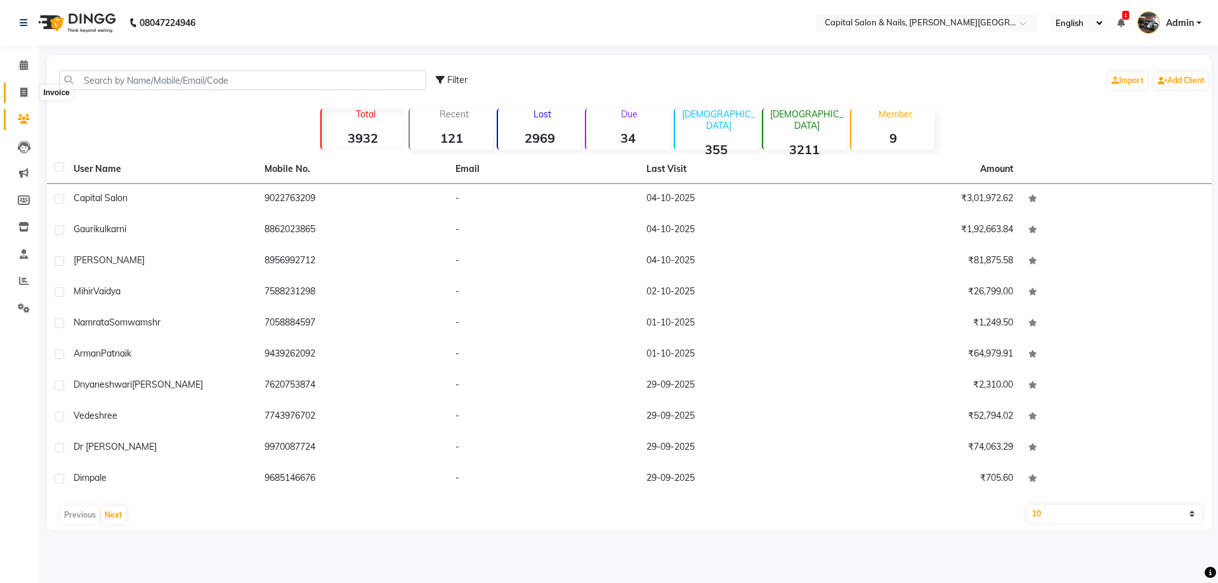
click at [25, 95] on icon at bounding box center [23, 93] width 7 height 10
select select "service"
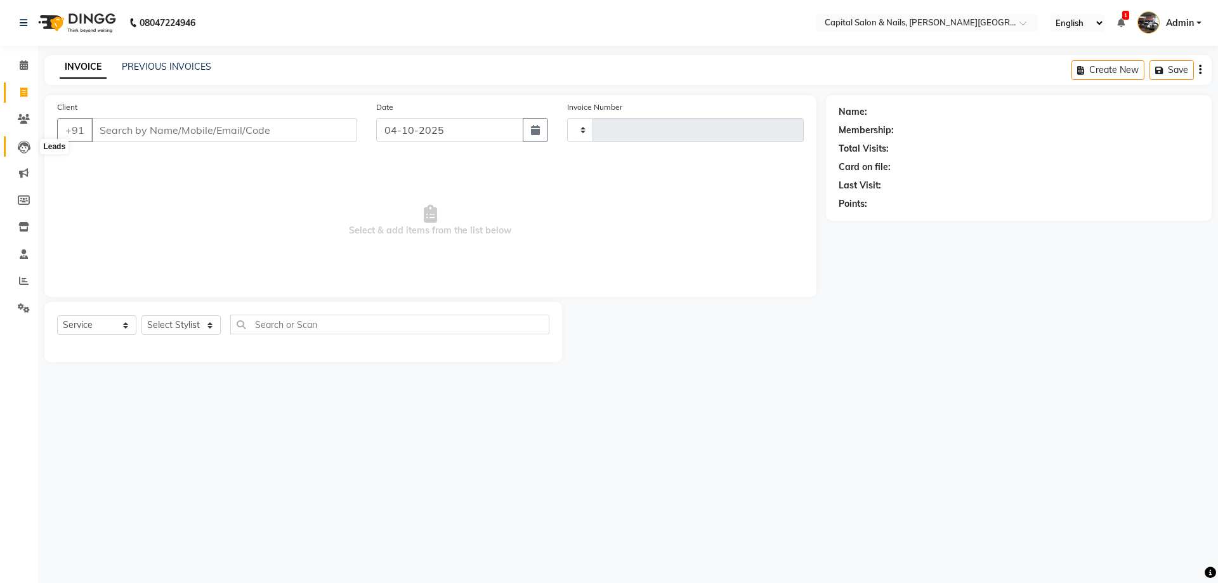
click at [23, 147] on icon at bounding box center [24, 147] width 13 height 13
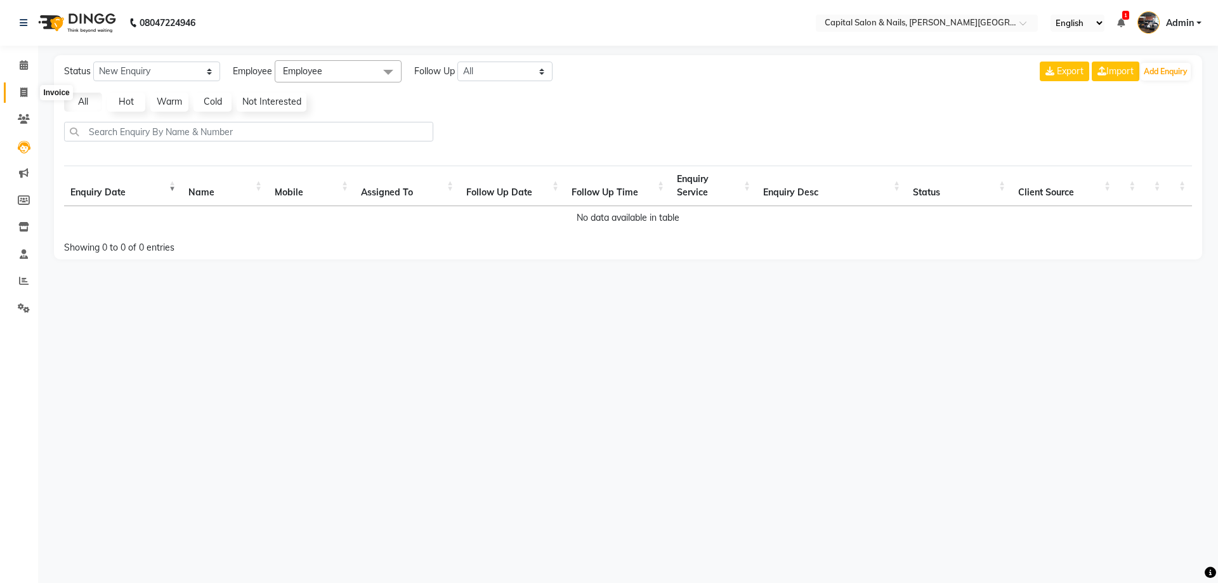
click at [21, 90] on icon at bounding box center [23, 93] width 7 height 10
select select "service"
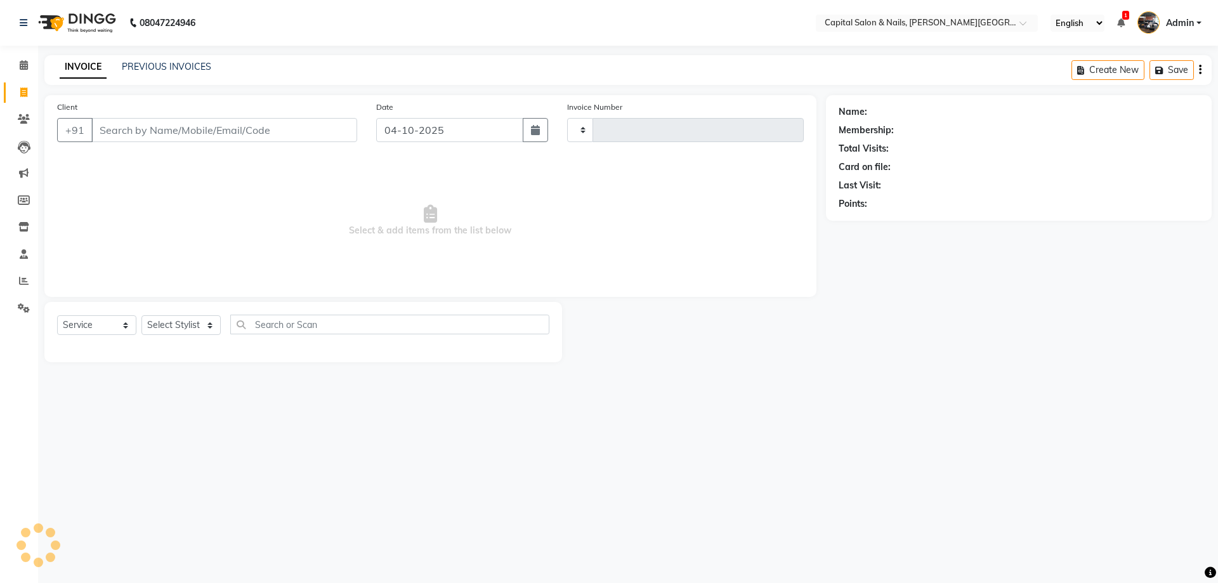
type input "0477"
select select "41"
click at [18, 67] on span at bounding box center [24, 65] width 22 height 15
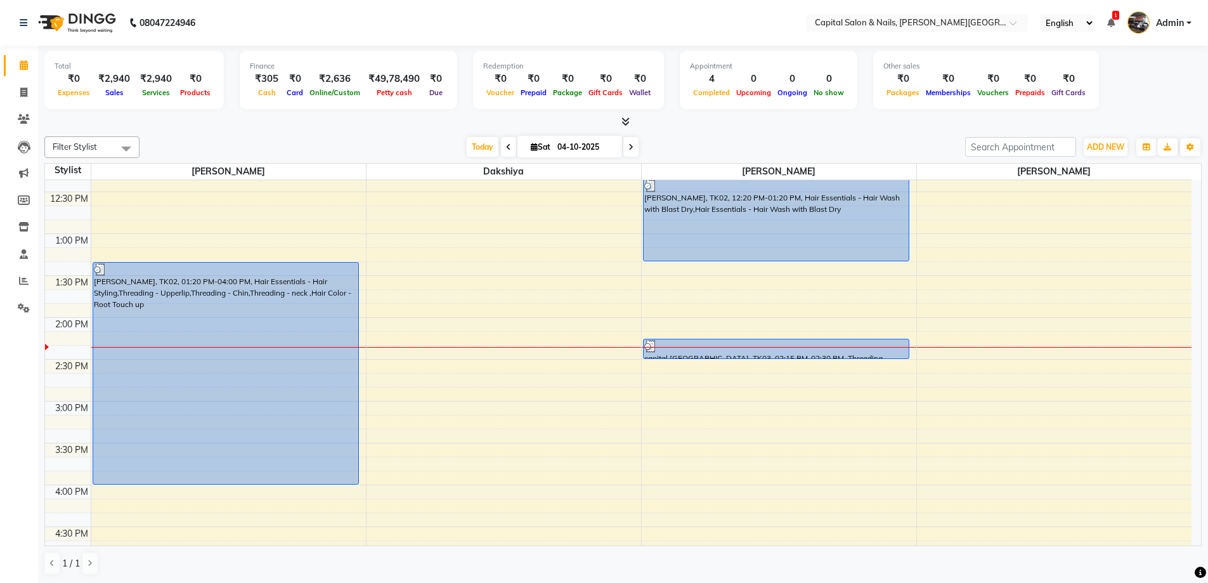
scroll to position [503, 0]
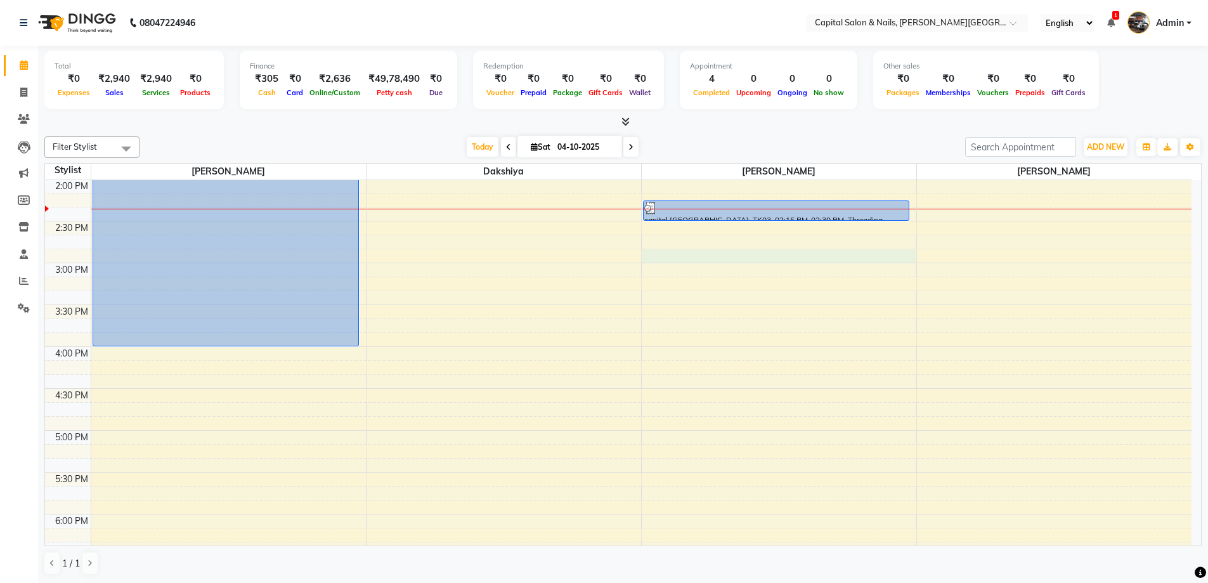
click at [741, 258] on div "8:00 AM 8:30 AM 9:00 AM 9:30 AM 10:00 AM 10:30 AM 11:00 AM 11:30 AM 12:00 PM 12…" at bounding box center [618, 304] width 1147 height 1255
select select "54578"
select select "885"
select select "tentative"
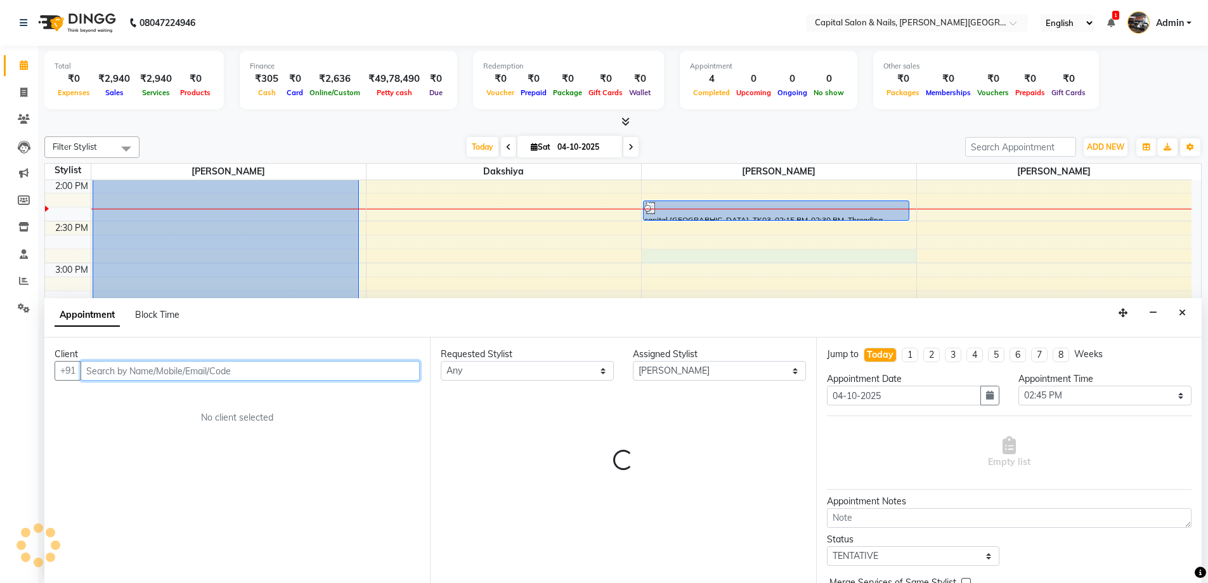
scroll to position [1, 0]
click at [190, 371] on input "text" at bounding box center [250, 370] width 339 height 20
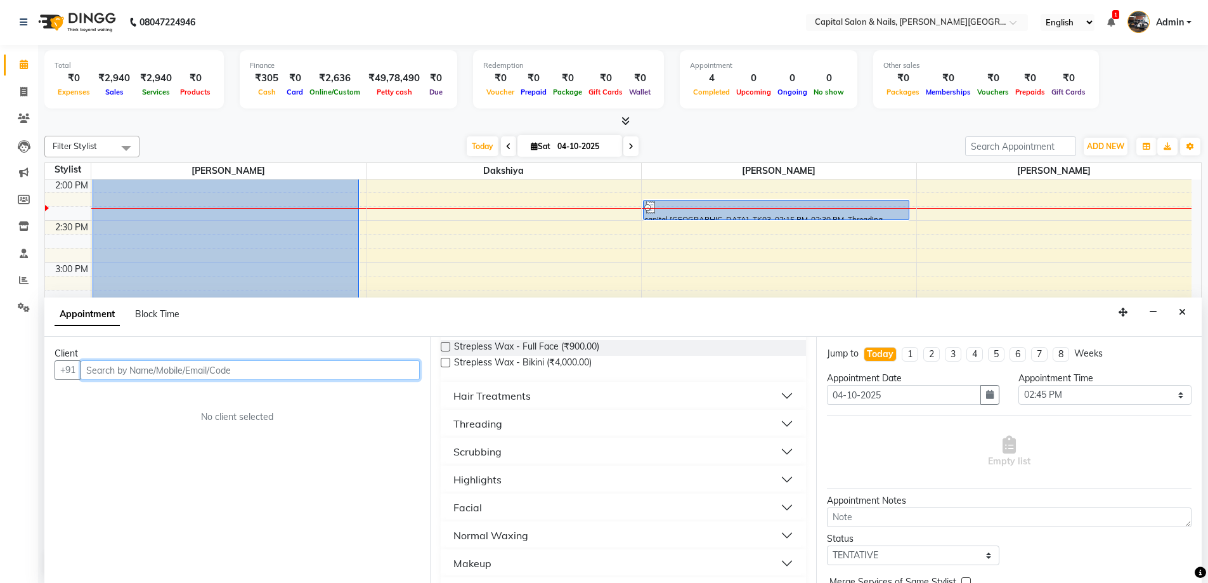
scroll to position [317, 0]
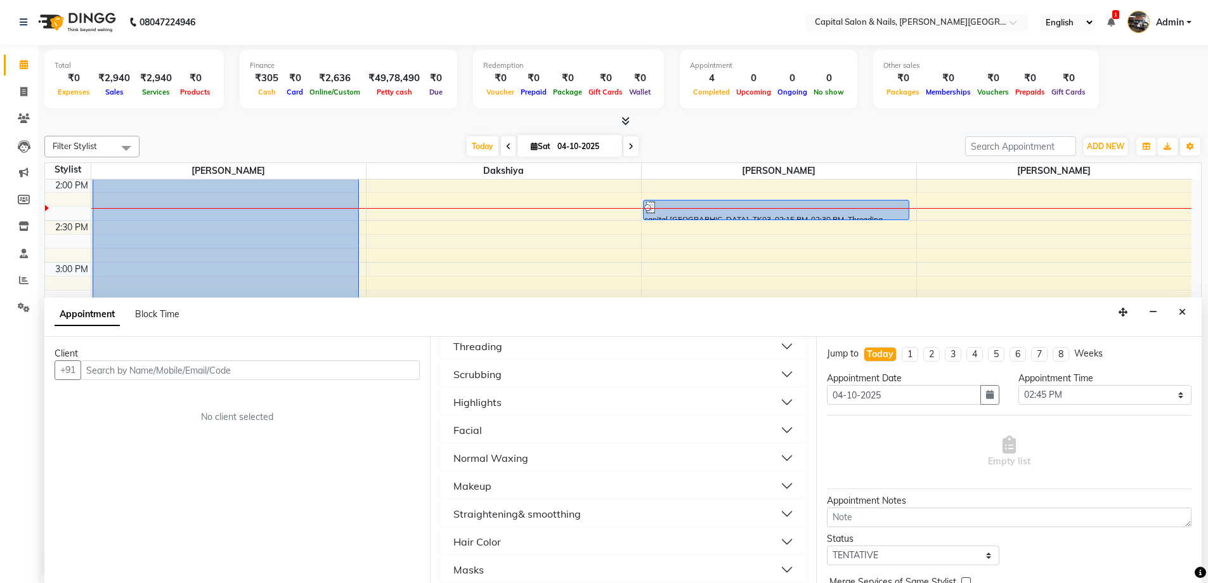
drag, startPoint x: 505, startPoint y: 344, endPoint x: 528, endPoint y: 396, distance: 56.5
click at [510, 353] on button "Threading" at bounding box center [623, 346] width 355 height 23
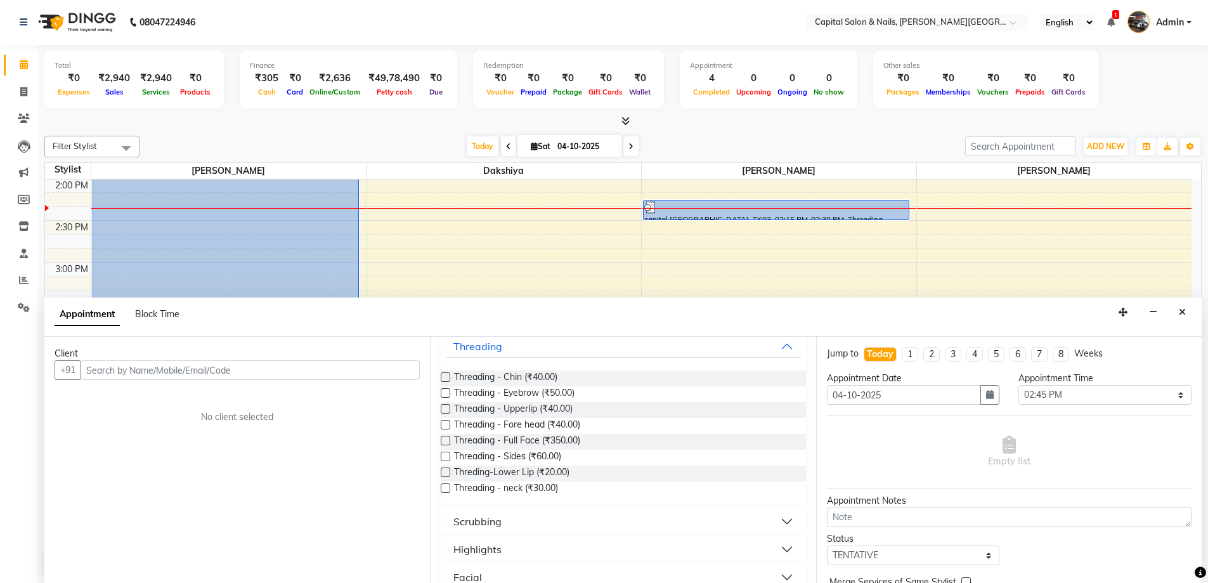
click at [446, 394] on label at bounding box center [446, 393] width 10 height 10
click at [446, 394] on input "checkbox" at bounding box center [445, 394] width 8 height 8
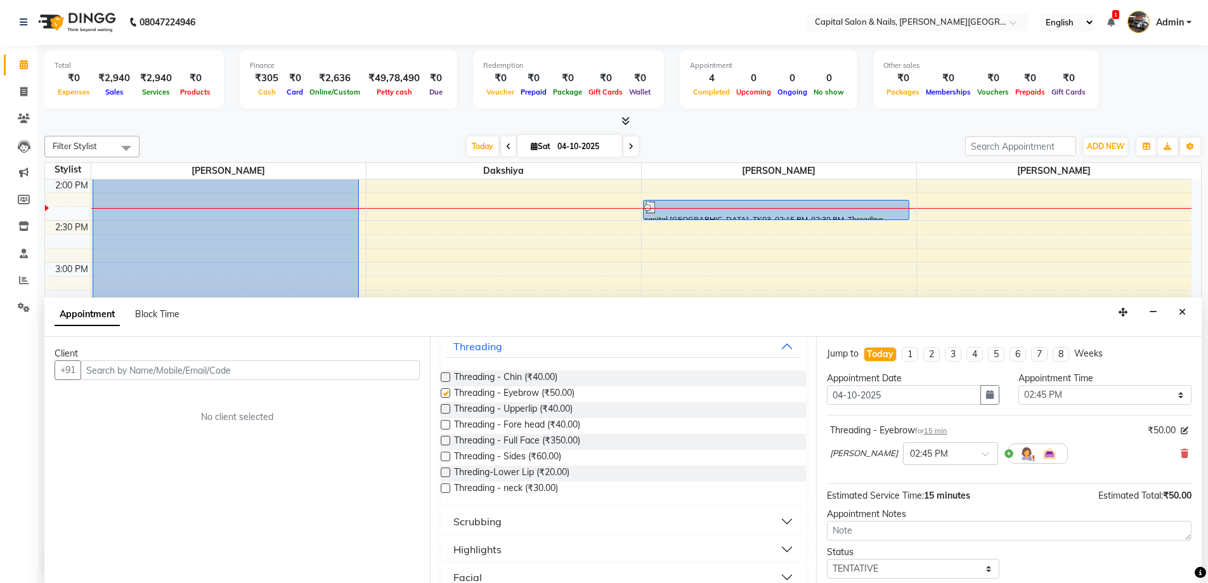
checkbox input "false"
click at [155, 366] on input "text" at bounding box center [250, 370] width 339 height 20
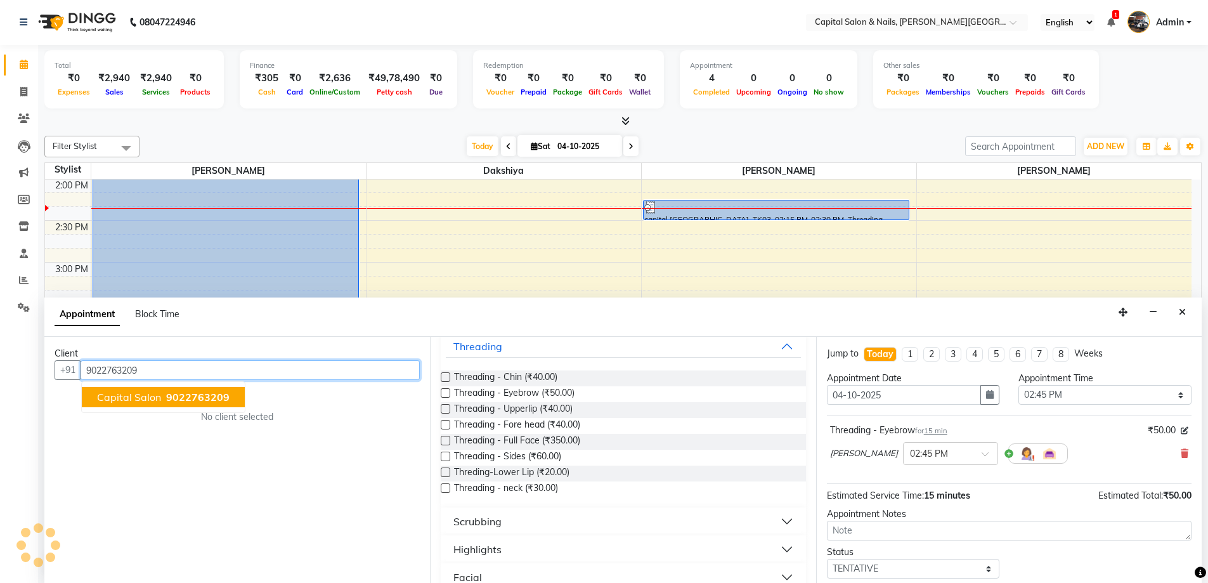
type input "9022763209"
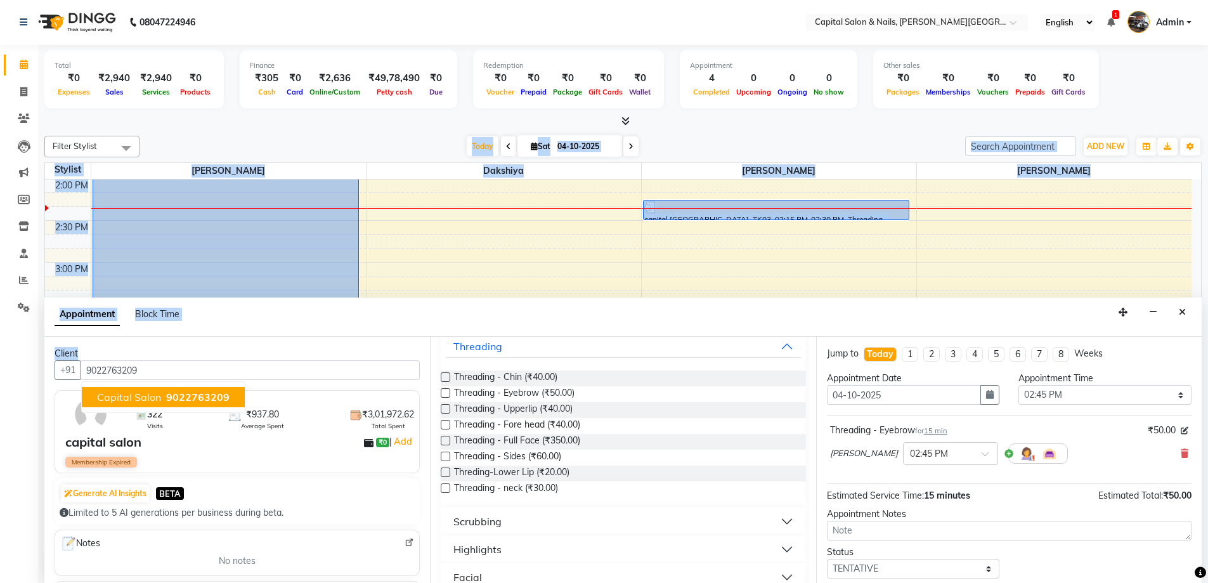
drag, startPoint x: 262, startPoint y: 313, endPoint x: 155, endPoint y: 402, distance: 139.1
click at [176, 378] on div "Filter Stylist Select All [PERSON_NAME] Dakshiya [PERSON_NAME] [DATE] [DATE] To…" at bounding box center [623, 355] width 1158 height 449
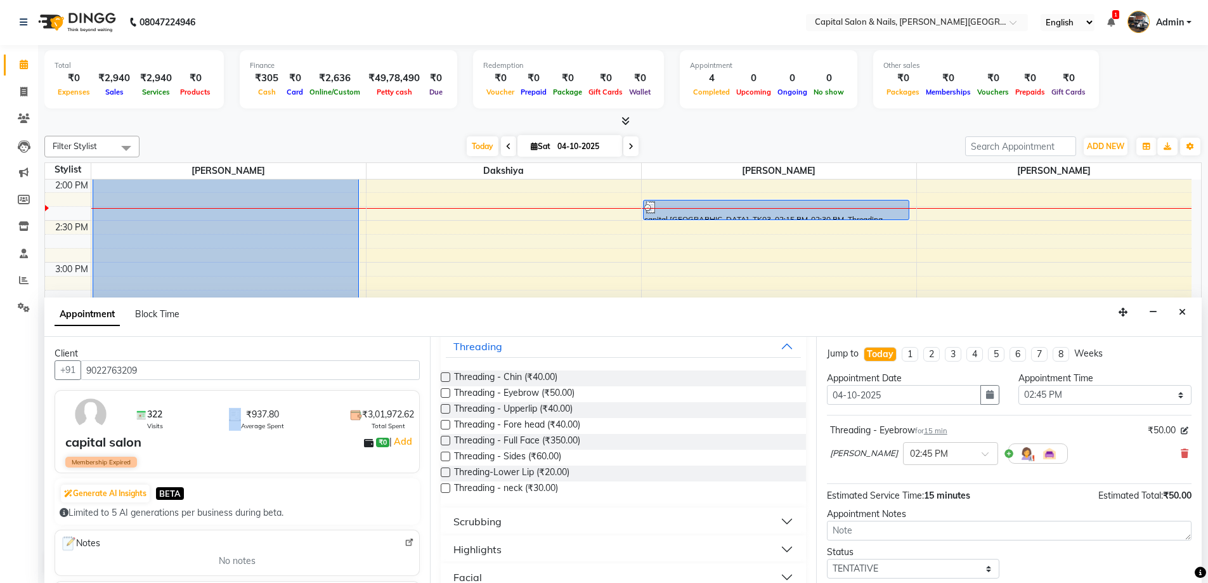
drag, startPoint x: 192, startPoint y: 415, endPoint x: 170, endPoint y: 428, distance: 25.0
click at [173, 428] on div "322 Visits ₹937.80 Average Spent ₹3,01,972.62 Total Spent" at bounding box center [274, 414] width 282 height 33
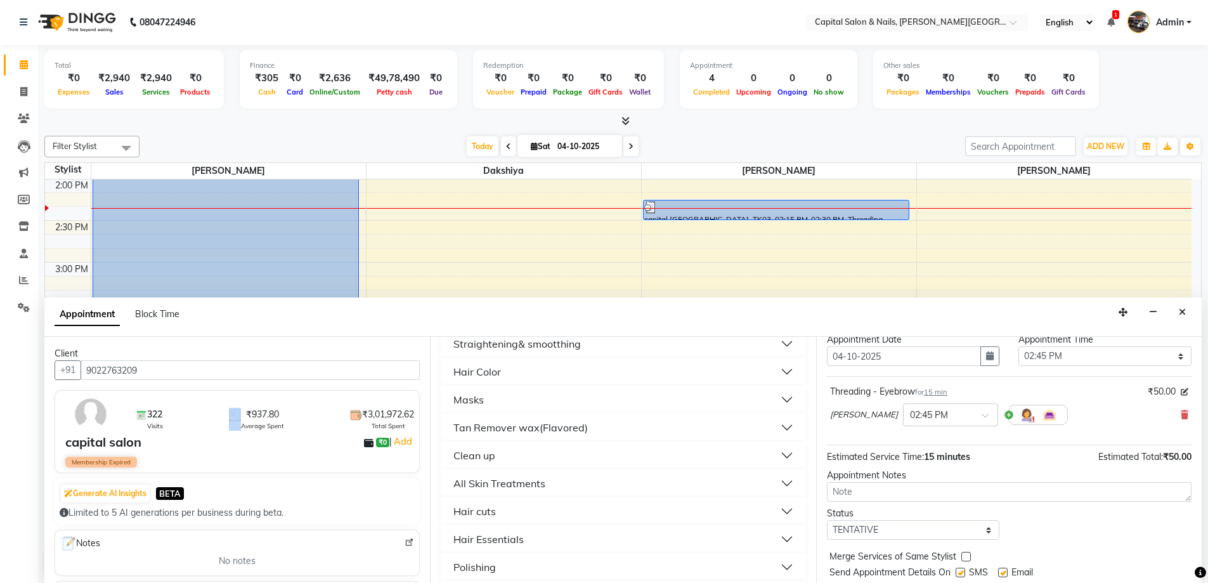
scroll to position [75, 0]
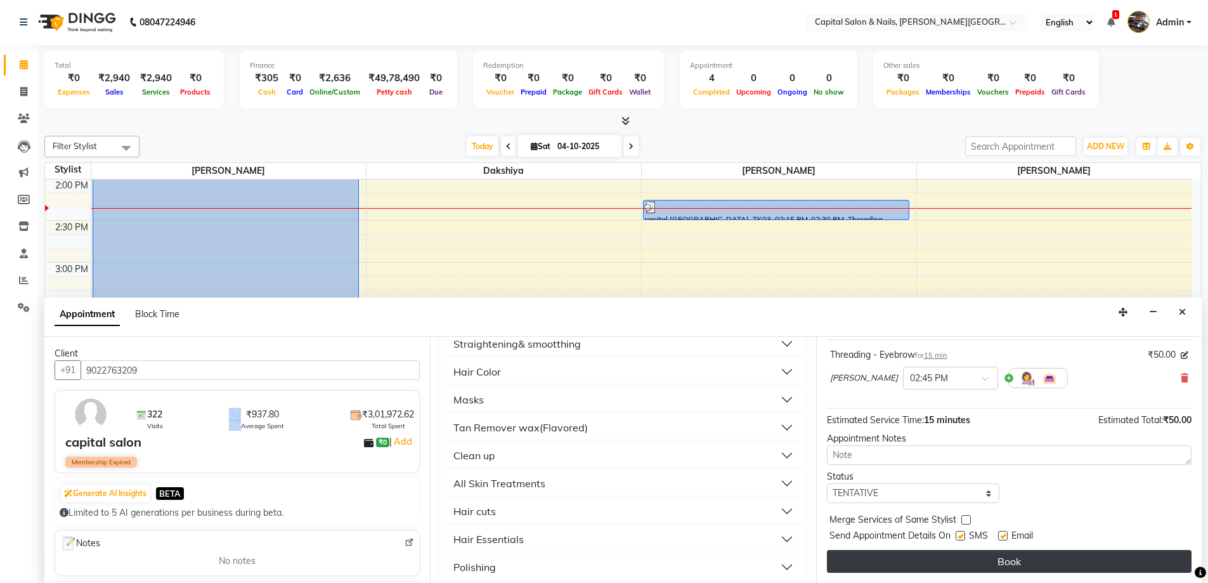
click at [1012, 557] on button "Book" at bounding box center [1009, 561] width 365 height 23
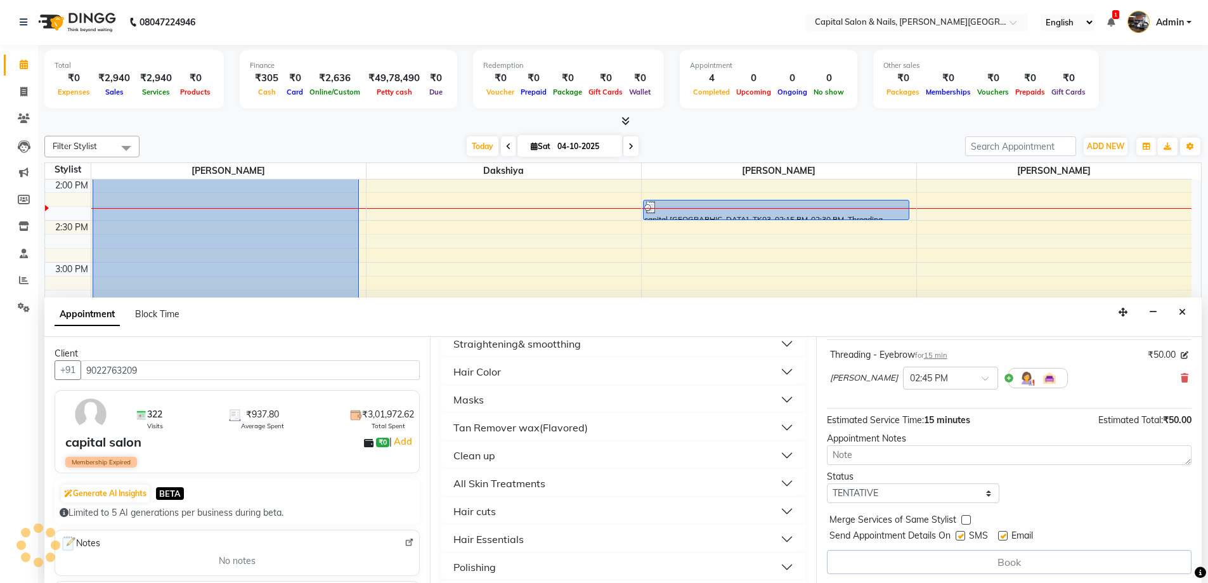
click at [1008, 564] on div "Book" at bounding box center [1009, 562] width 365 height 24
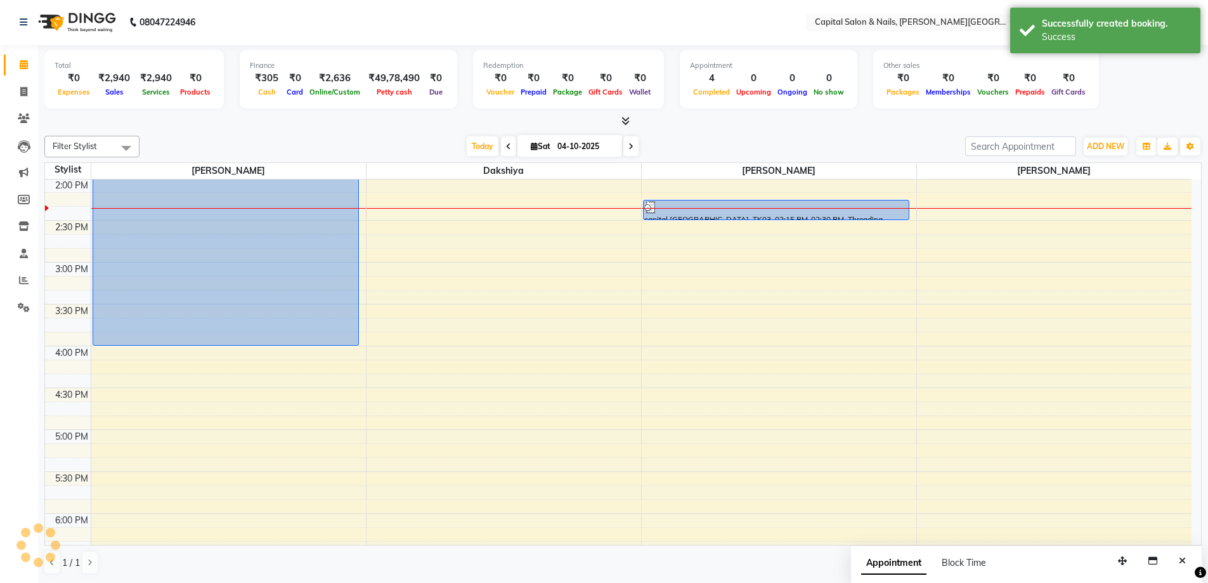
scroll to position [0, 0]
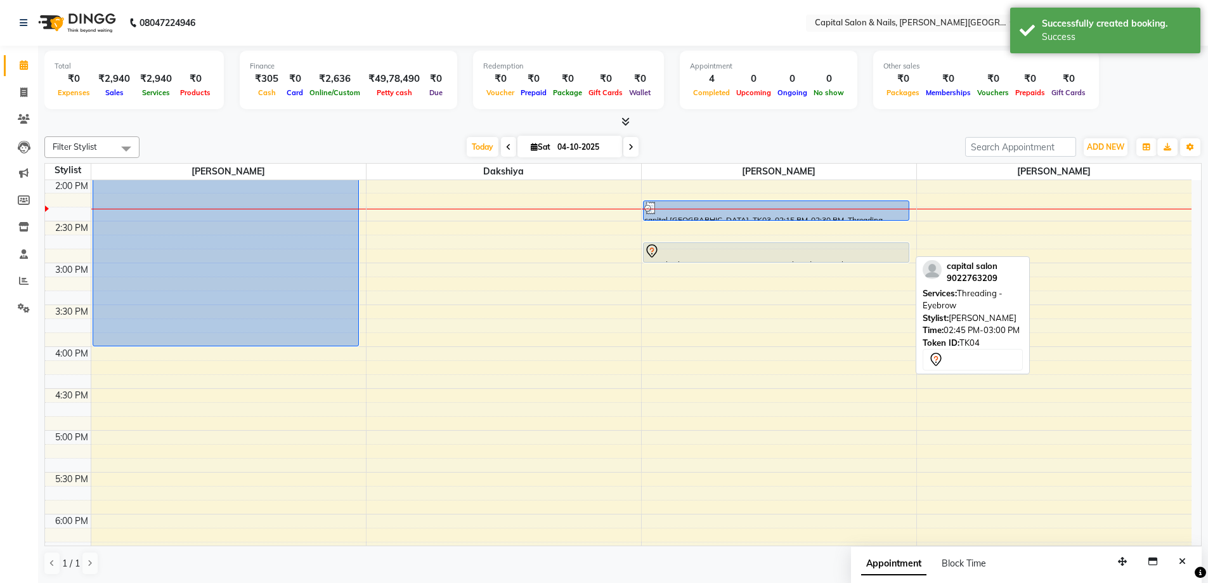
click at [737, 245] on div at bounding box center [776, 251] width 264 height 15
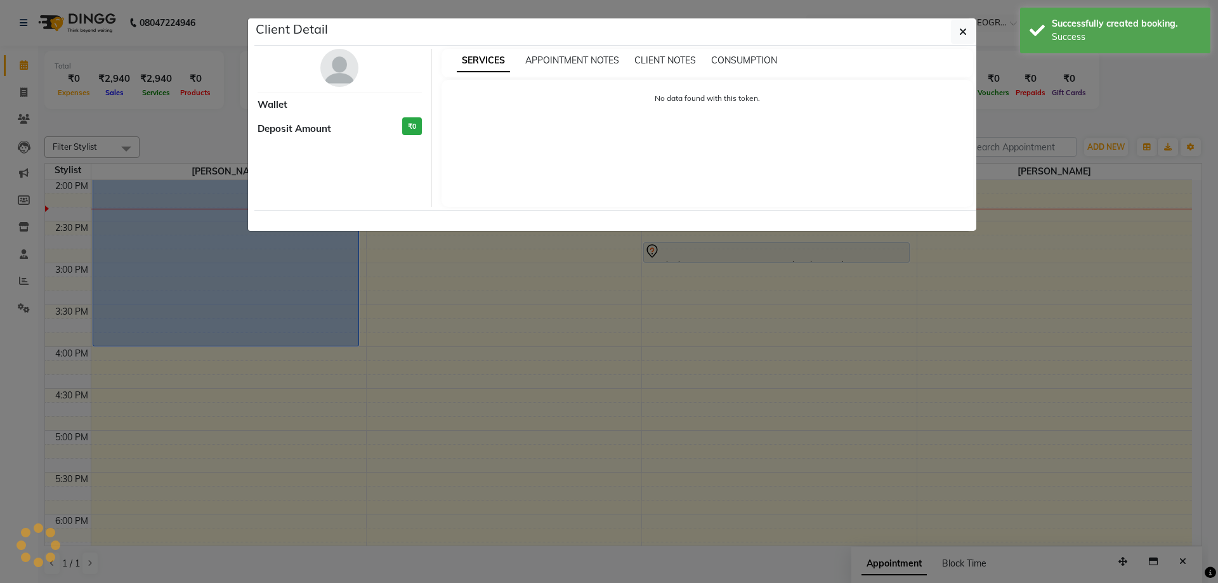
select select "7"
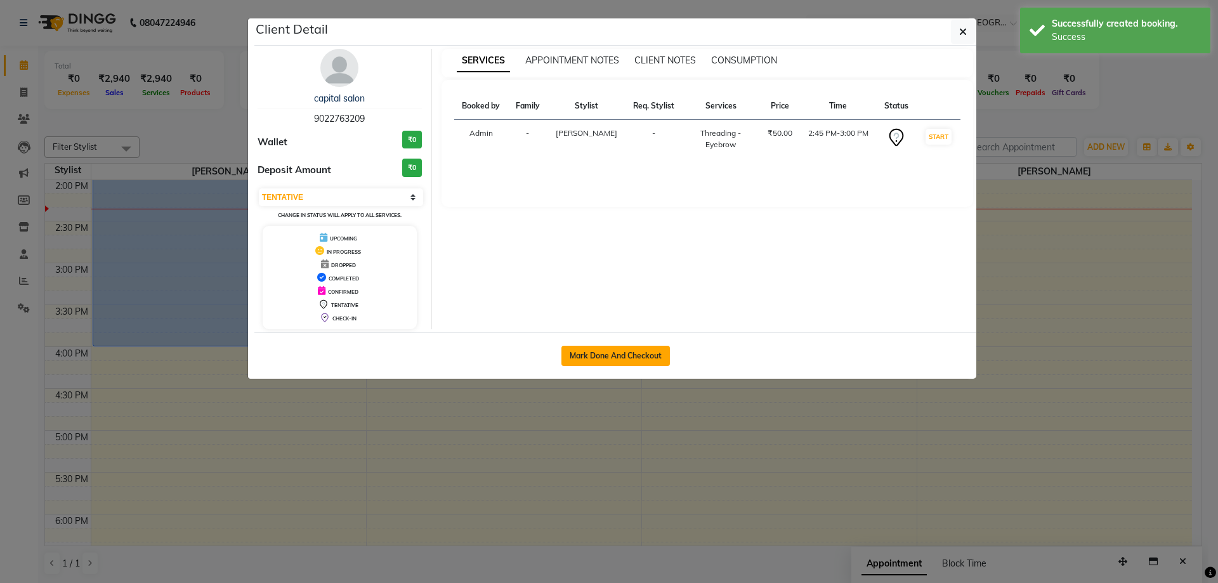
click at [626, 355] on button "Mark Done And Checkout" at bounding box center [615, 356] width 108 height 20
select select "service"
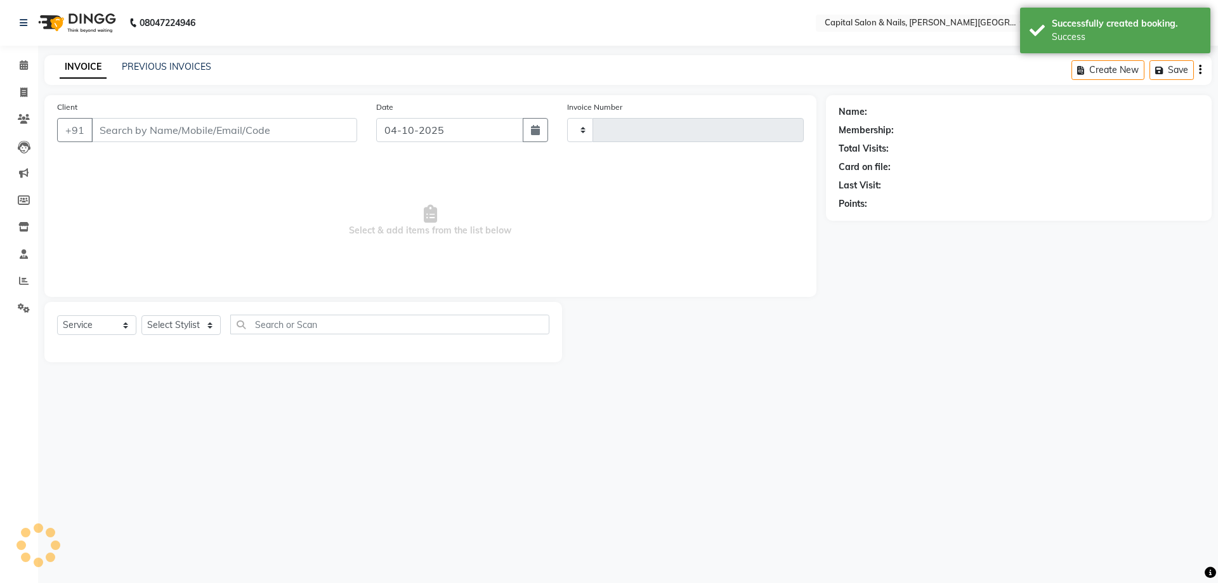
type input "0477"
select select "41"
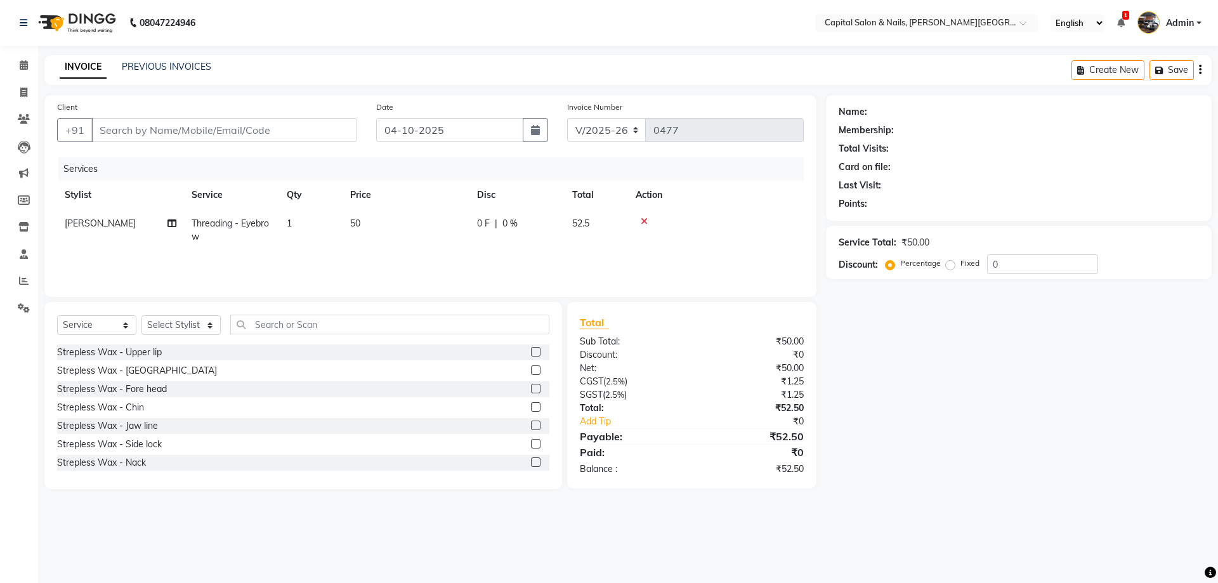
type input "9022763209"
select select "54578"
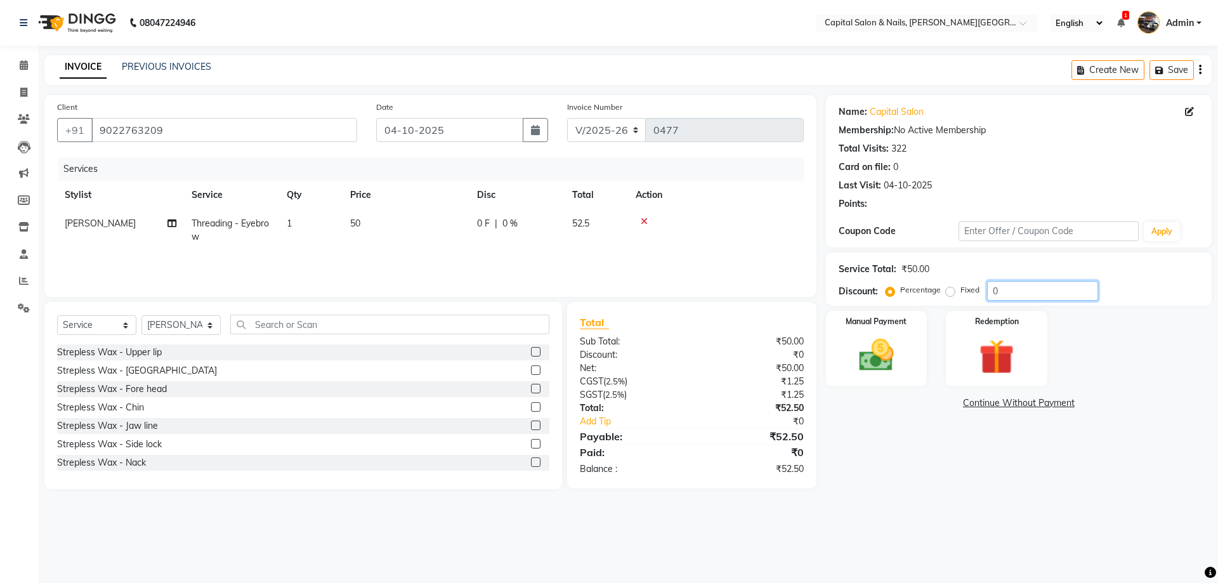
click at [1010, 299] on input "0" at bounding box center [1042, 291] width 111 height 20
click at [904, 353] on img at bounding box center [876, 355] width 59 height 42
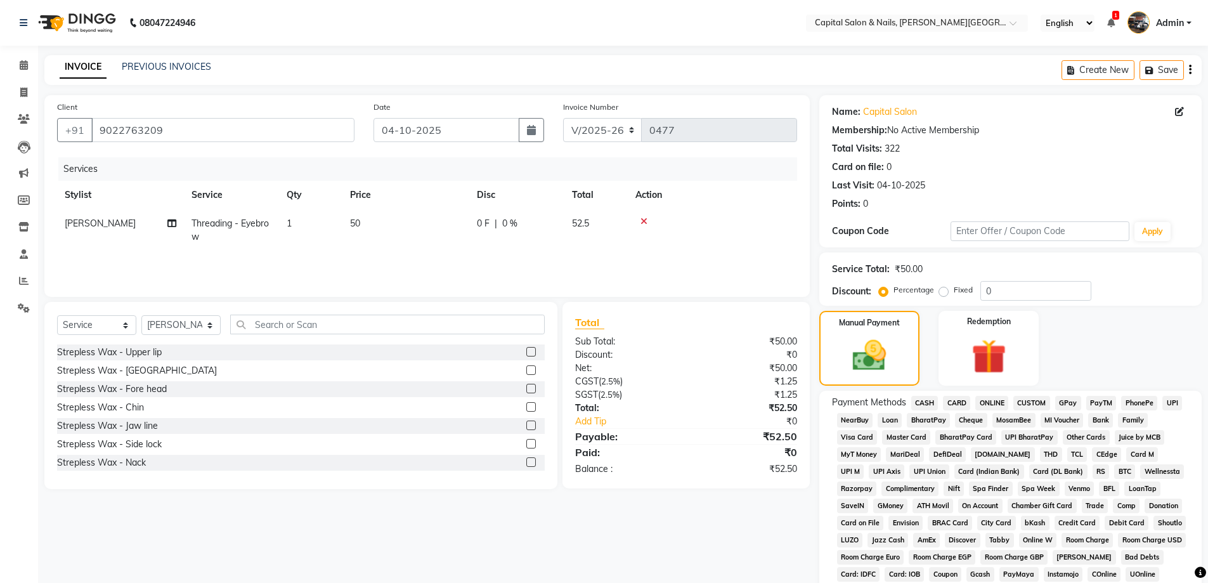
click at [1064, 403] on span "GPay" at bounding box center [1068, 403] width 26 height 15
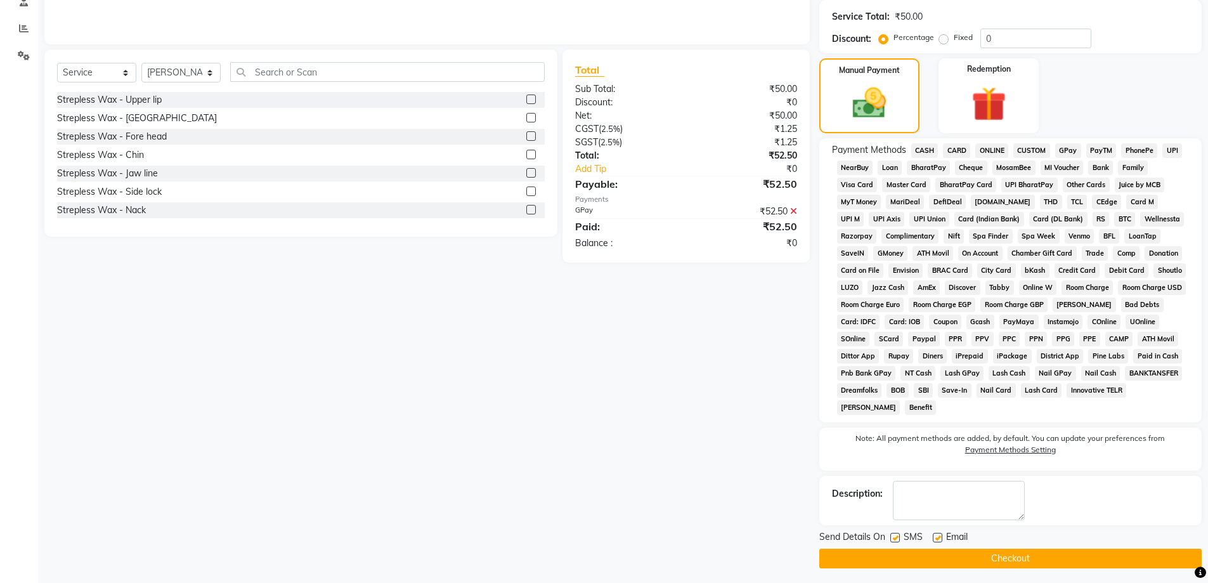
click at [1018, 559] on button "Checkout" at bounding box center [1010, 559] width 382 height 20
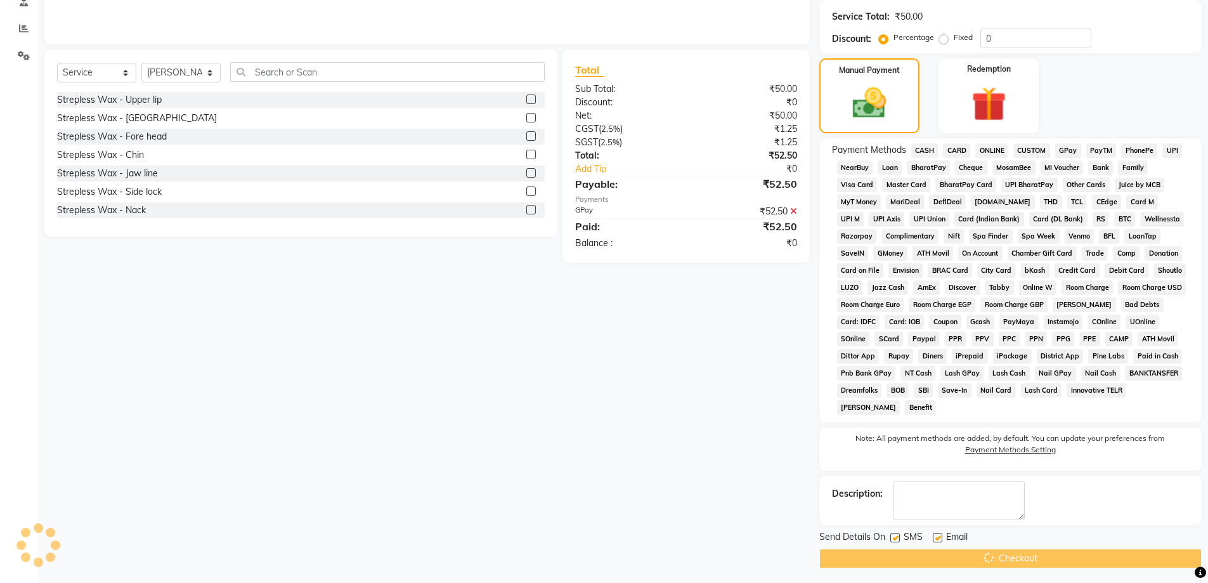
scroll to position [257, 0]
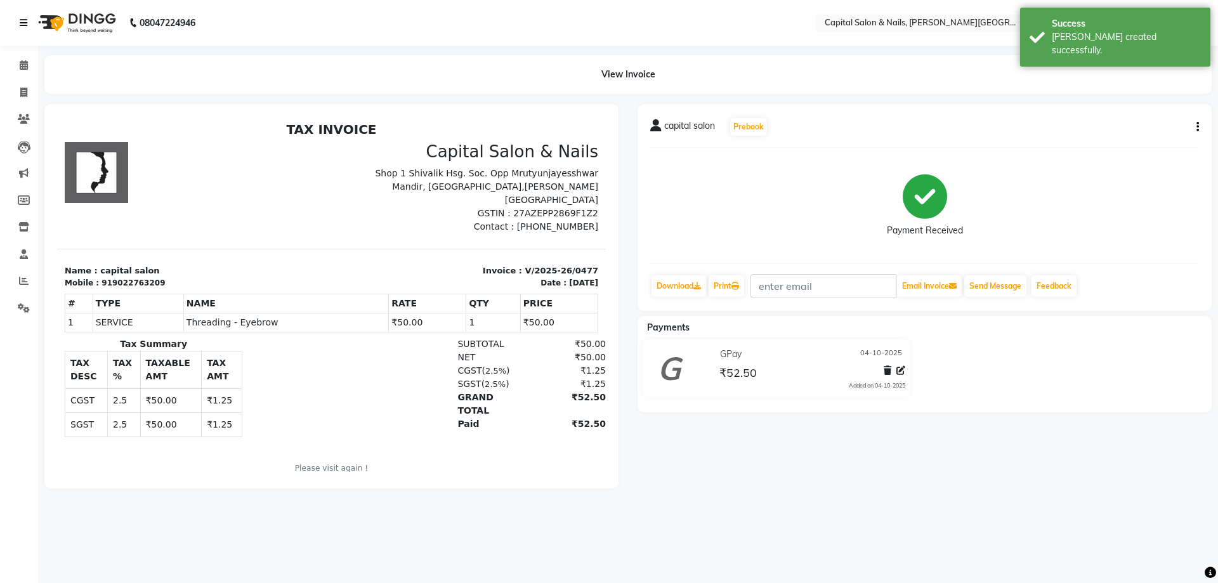
click at [25, 22] on icon at bounding box center [24, 22] width 8 height 9
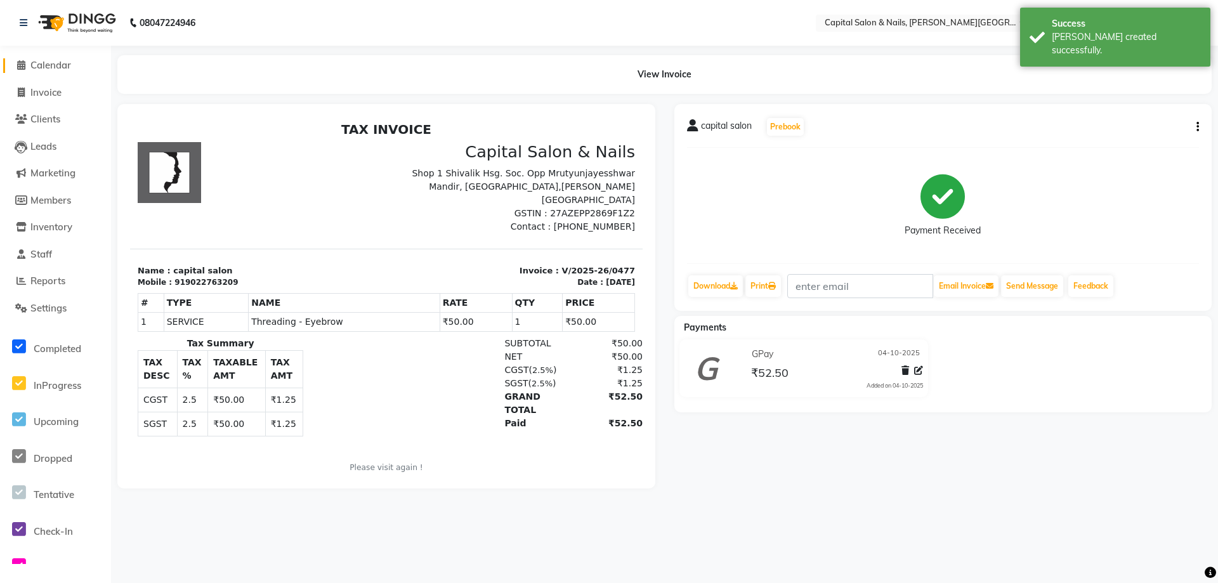
click at [23, 60] on icon at bounding box center [21, 65] width 8 height 10
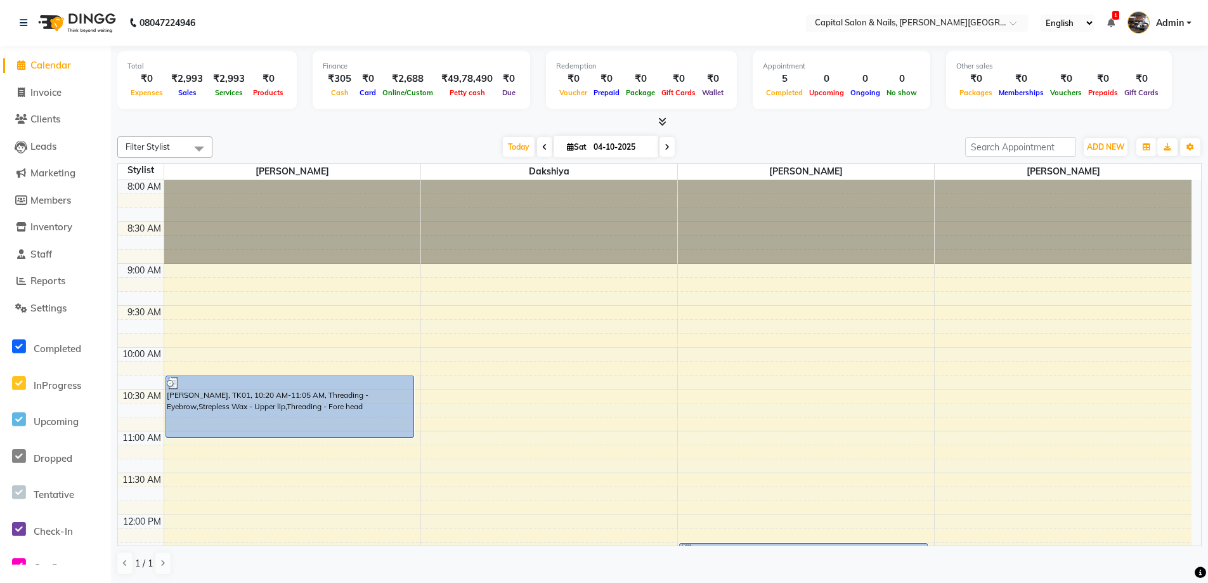
drag, startPoint x: 17, startPoint y: 23, endPoint x: 18, endPoint y: 74, distance: 51.4
click at [17, 24] on div "08047224946" at bounding box center [107, 23] width 195 height 36
click at [20, 68] on icon at bounding box center [21, 65] width 8 height 10
click at [27, 24] on icon at bounding box center [24, 22] width 8 height 9
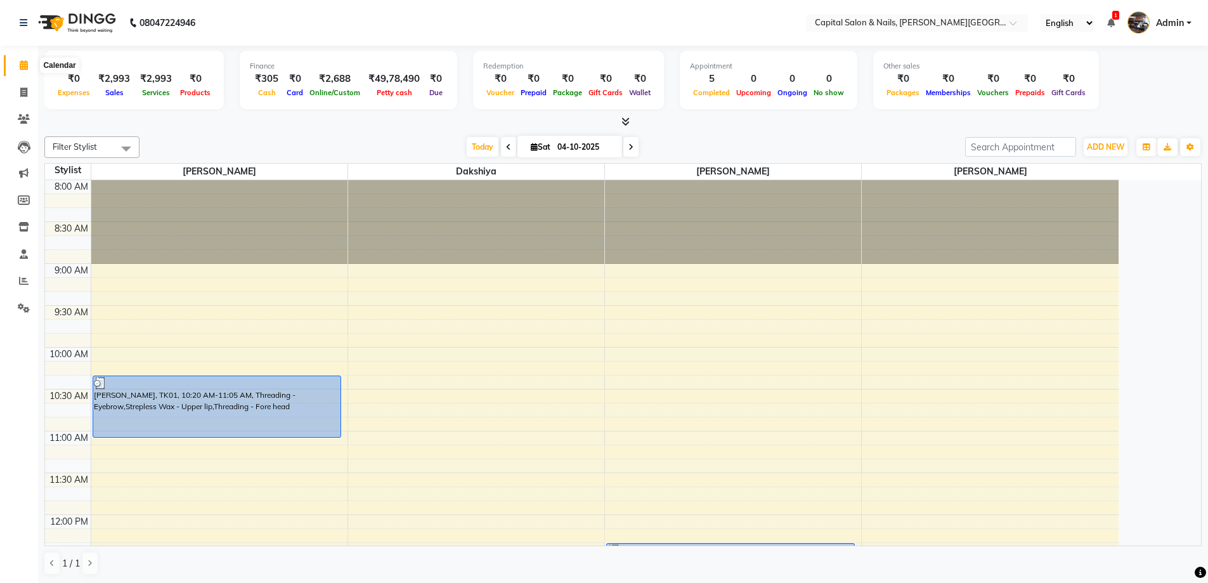
click at [22, 58] on span at bounding box center [24, 65] width 22 height 15
